Goal: Task Accomplishment & Management: Manage account settings

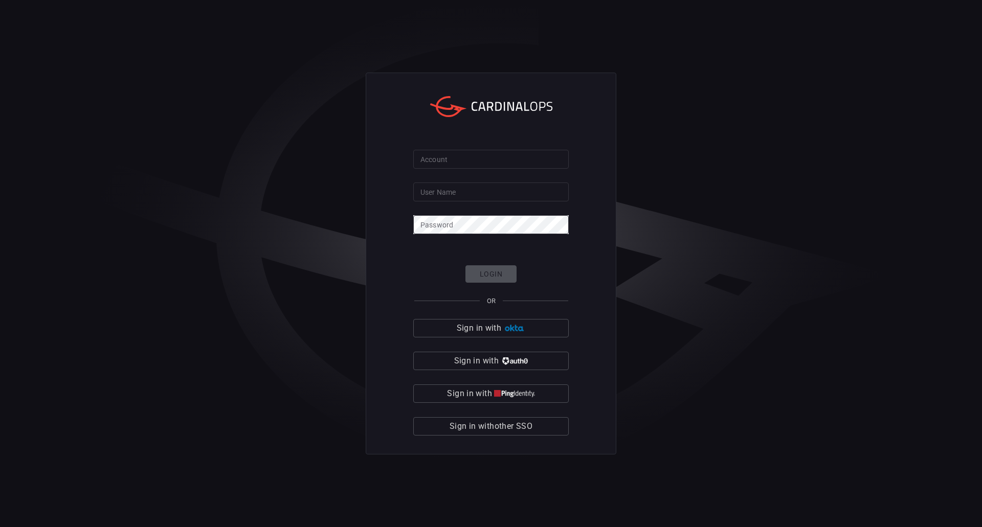
click at [458, 158] on input "Account" at bounding box center [491, 159] width 156 height 19
type input "davispolk"
click at [471, 188] on input "User Name" at bounding box center [491, 192] width 156 height 19
type input "[PERSON_NAME].[PERSON_NAME]"
click button "Login" at bounding box center [490, 274] width 51 height 18
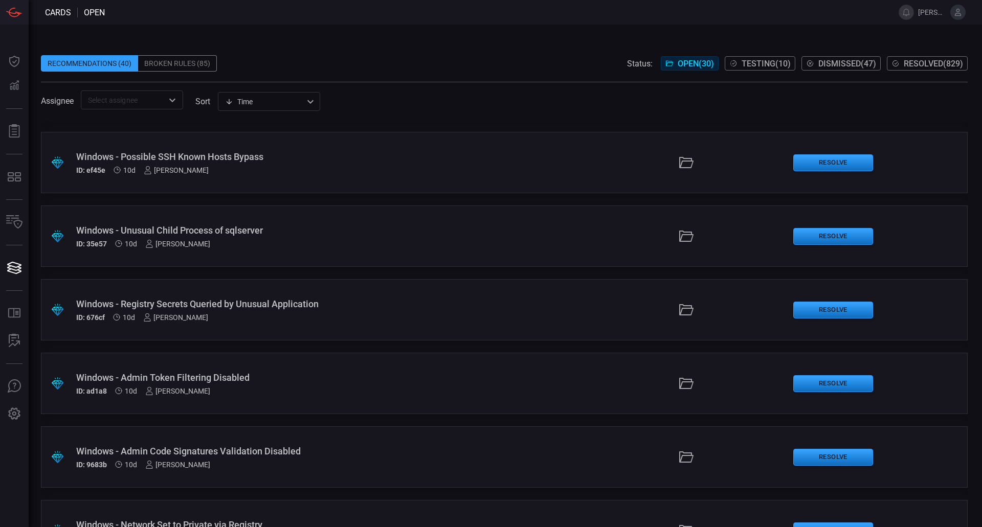
scroll to position [409, 0]
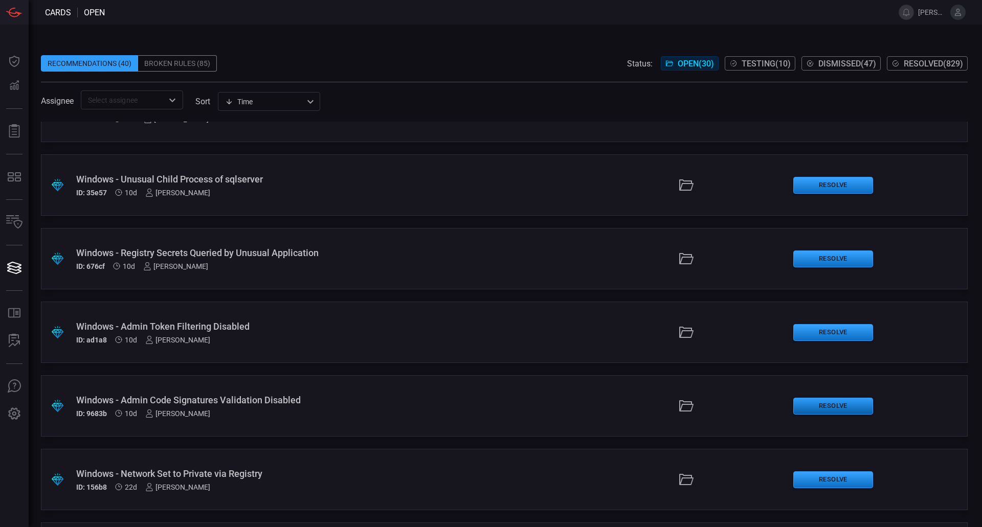
click at [806, 411] on button "Resolve" at bounding box center [833, 406] width 80 height 17
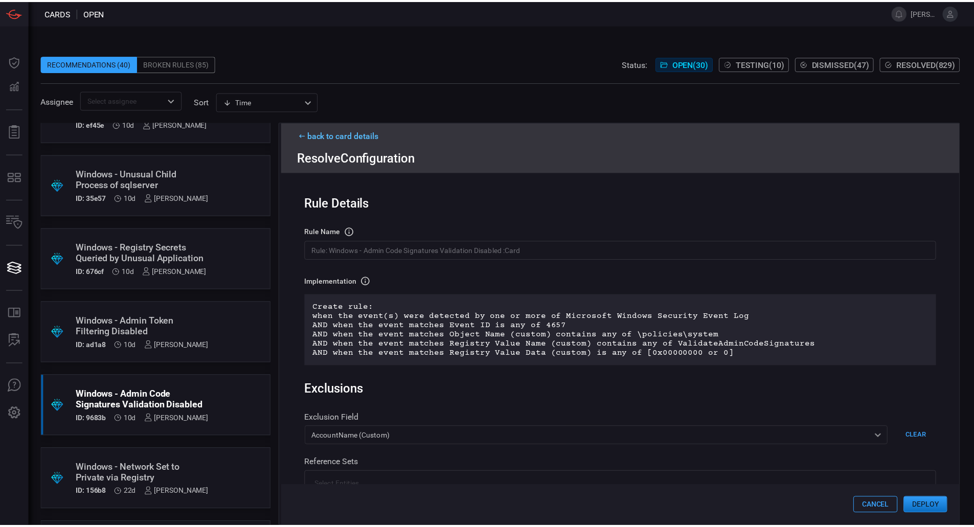
scroll to position [271, 0]
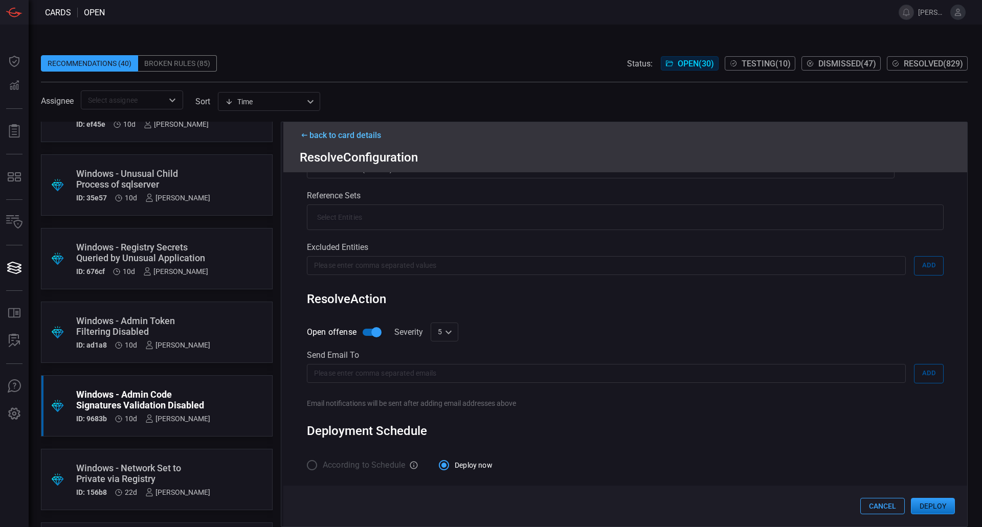
click at [874, 502] on button "Cancel" at bounding box center [882, 506] width 45 height 16
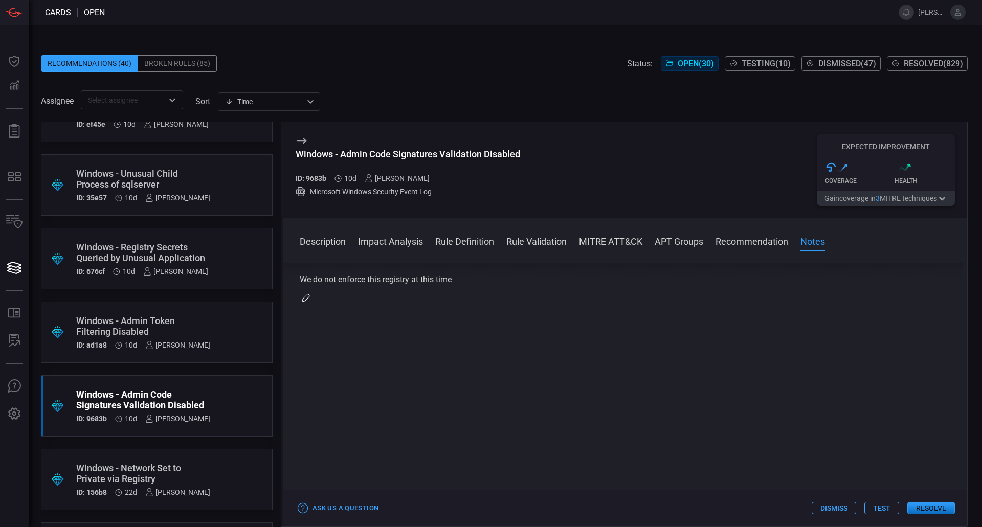
scroll to position [1115, 0]
click at [880, 507] on button "Test" at bounding box center [881, 508] width 35 height 12
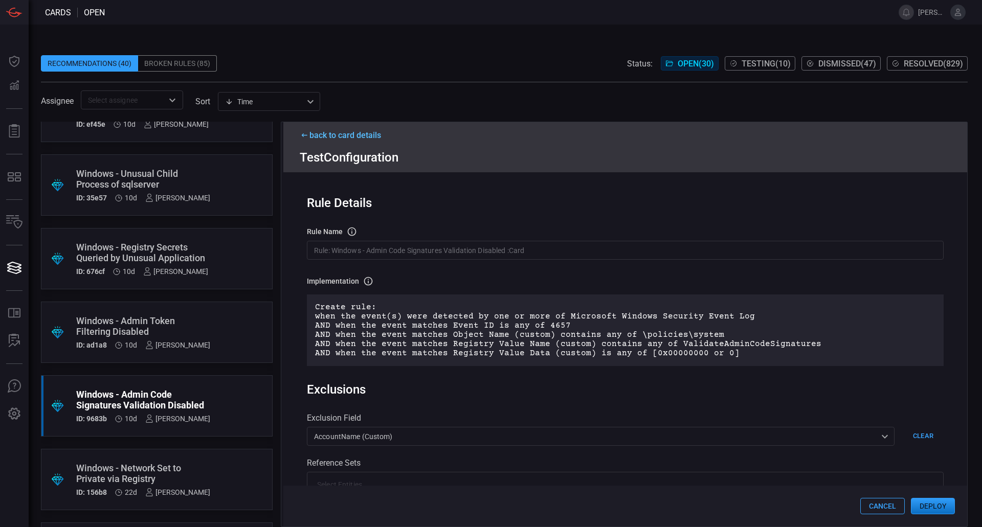
click at [922, 503] on button "Deploy" at bounding box center [933, 506] width 44 height 16
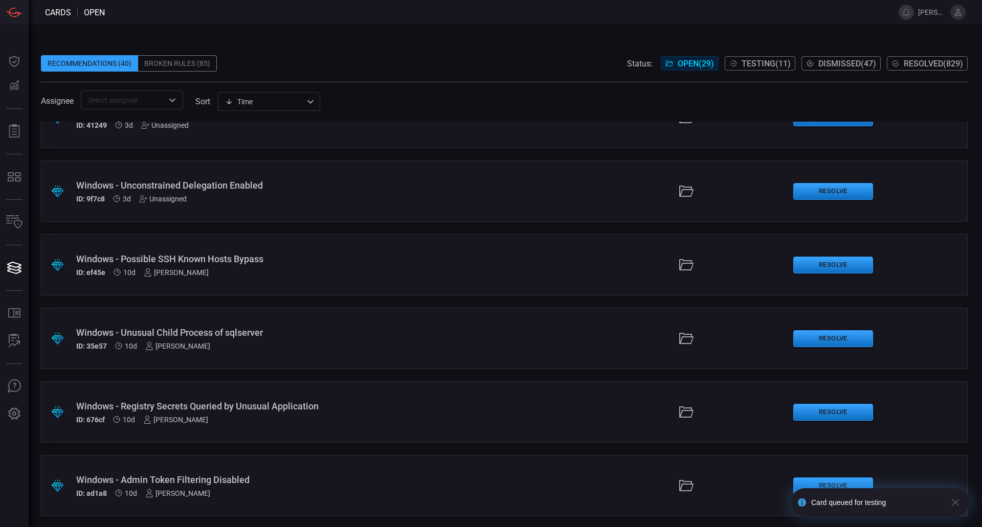
scroll to position [358, 0]
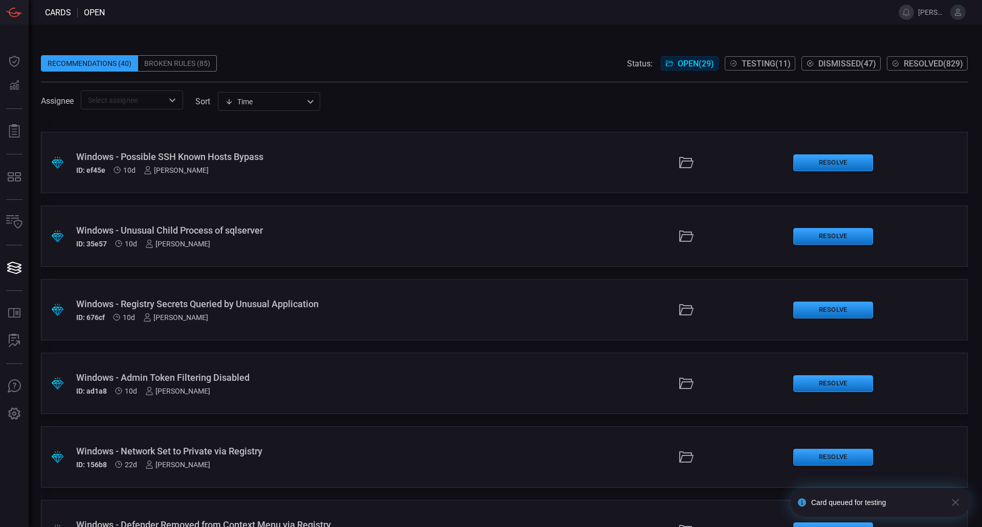
click at [238, 376] on div "Windows - Admin Token Filtering Disabled" at bounding box center [238, 377] width 325 height 11
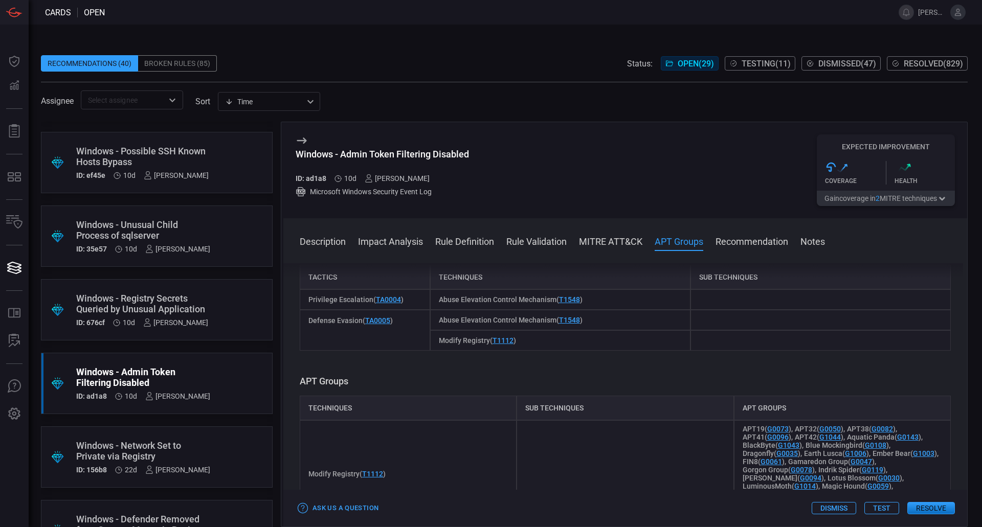
scroll to position [1023, 0]
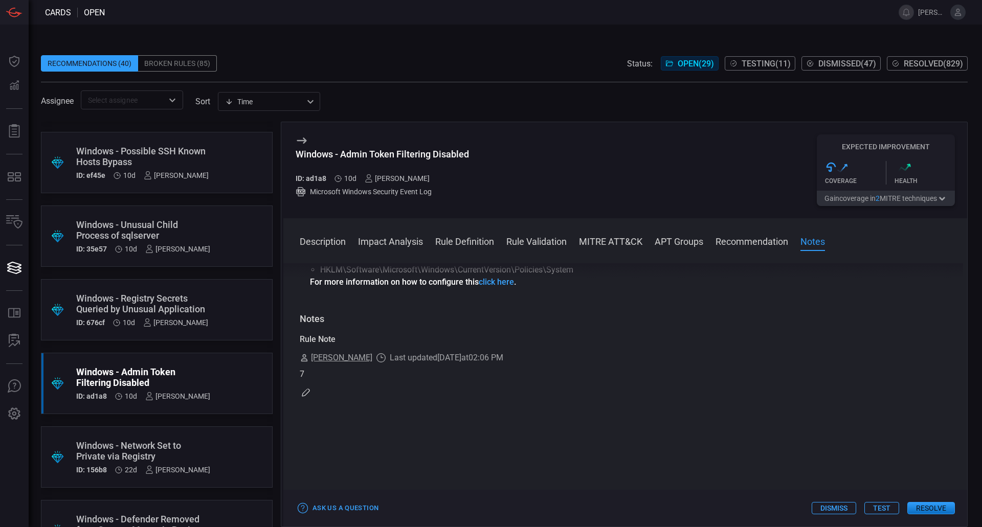
click at [933, 503] on button "Resolve" at bounding box center [931, 508] width 48 height 12
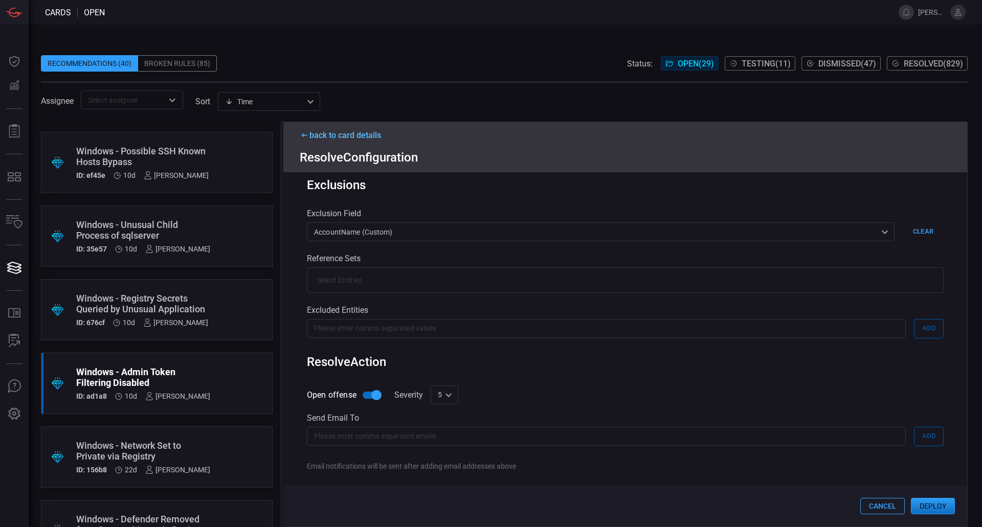
scroll to position [256, 0]
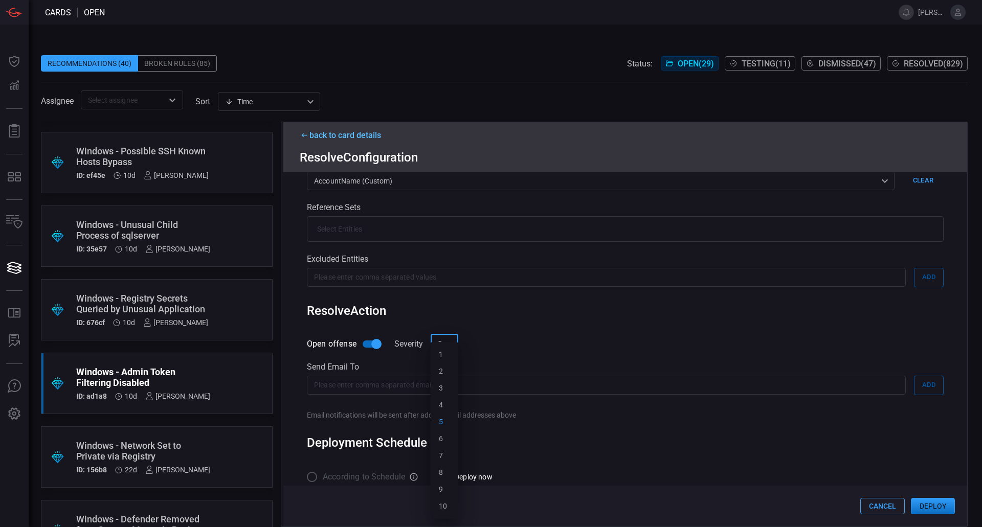
click at [448, 350] on div "5 5 1 2 3 4 5 6 7 8 9 10 ​" at bounding box center [445, 344] width 28 height 19
click at [442, 454] on div "7" at bounding box center [441, 456] width 4 height 11
type input "7"
click at [922, 500] on button "Deploy" at bounding box center [933, 506] width 44 height 16
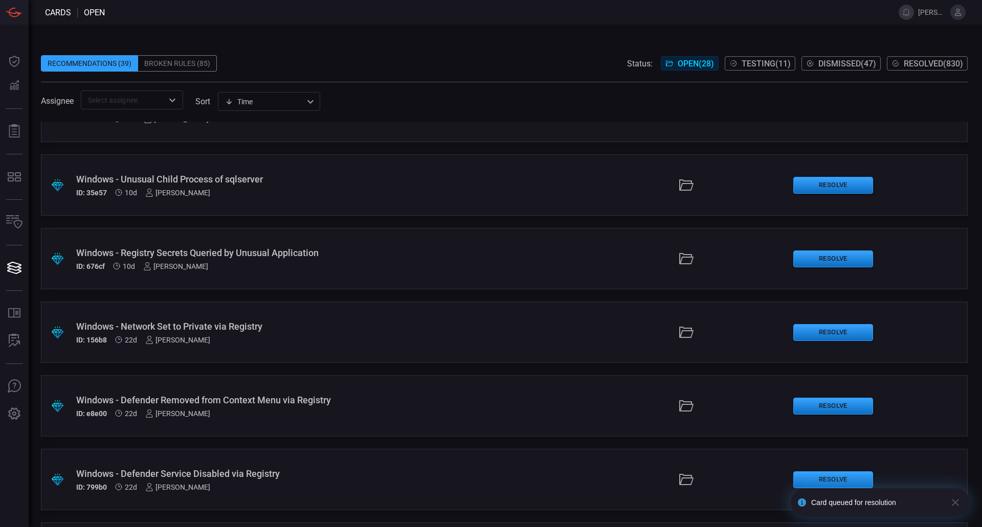
scroll to position [358, 0]
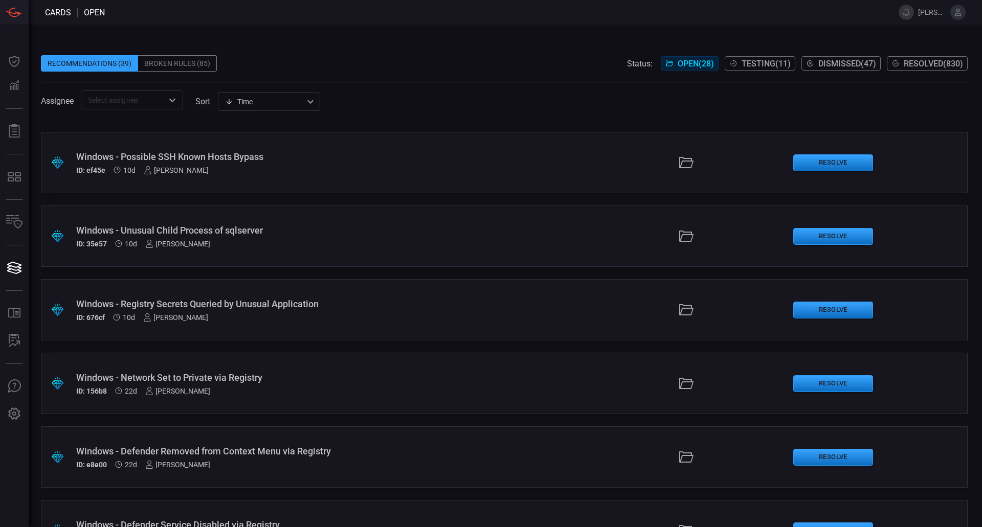
click at [237, 308] on div "Windows - Registry Secrets Queried by Unusual Application" at bounding box center [238, 304] width 325 height 11
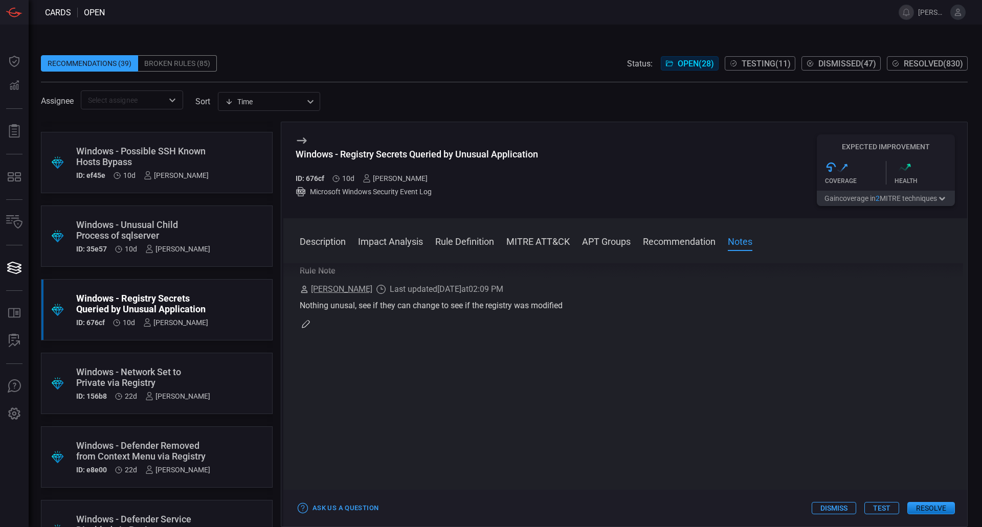
scroll to position [819, 0]
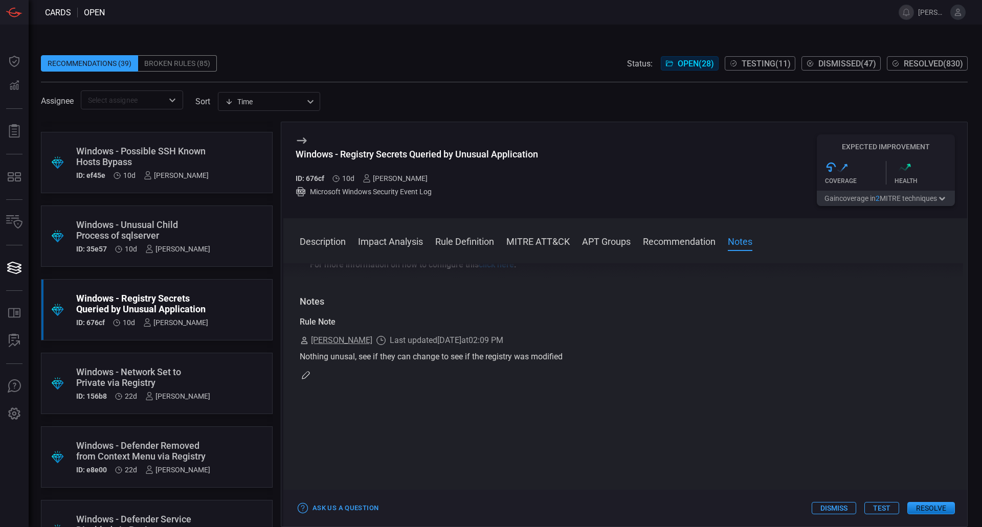
click at [233, 248] on div ".suggested_cards_icon{fill:url(#suggested_cards_icon);} Windows - Unusual Child…" at bounding box center [157, 236] width 232 height 61
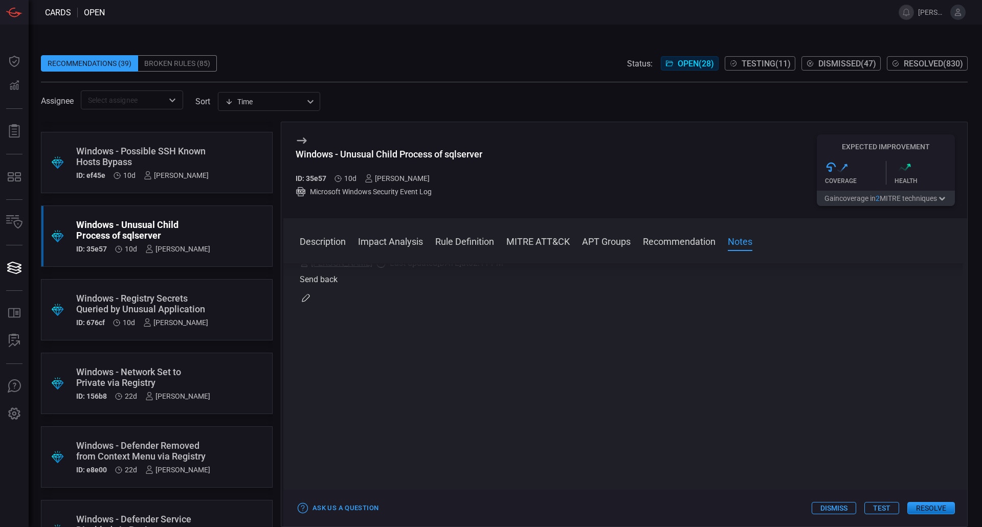
scroll to position [974, 0]
click at [165, 161] on div "Windows - Possible SSH Known Hosts Bypass" at bounding box center [142, 156] width 132 height 21
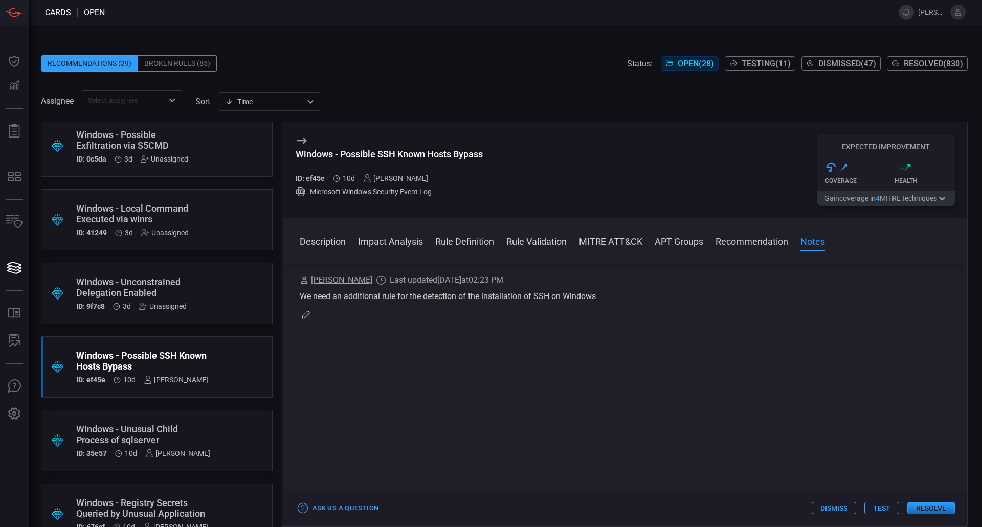
scroll to position [51, 0]
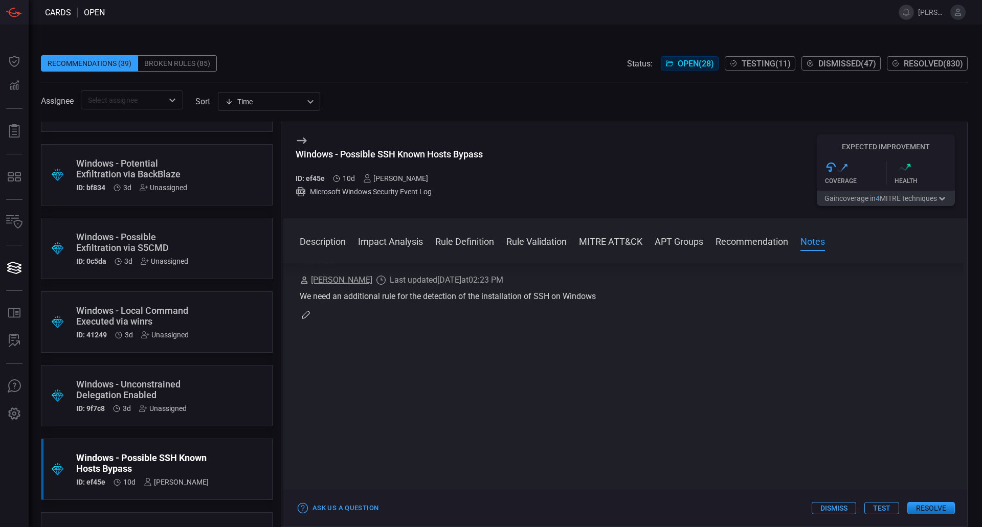
click at [181, 396] on div "Windows - Unconstrained Delegation Enabled" at bounding box center [137, 389] width 122 height 21
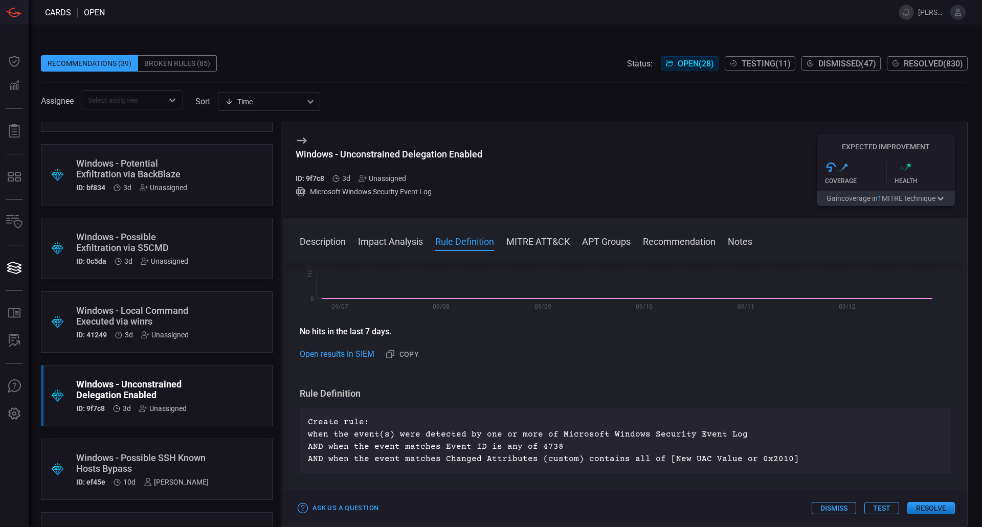
scroll to position [358, 0]
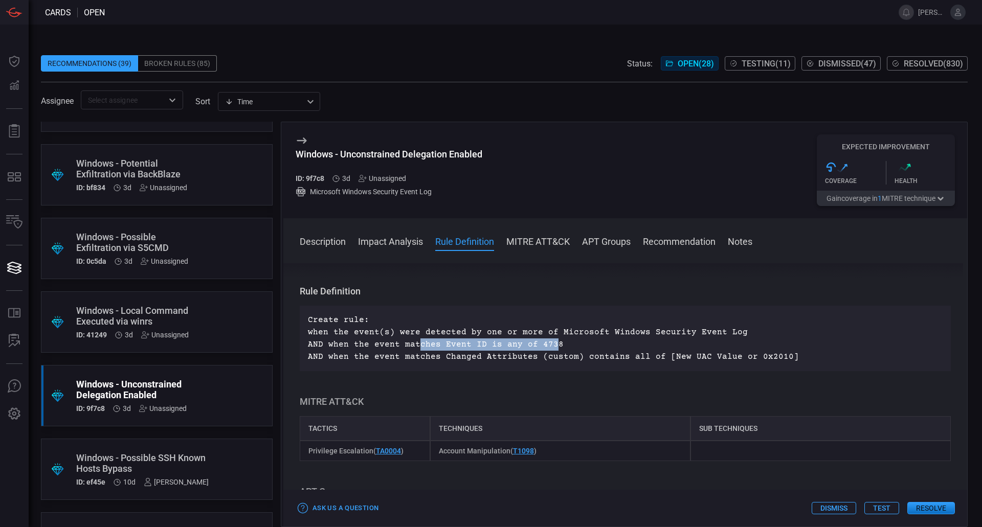
drag, startPoint x: 415, startPoint y: 347, endPoint x: 566, endPoint y: 351, distance: 151.5
click at [549, 348] on p "Create rule: when the event(s) were detected by one or more of Microsoft Window…" at bounding box center [625, 338] width 635 height 49
click at [597, 341] on p "Create rule: when the event(s) were detected by one or more of Microsoft Window…" at bounding box center [625, 338] width 635 height 49
drag, startPoint x: 662, startPoint y: 357, endPoint x: 773, endPoint y: 363, distance: 111.2
click at [773, 363] on p "Create rule: when the event(s) were detected by one or more of Microsoft Window…" at bounding box center [625, 338] width 635 height 49
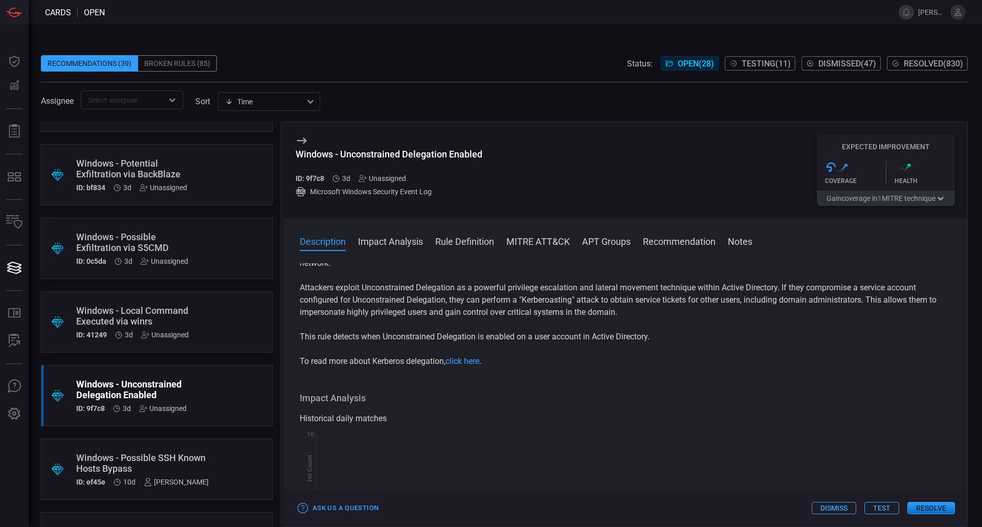
scroll to position [0, 0]
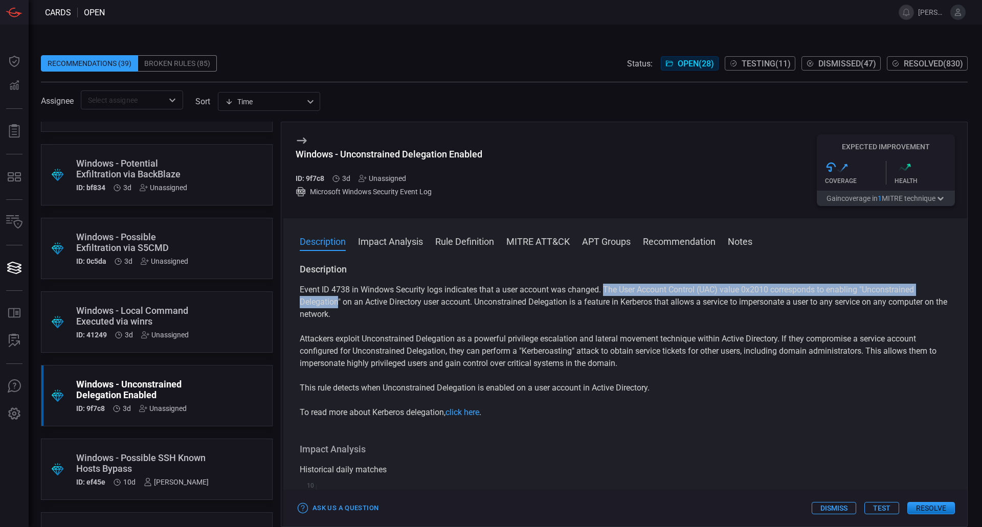
drag, startPoint x: 631, startPoint y: 292, endPoint x: 339, endPoint y: 301, distance: 291.7
click at [339, 301] on p "Event ID 4738 in Windows Security logs indicates that a user account was change…" at bounding box center [625, 302] width 651 height 37
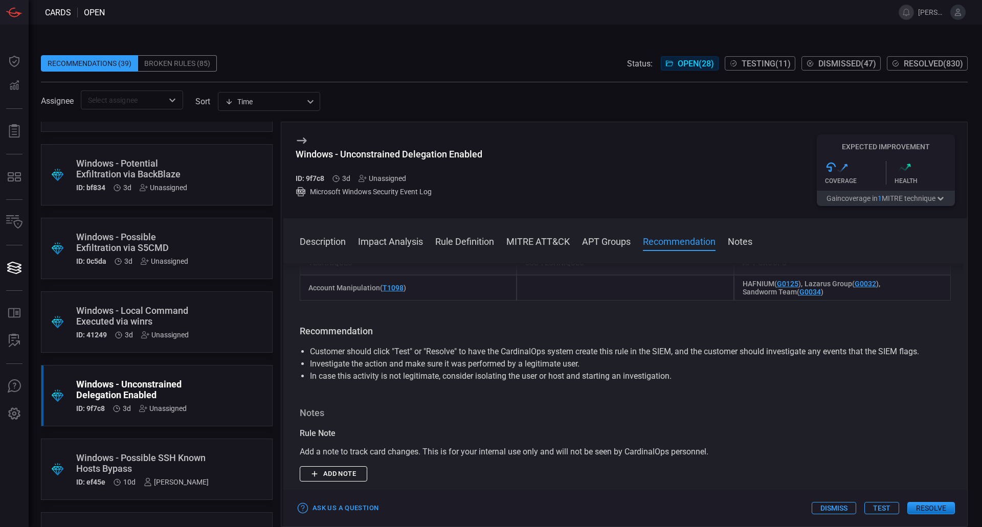
scroll to position [793, 0]
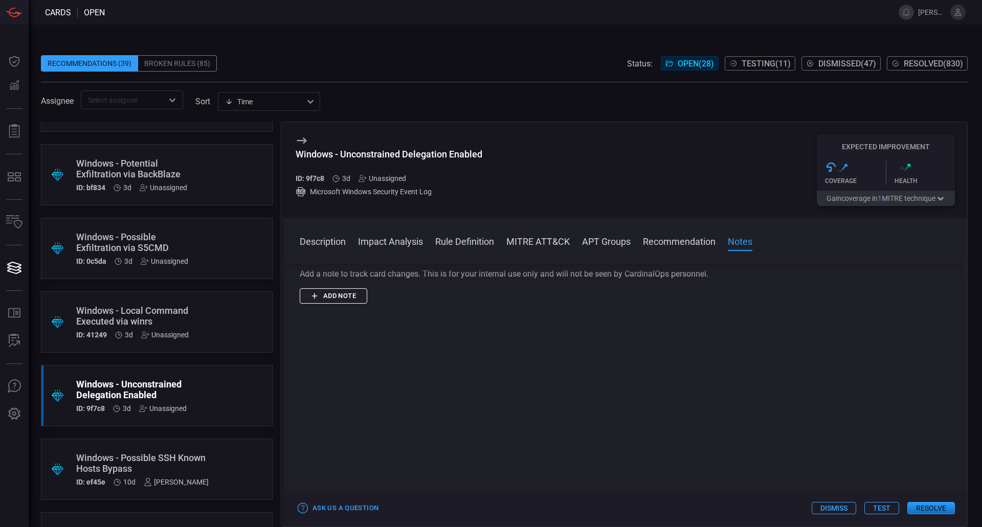
click at [316, 302] on button "Add note" at bounding box center [334, 297] width 68 height 16
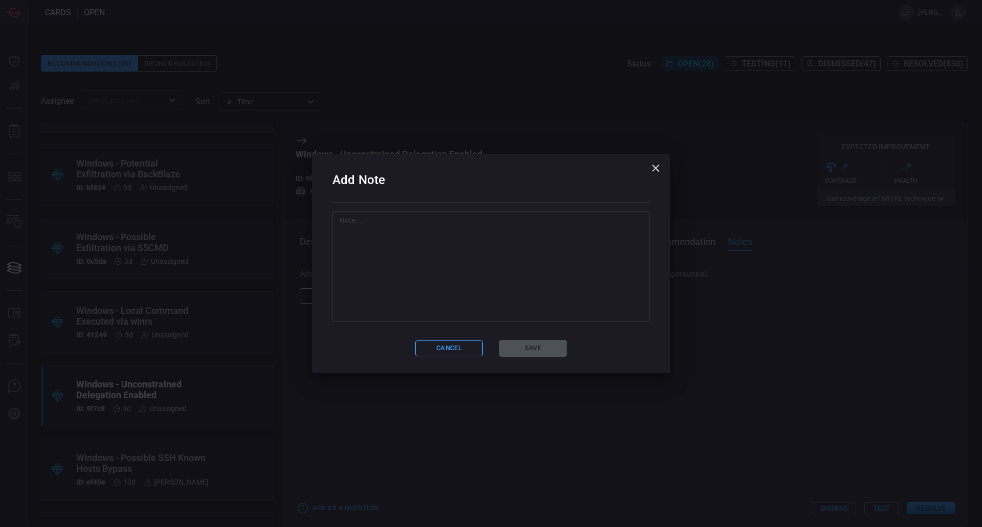
click at [375, 269] on textarea at bounding box center [491, 266] width 303 height 102
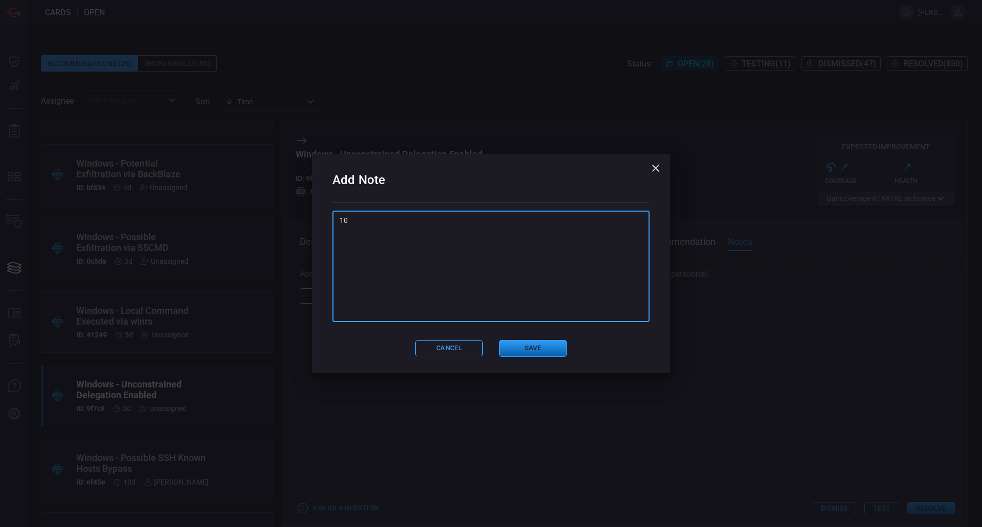
type textarea "10"
click at [543, 352] on button "Save" at bounding box center [533, 348] width 68 height 17
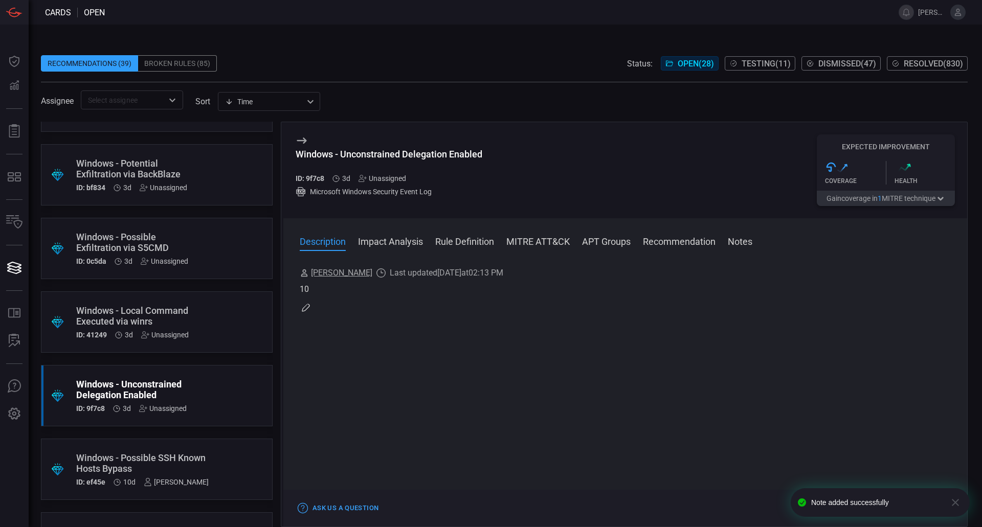
scroll to position [0, 0]
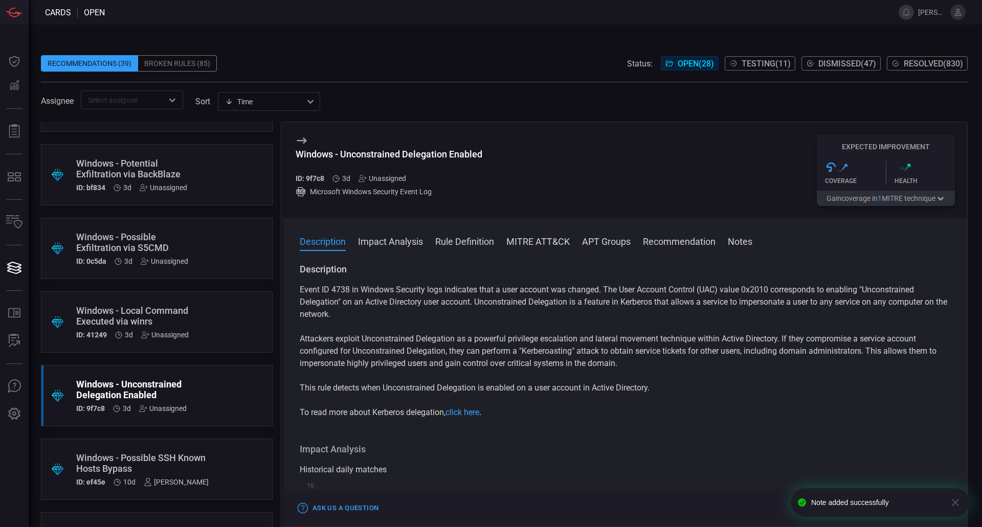
click at [385, 174] on div "Unassigned" at bounding box center [383, 178] width 48 height 8
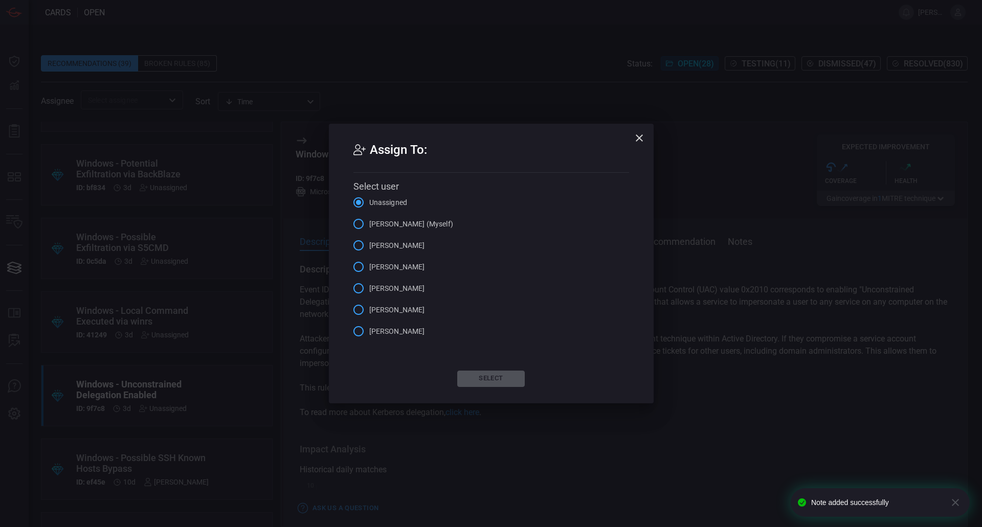
click at [384, 224] on span "Gerard Andrews (Myself)" at bounding box center [411, 224] width 84 height 11
click at [369, 224] on input "Gerard Andrews (Myself)" at bounding box center [358, 223] width 21 height 21
click at [499, 375] on button "Select" at bounding box center [491, 379] width 68 height 16
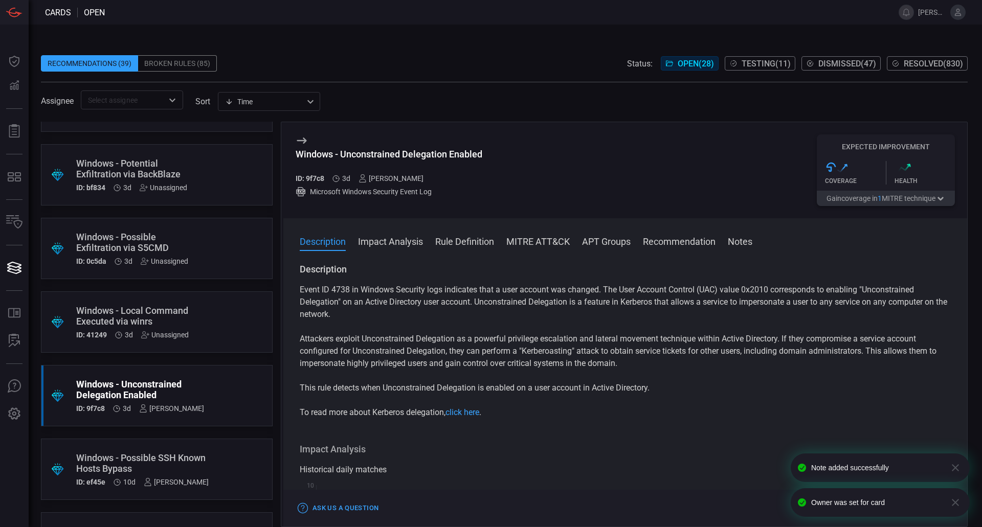
click at [168, 314] on div "Windows - Local Command Executed via winrs" at bounding box center [137, 315] width 122 height 21
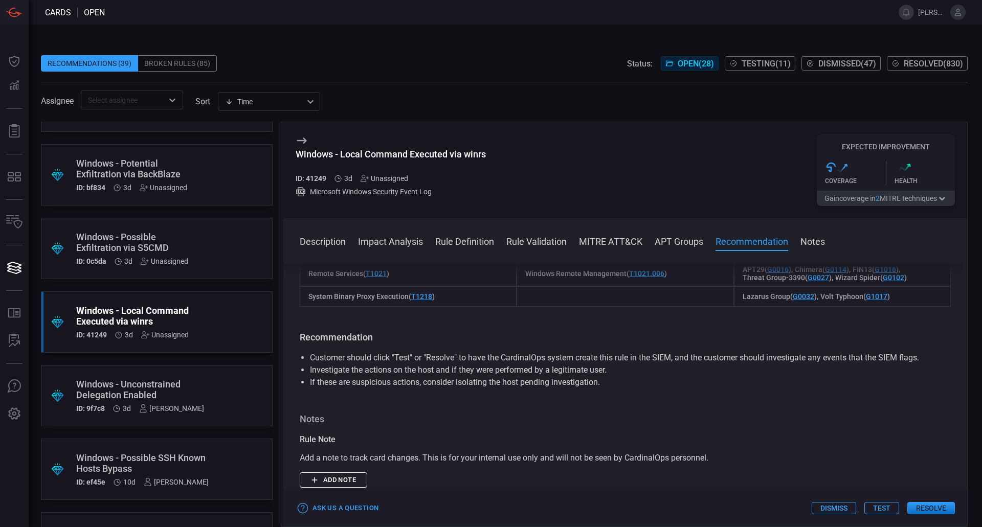
scroll to position [952, 0]
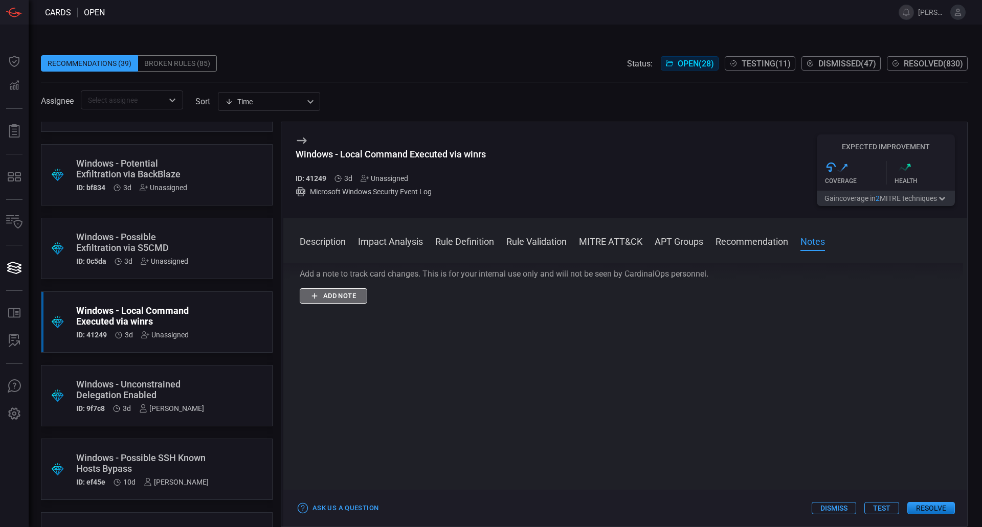
click at [335, 300] on button "Add note" at bounding box center [334, 297] width 68 height 16
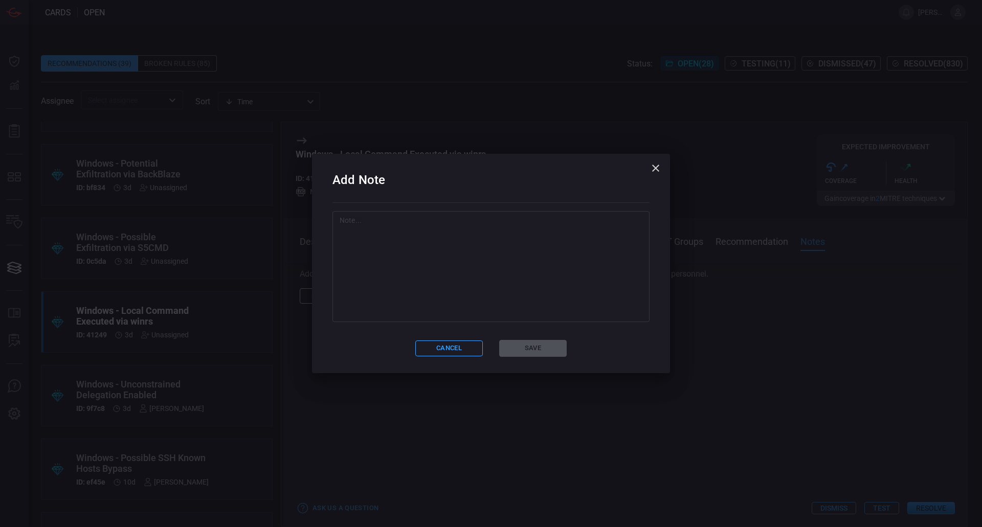
click at [426, 300] on textarea at bounding box center [491, 266] width 303 height 102
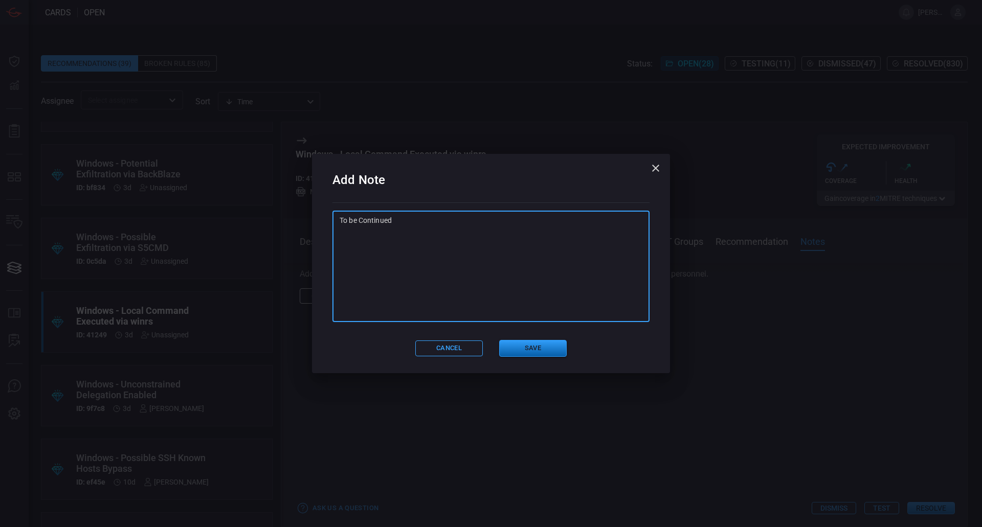
type textarea "To be Continued"
click at [500, 343] on button "Save" at bounding box center [533, 348] width 68 height 17
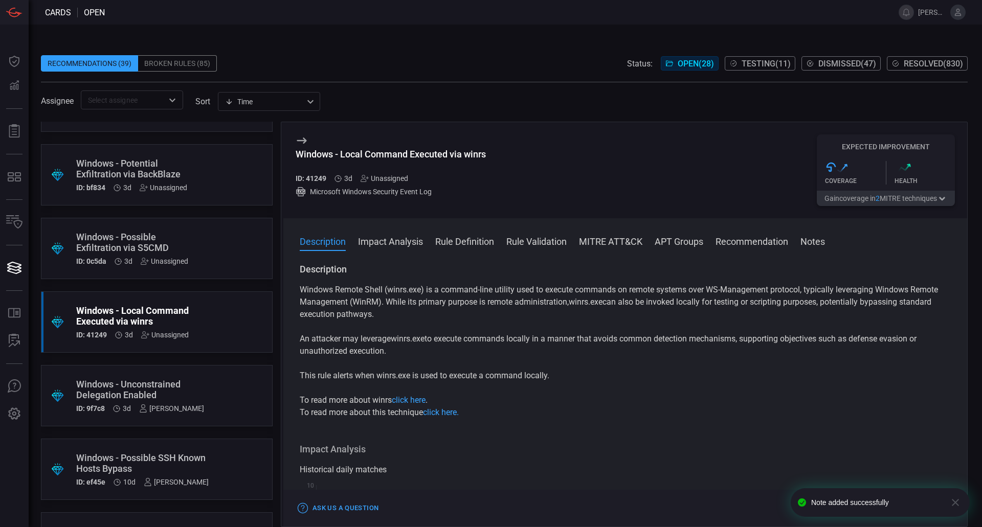
scroll to position [153, 0]
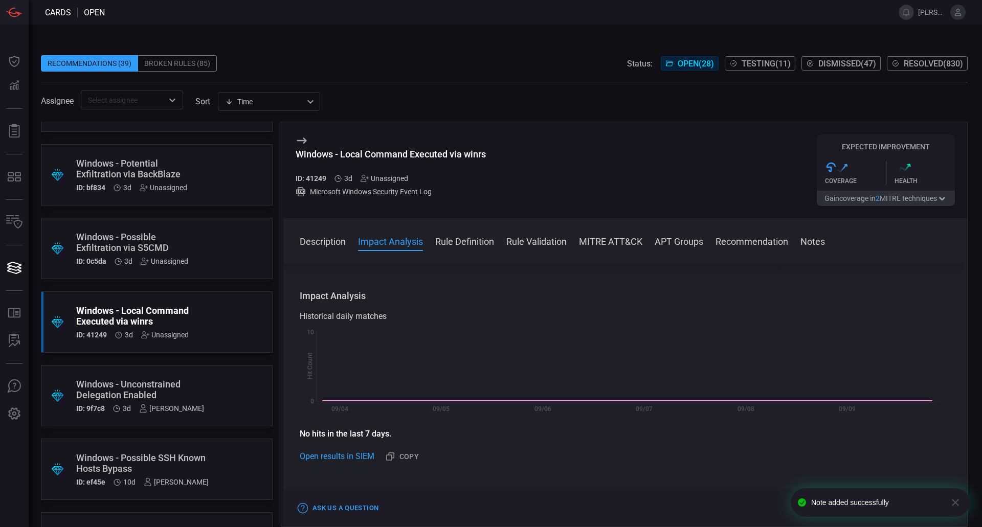
click at [198, 250] on div ".suggested_cards_icon{fill:url(#suggested_cards_icon);} Windows - Possible Exfi…" at bounding box center [157, 248] width 232 height 61
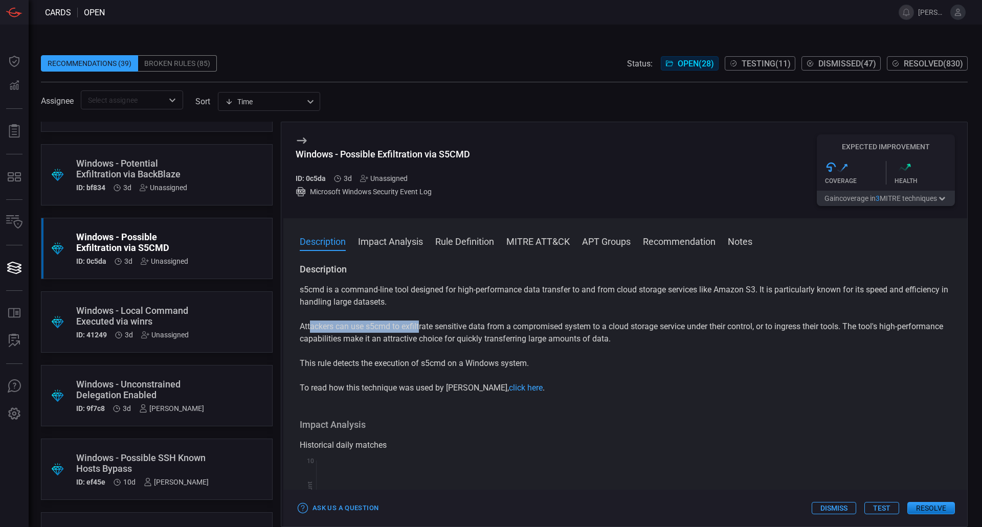
drag, startPoint x: 309, startPoint y: 334, endPoint x: 419, endPoint y: 326, distance: 110.2
click at [419, 326] on p "Attackers can use s5cmd to exfiltrate sensitive data from a compromised system …" at bounding box center [625, 333] width 651 height 25
drag, startPoint x: 465, startPoint y: 331, endPoint x: 564, endPoint y: 330, distance: 98.2
click at [564, 330] on p "Attackers can use s5cmd to exfiltrate sensitive data from a compromised system …" at bounding box center [625, 333] width 651 height 25
click at [597, 327] on p "Attackers can use s5cmd to exfiltrate sensitive data from a compromised system …" at bounding box center [625, 333] width 651 height 25
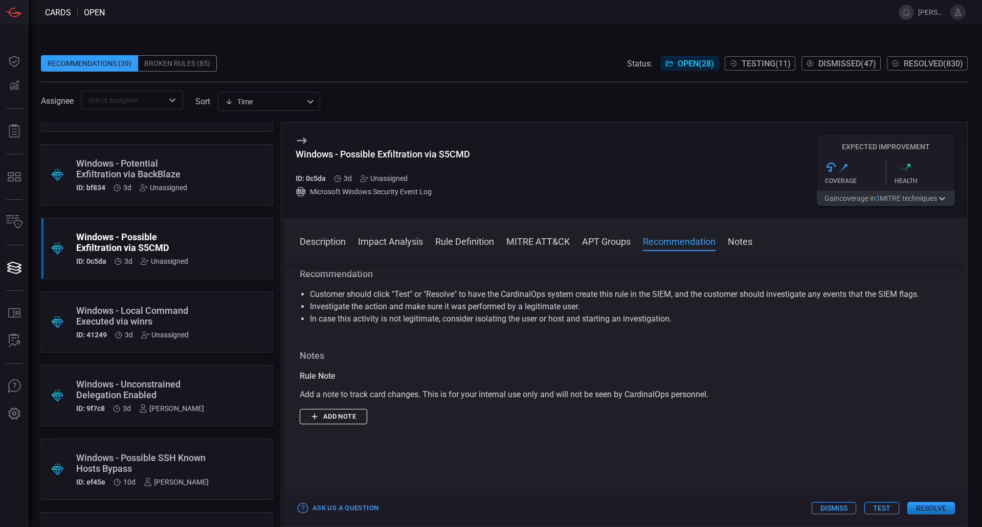
scroll to position [1228, 0]
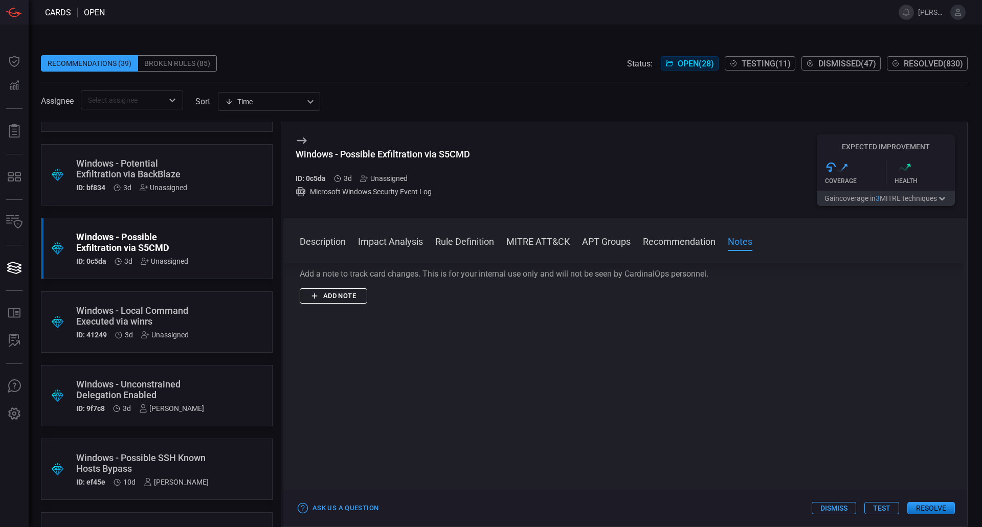
click at [349, 303] on button "Add note" at bounding box center [334, 297] width 68 height 16
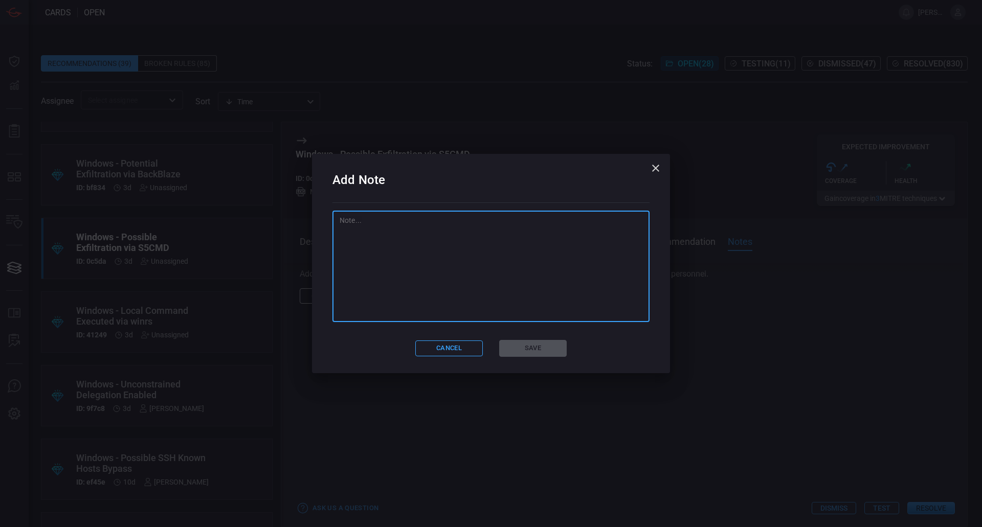
click at [410, 301] on textarea at bounding box center [491, 266] width 303 height 102
type textarea "8"
click at [514, 347] on button "Save" at bounding box center [533, 348] width 68 height 17
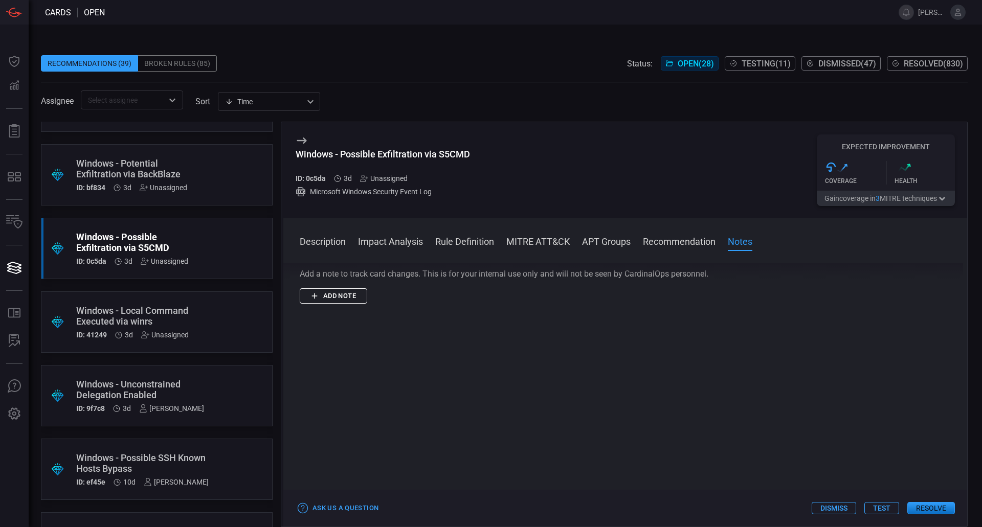
scroll to position [0, 0]
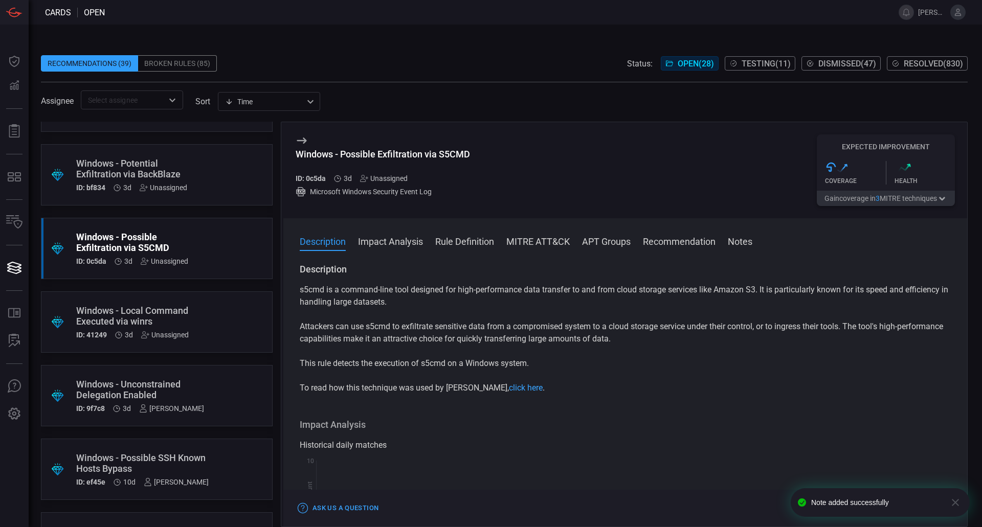
click at [189, 171] on div "Windows - Potential Exfiltration via BackBlaze" at bounding box center [137, 168] width 122 height 21
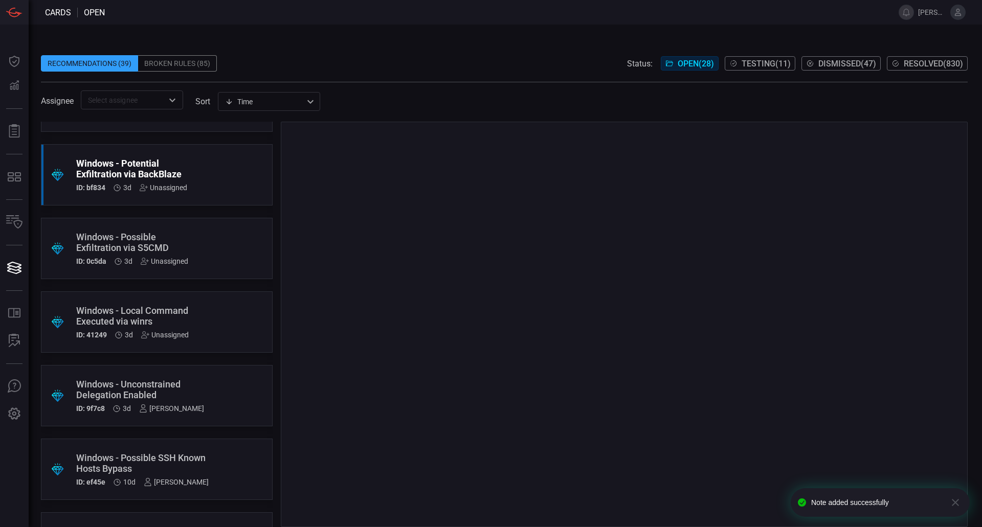
click at [174, 235] on div "Windows - Possible Exfiltration via S5CMD" at bounding box center [137, 242] width 122 height 21
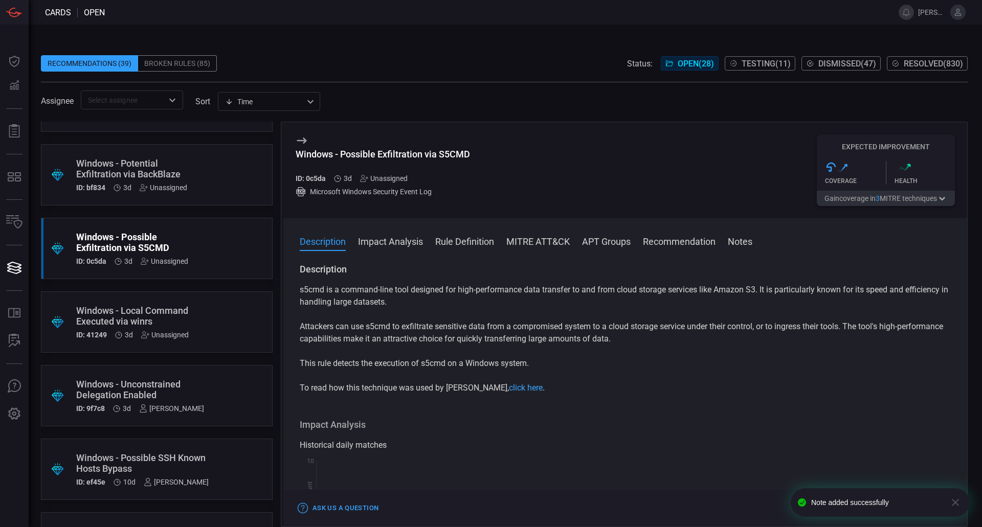
click at [386, 184] on div "Windows - Possible Exfiltration via S5CMD ID: 0c5da 3d Unassigned Microsoft Win…" at bounding box center [383, 171] width 174 height 72
click at [391, 182] on div "Unassigned" at bounding box center [384, 178] width 48 height 8
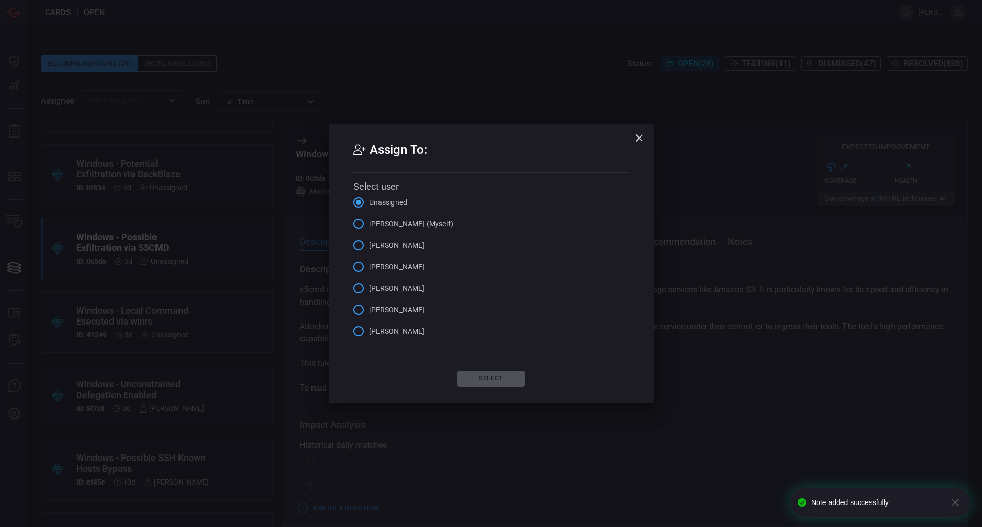
click at [418, 228] on span "Gerard Andrews (Myself)" at bounding box center [411, 224] width 84 height 11
click at [369, 228] on input "Gerard Andrews (Myself)" at bounding box center [358, 223] width 21 height 21
click at [502, 385] on button "Select" at bounding box center [491, 379] width 68 height 16
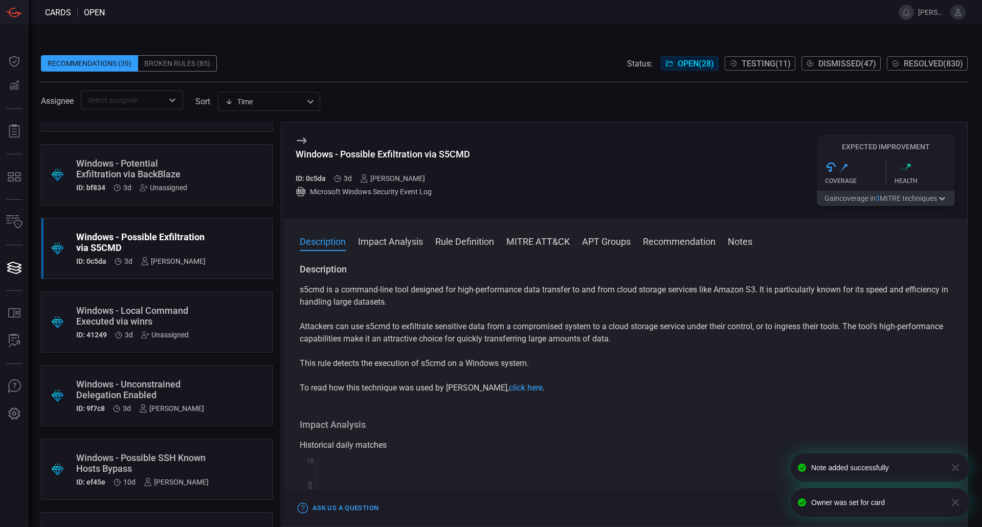
click at [192, 190] on div ".suggested_cards_icon{fill:url(#suggested_cards_icon);} Windows - Potential Exf…" at bounding box center [157, 174] width 232 height 61
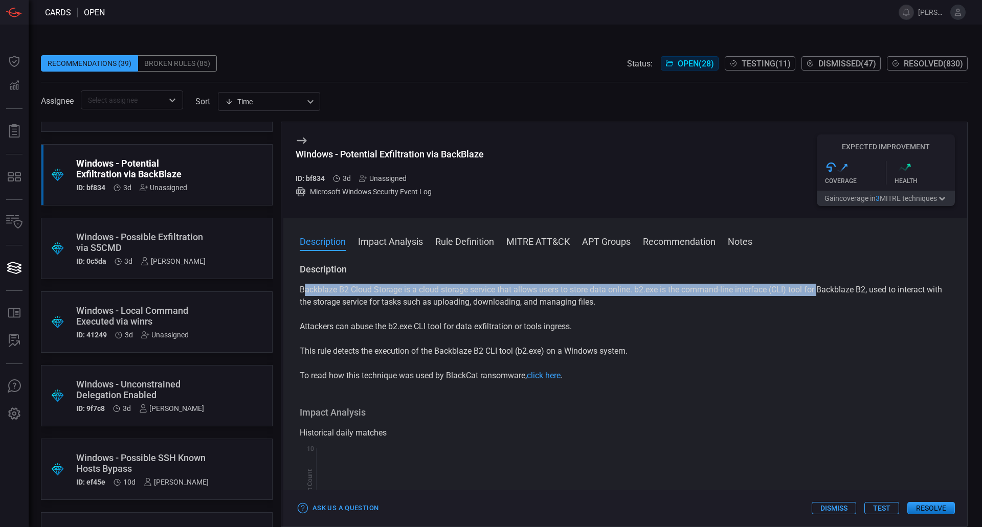
drag, startPoint x: 302, startPoint y: 293, endPoint x: 738, endPoint y: 298, distance: 435.3
click at [820, 293] on p "Backblaze B2 Cloud Storage is a cloud storage service that allows users to stor…" at bounding box center [625, 296] width 651 height 25
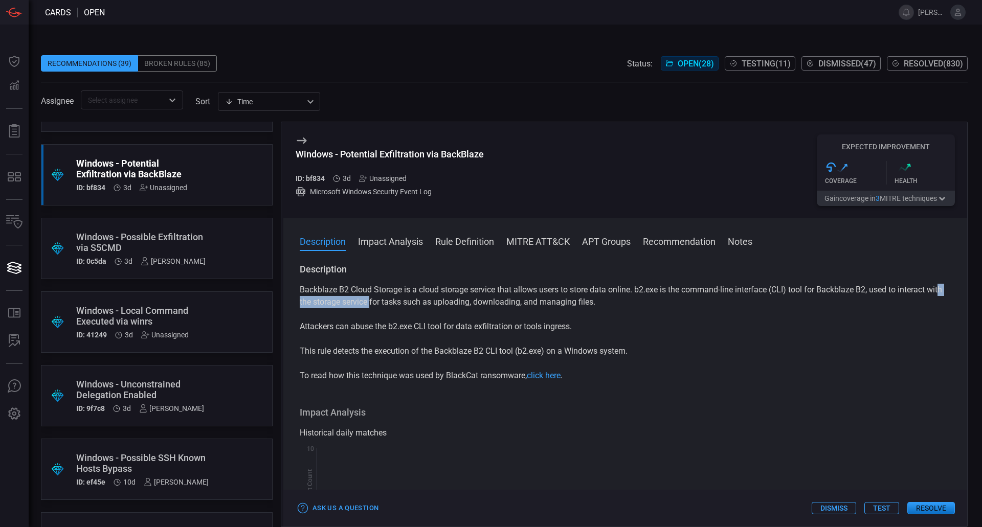
drag, startPoint x: 311, startPoint y: 299, endPoint x: 387, endPoint y: 302, distance: 76.3
click at [387, 302] on p "Backblaze B2 Cloud Storage is a cloud storage service that allows users to stor…" at bounding box center [625, 296] width 651 height 25
drag, startPoint x: 308, startPoint y: 325, endPoint x: 425, endPoint y: 327, distance: 116.6
click at [425, 327] on p "Attackers can abuse the b2.exe CLI tool for data exfiltration or tools ingress." at bounding box center [625, 327] width 651 height 12
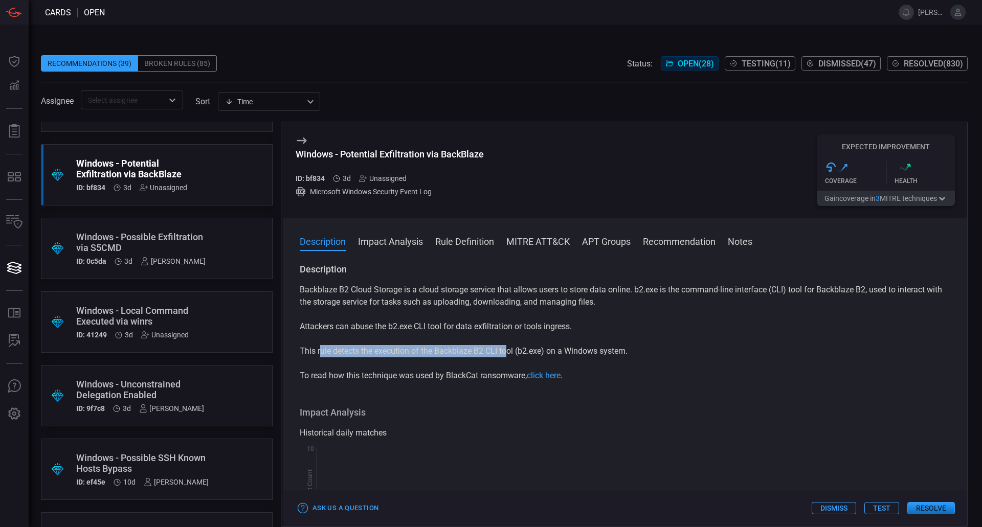
drag, startPoint x: 319, startPoint y: 354, endPoint x: 507, endPoint y: 356, distance: 187.7
click at [507, 356] on p "This rule detects the execution of the Backblaze B2 CLI tool (b2.exe) on a Wind…" at bounding box center [625, 351] width 651 height 12
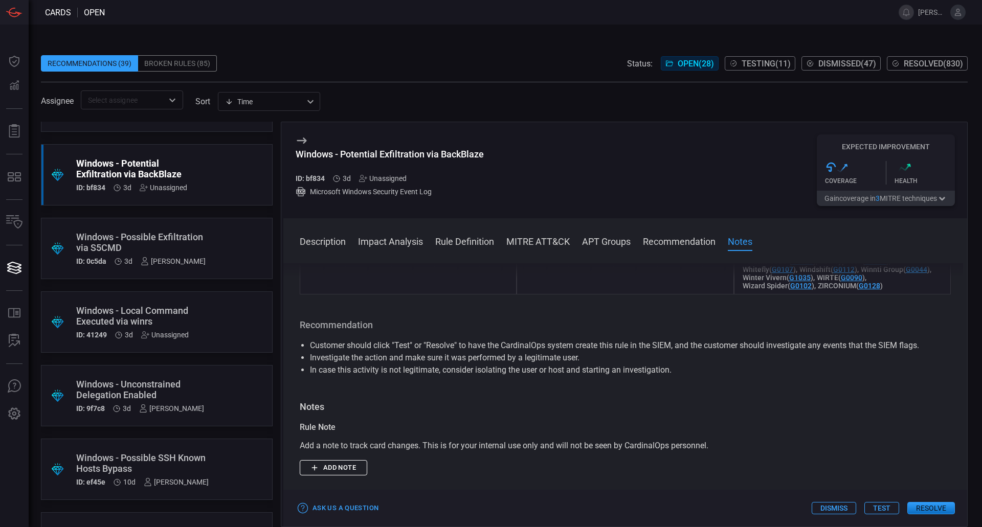
scroll to position [1228, 0]
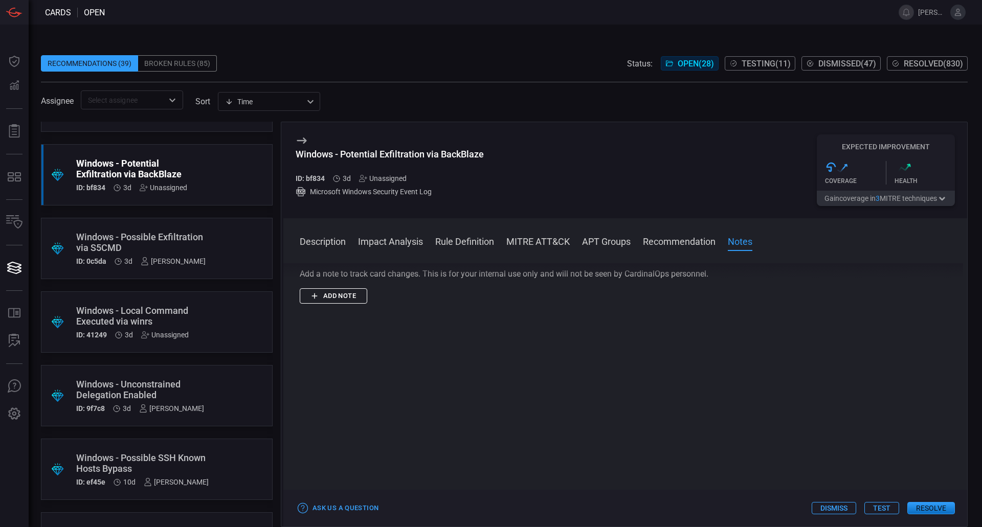
click at [324, 302] on button "Add note" at bounding box center [334, 297] width 68 height 16
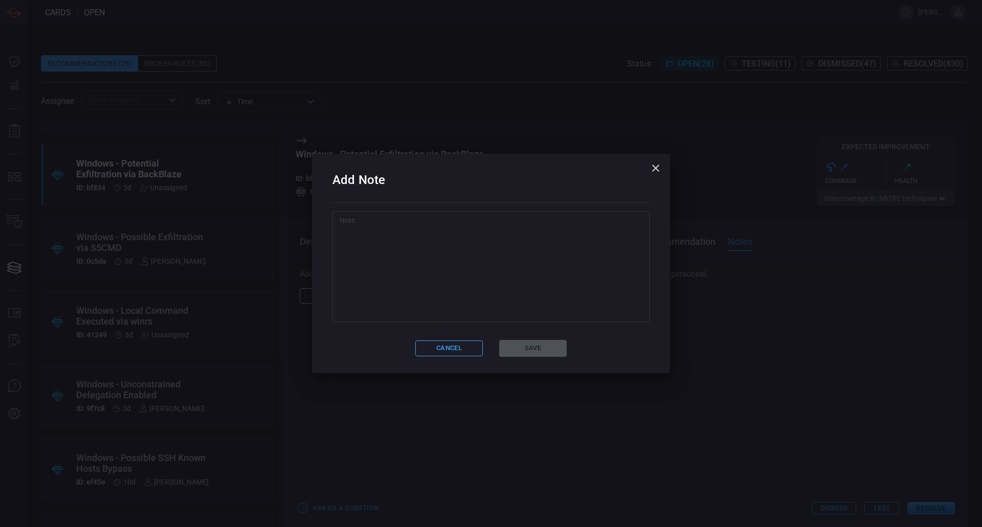
click at [473, 302] on textarea at bounding box center [491, 266] width 303 height 102
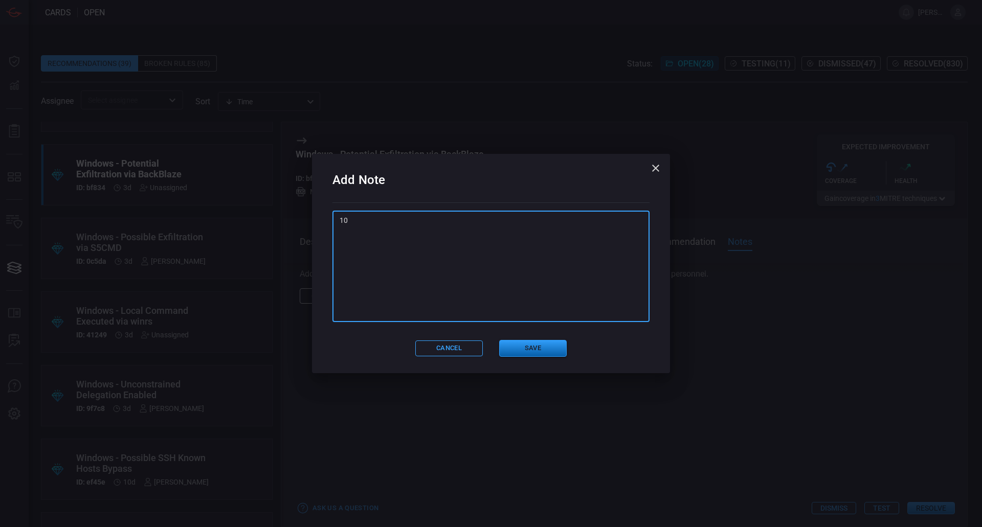
type textarea "10"
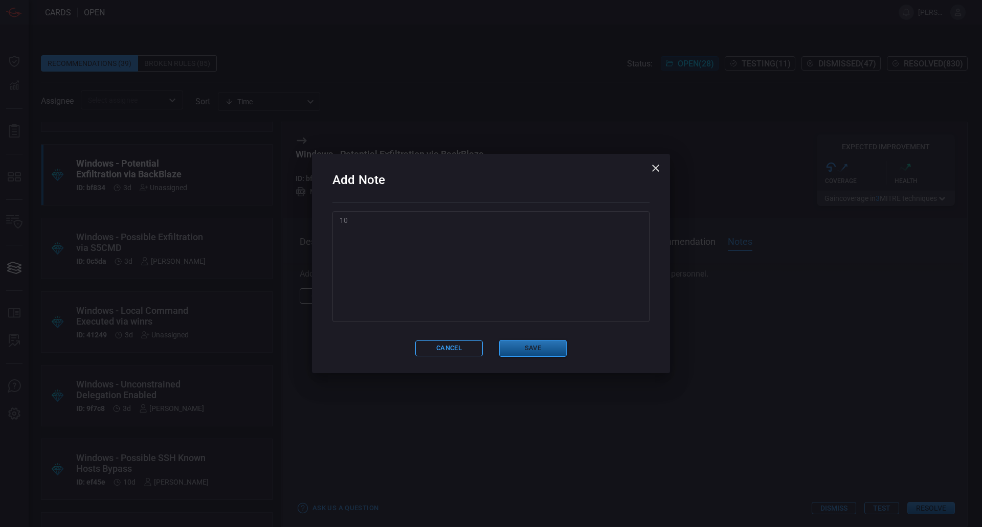
click at [534, 354] on button "Save" at bounding box center [533, 348] width 68 height 17
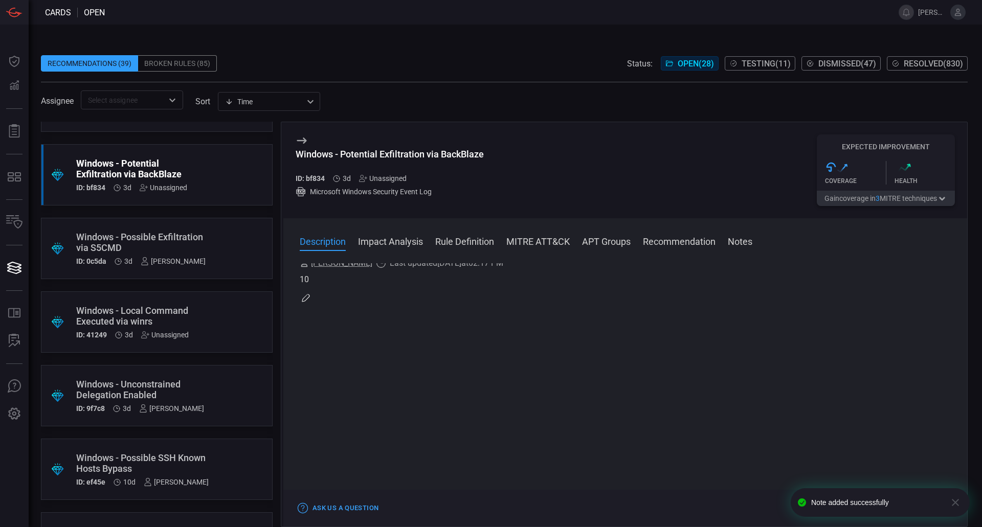
scroll to position [0, 0]
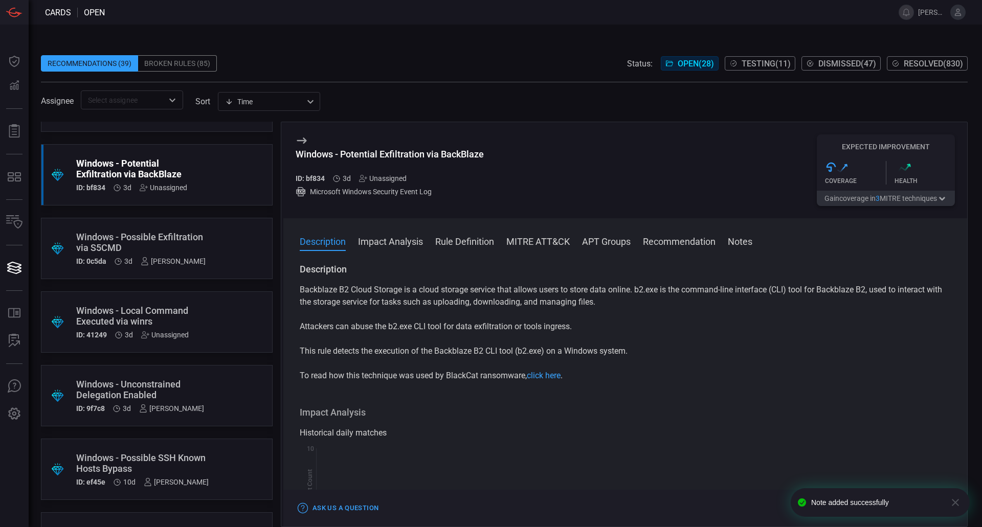
click at [388, 182] on div "Unassigned" at bounding box center [383, 178] width 48 height 8
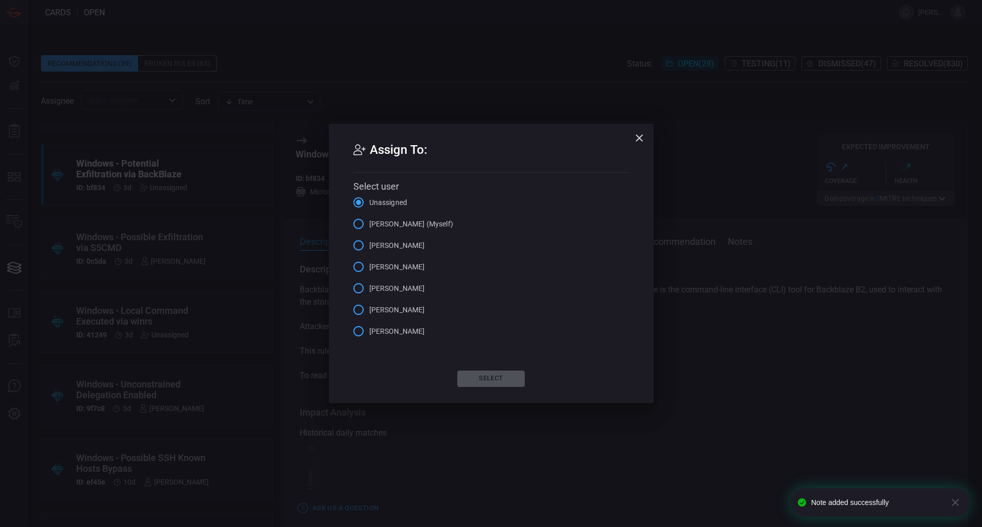
click at [394, 221] on span "Gerard Andrews (Myself)" at bounding box center [411, 224] width 84 height 11
click at [369, 221] on input "Gerard Andrews (Myself)" at bounding box center [358, 223] width 21 height 21
click at [504, 382] on button "Select" at bounding box center [491, 379] width 68 height 16
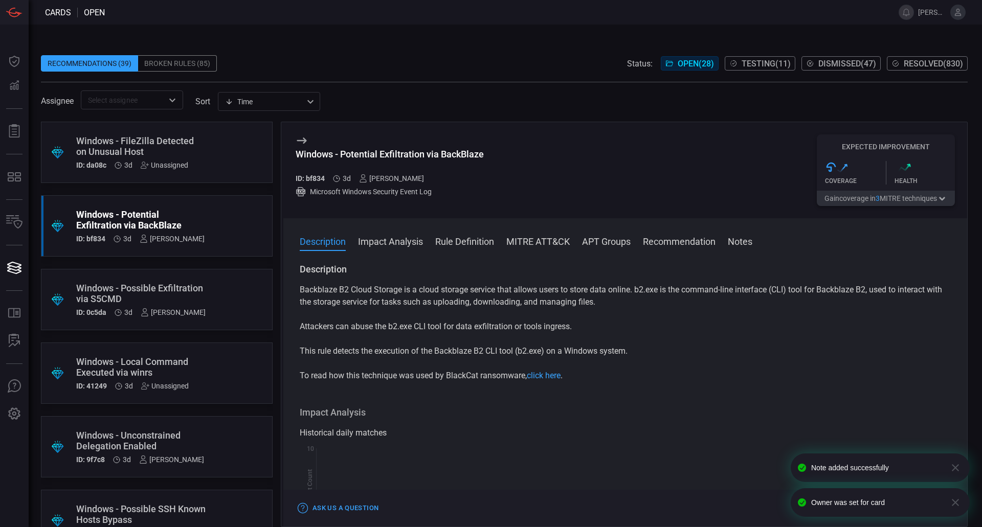
click at [194, 158] on div ".suggested_cards_icon{fill:url(#suggested_cards_icon);} Windows - FileZilla Det…" at bounding box center [157, 152] width 232 height 61
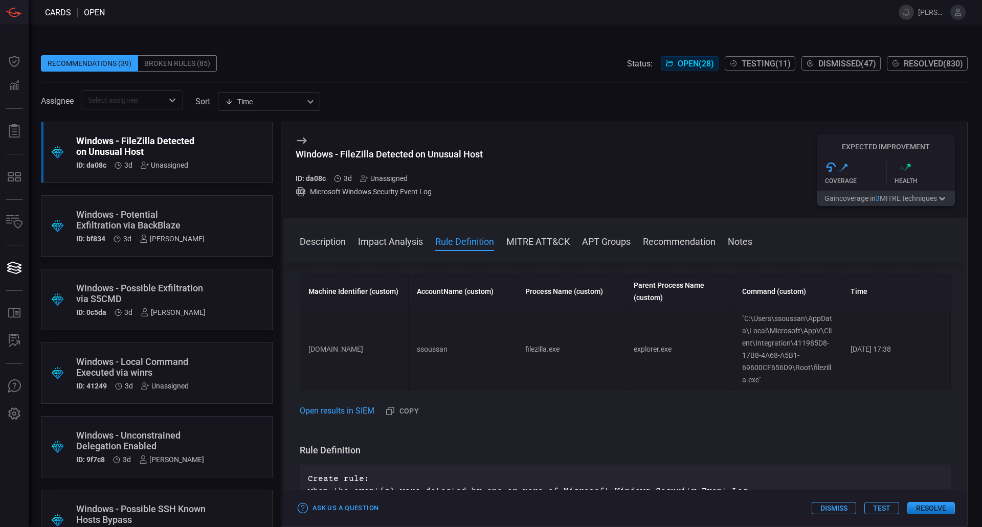
scroll to position [409, 0]
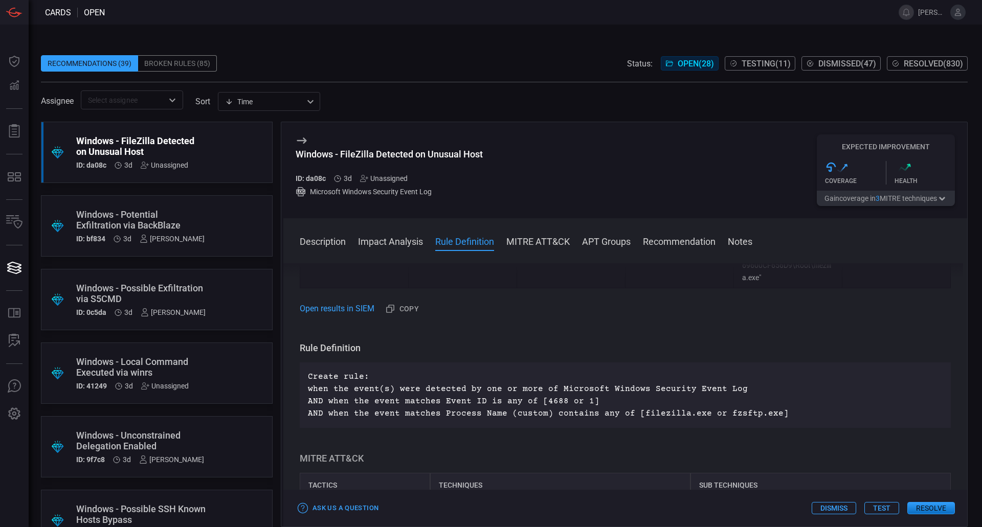
click at [918, 508] on button "Resolve" at bounding box center [931, 508] width 48 height 12
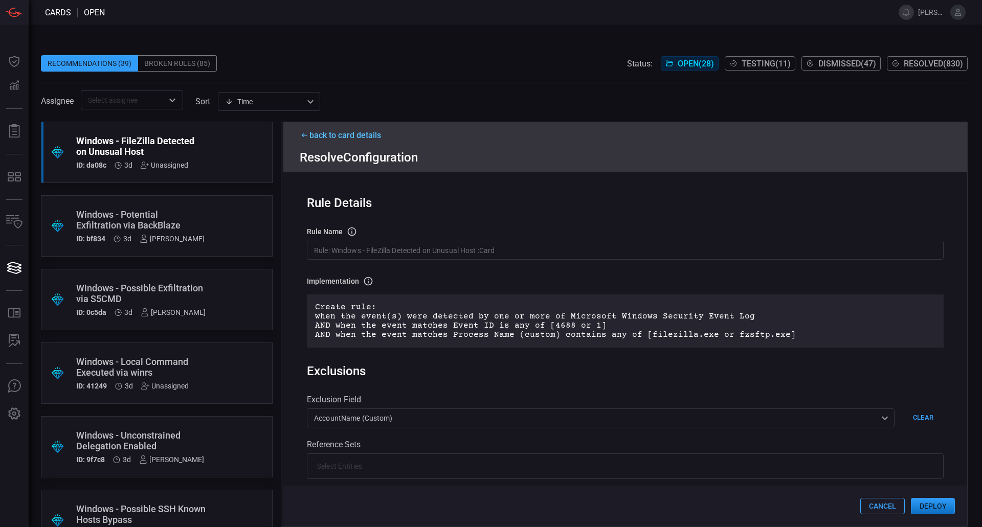
click at [868, 499] on button "Cancel" at bounding box center [882, 506] width 45 height 16
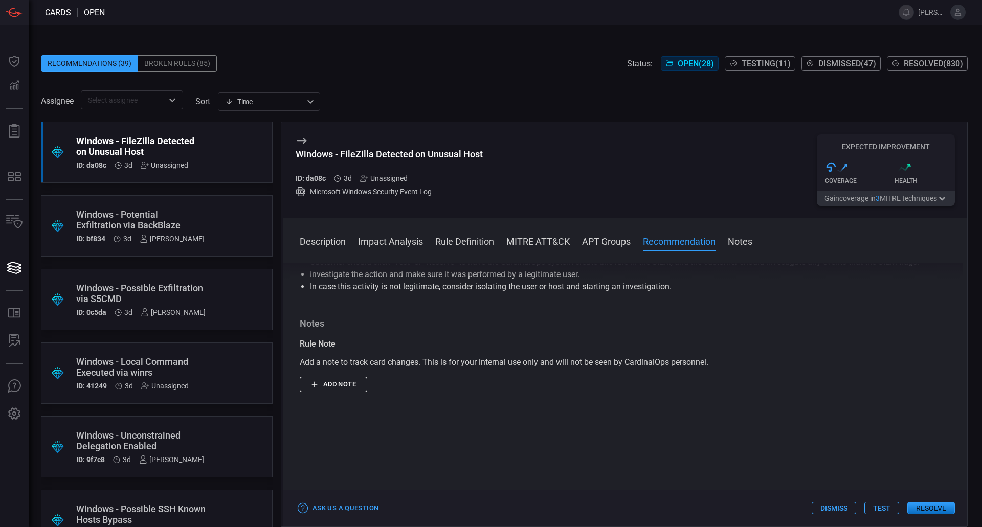
scroll to position [1293, 0]
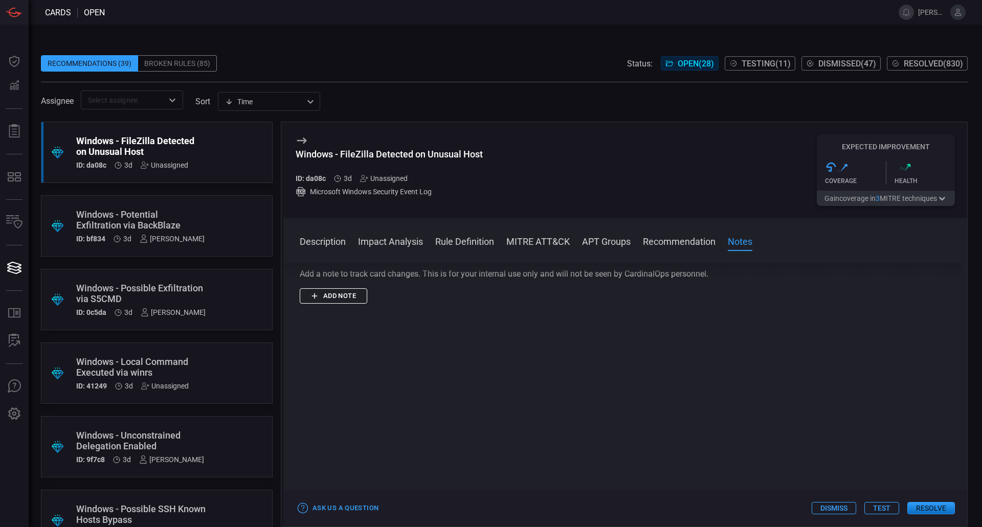
click at [331, 298] on button "Add note" at bounding box center [334, 297] width 68 height 16
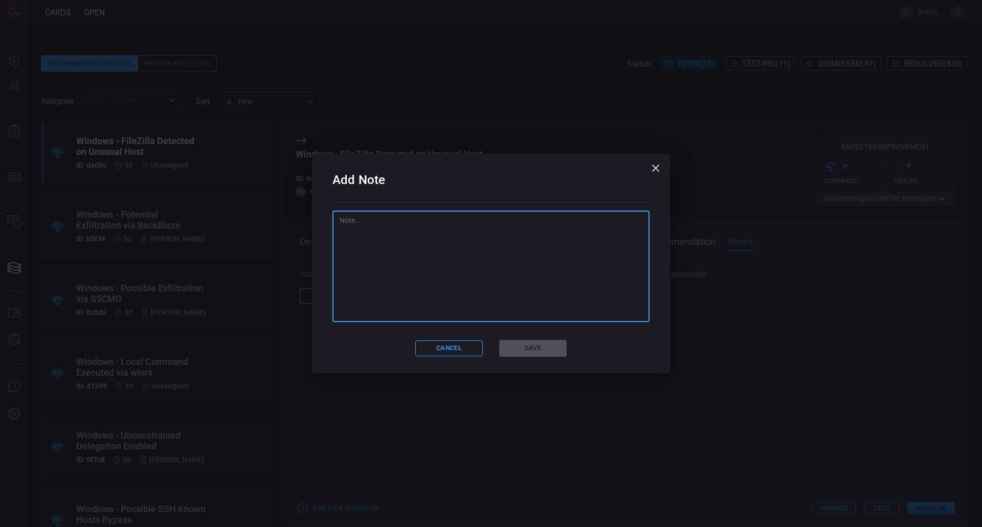
click at [453, 280] on textarea at bounding box center [491, 266] width 303 height 102
type textarea "To be continued"
click at [502, 343] on button "Save" at bounding box center [533, 348] width 68 height 17
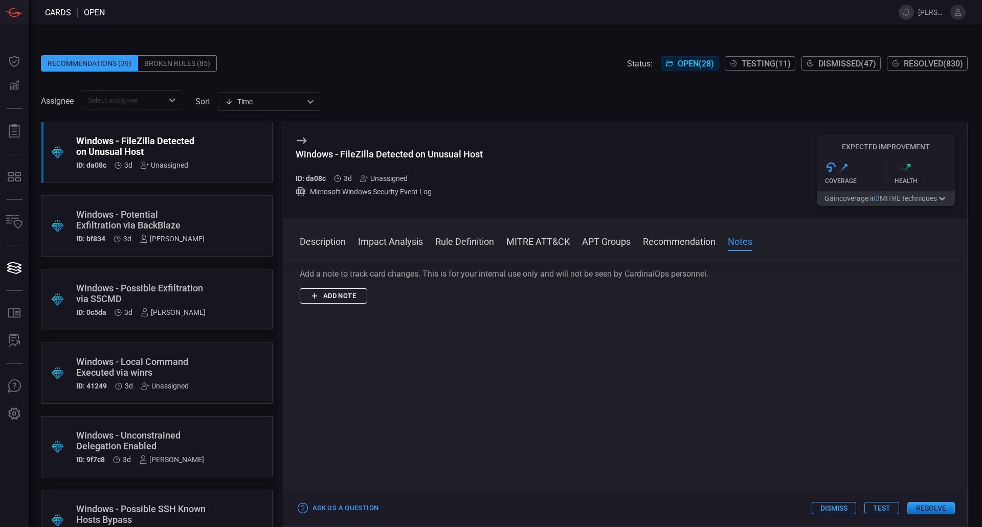
scroll to position [0, 0]
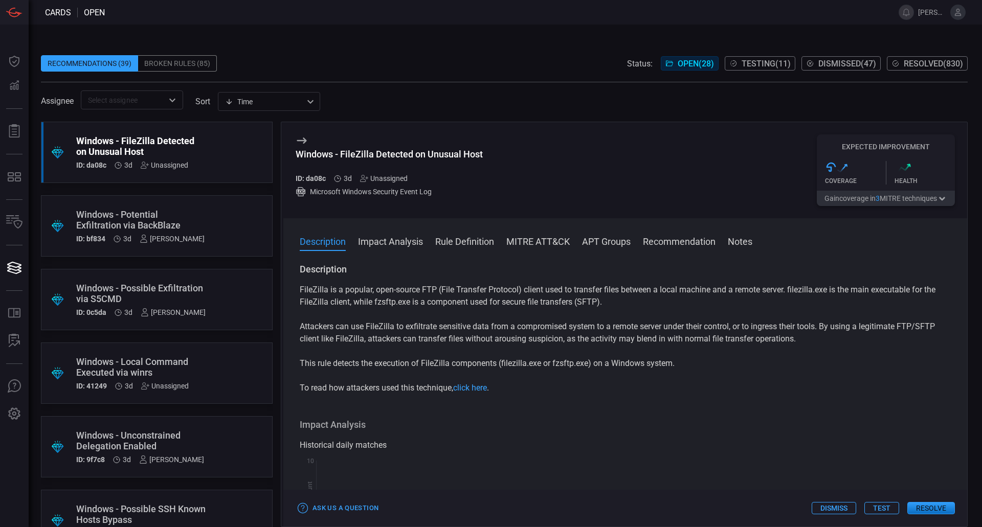
click at [772, 65] on span "Testing ( 11 )" at bounding box center [766, 64] width 49 height 10
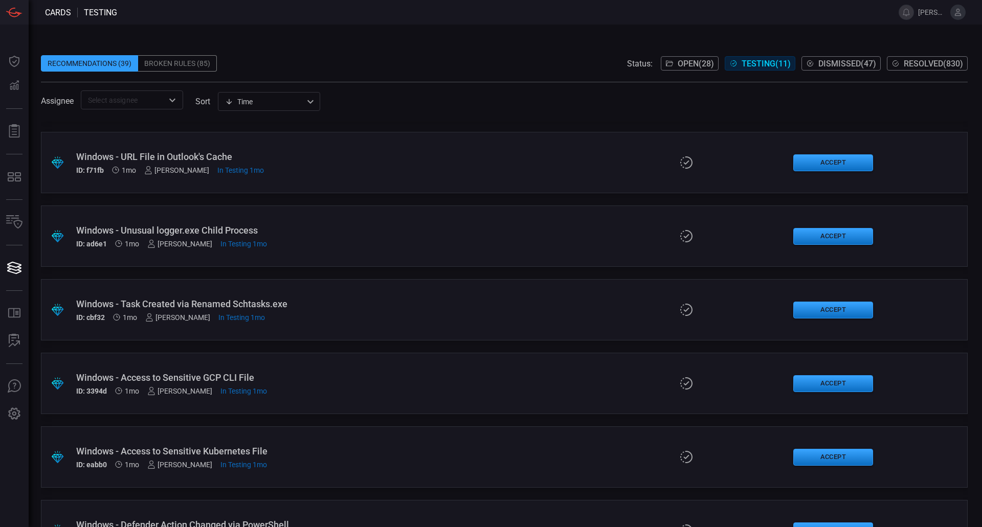
scroll to position [405, 0]
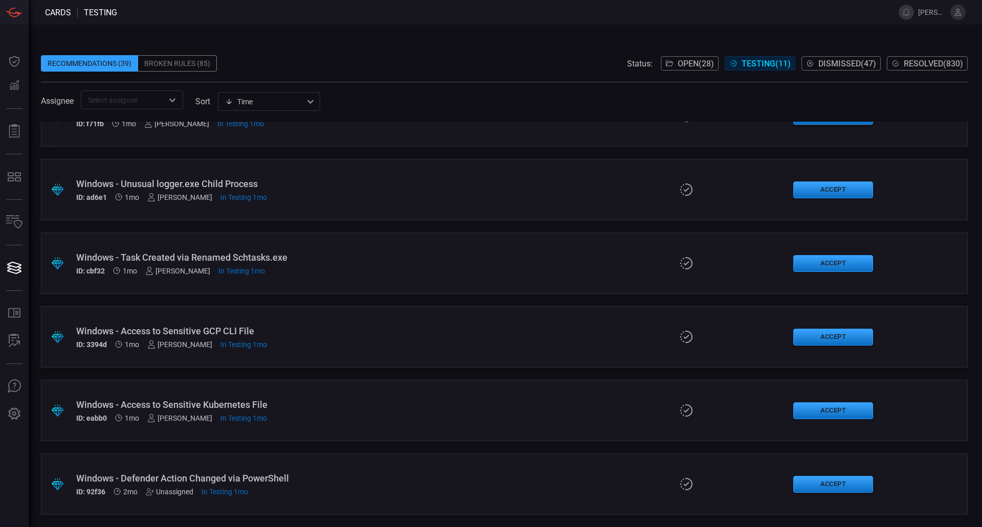
click at [264, 478] on div "Windows - Defender Action Changed via PowerShell" at bounding box center [238, 478] width 325 height 11
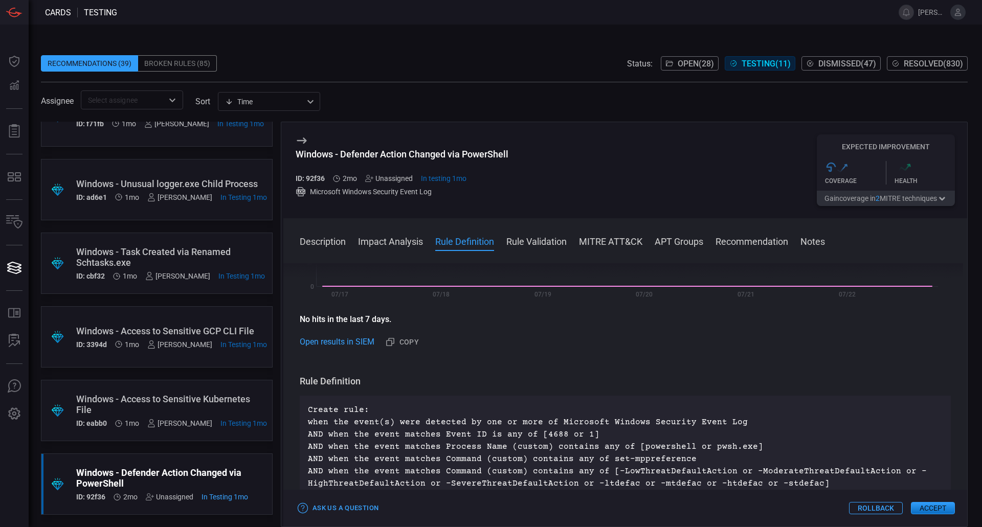
scroll to position [153, 0]
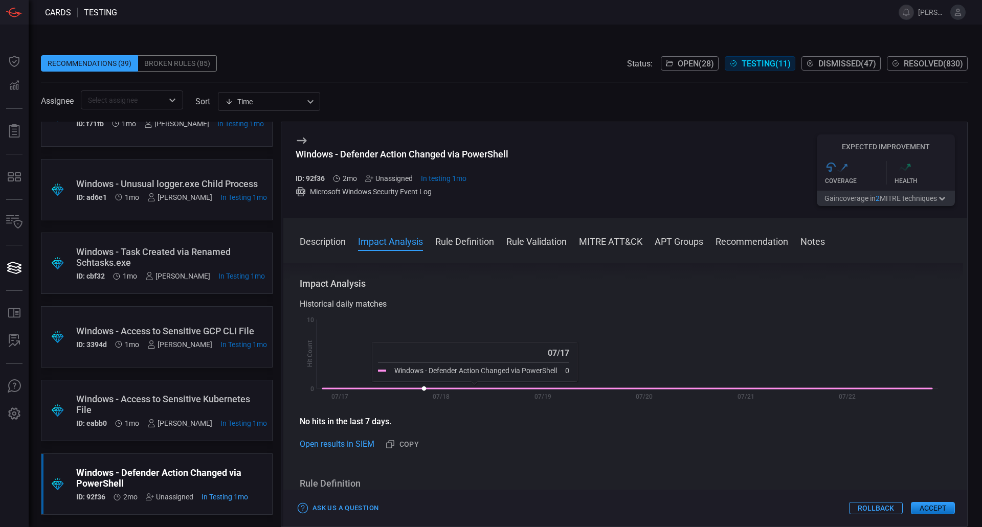
drag, startPoint x: 577, startPoint y: 337, endPoint x: 365, endPoint y: 351, distance: 212.8
click at [365, 351] on rect at bounding box center [622, 361] width 644 height 93
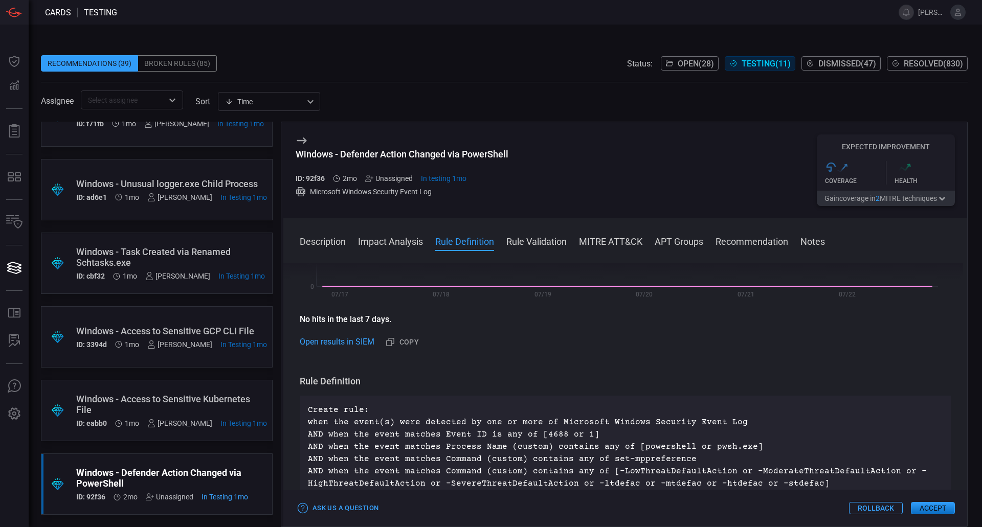
scroll to position [307, 0]
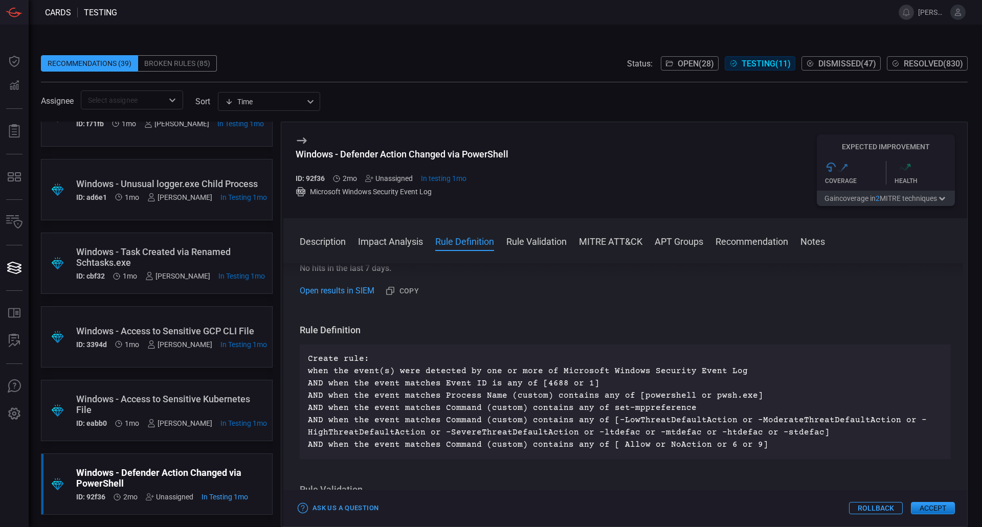
click at [938, 511] on button "Accept" at bounding box center [933, 508] width 44 height 12
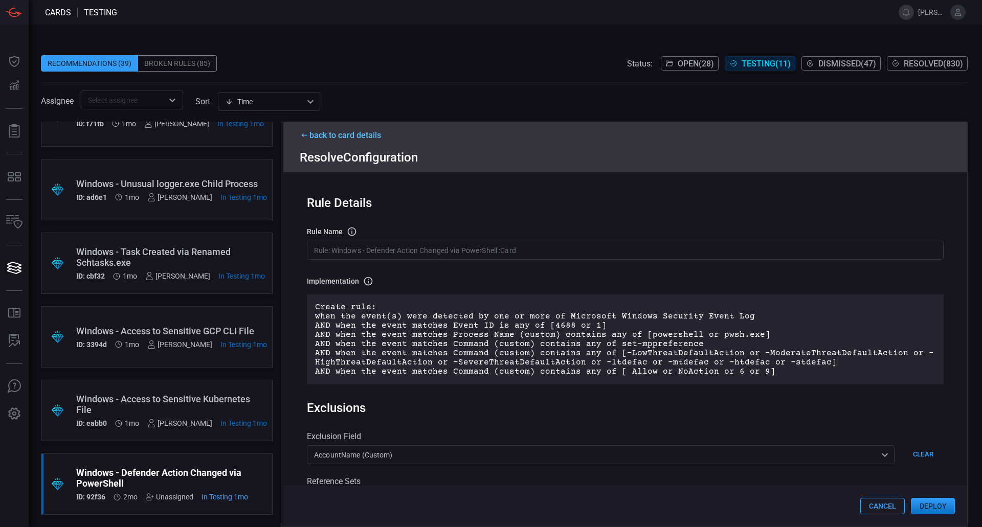
scroll to position [205, 0]
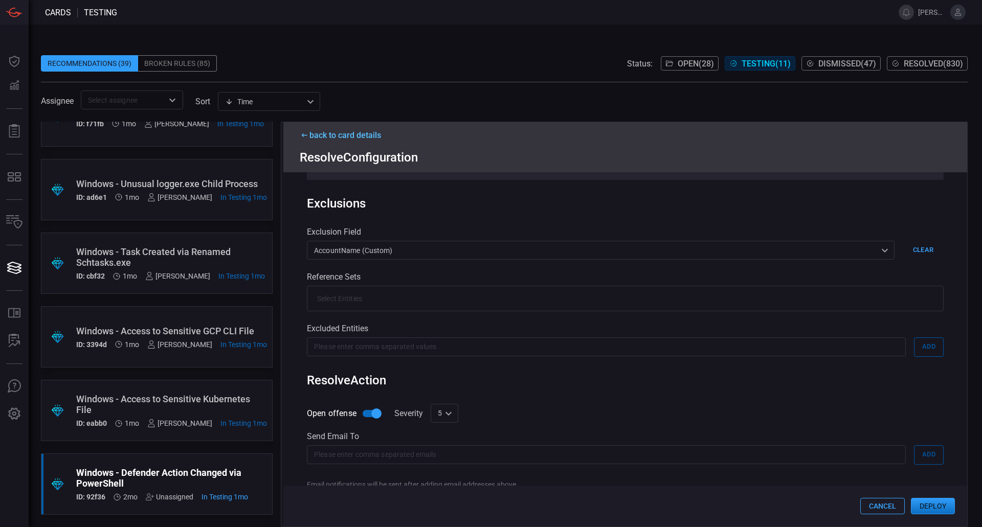
click at [451, 418] on div "5 5 ​" at bounding box center [445, 413] width 28 height 19
click at [446, 455] on li "7" at bounding box center [445, 456] width 28 height 17
type input "7"
click at [929, 503] on button "Deploy" at bounding box center [933, 506] width 44 height 16
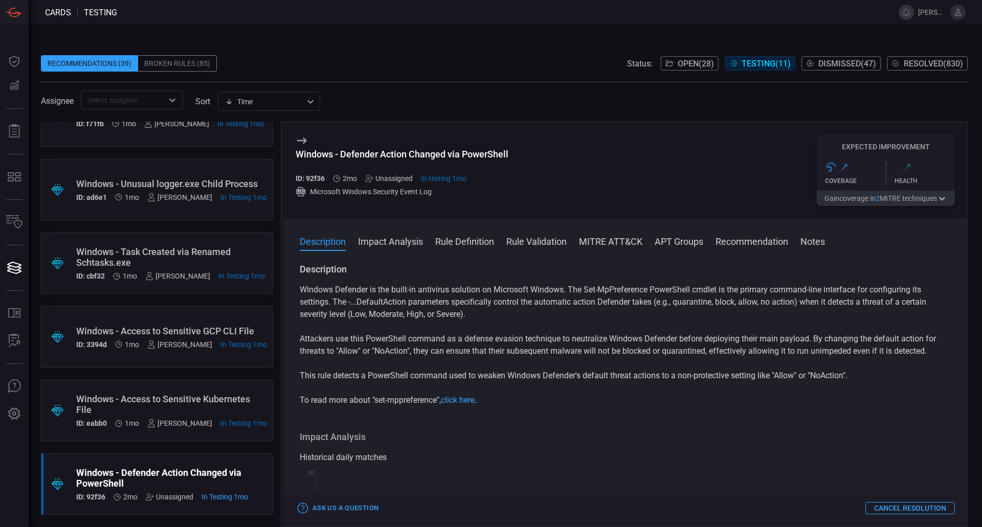
click at [143, 411] on div "Windows - Access to Sensitive Kubernetes File" at bounding box center [171, 404] width 191 height 21
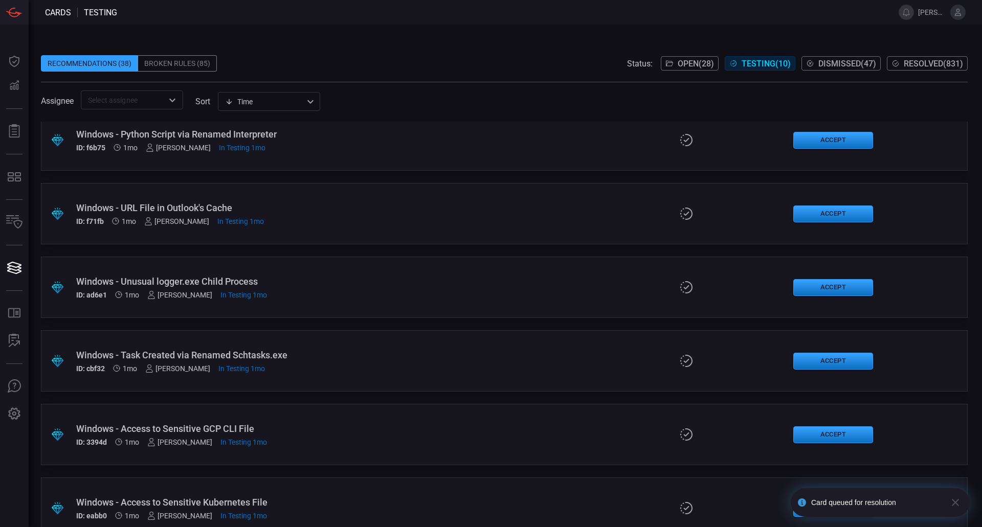
scroll to position [331, 0]
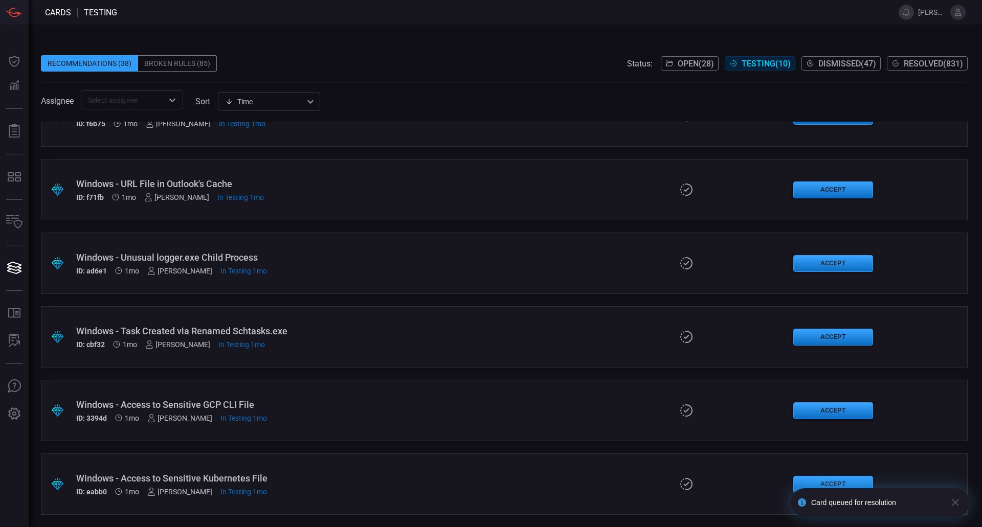
click at [242, 478] on div "Windows - Access to Sensitive Kubernetes File" at bounding box center [238, 478] width 325 height 11
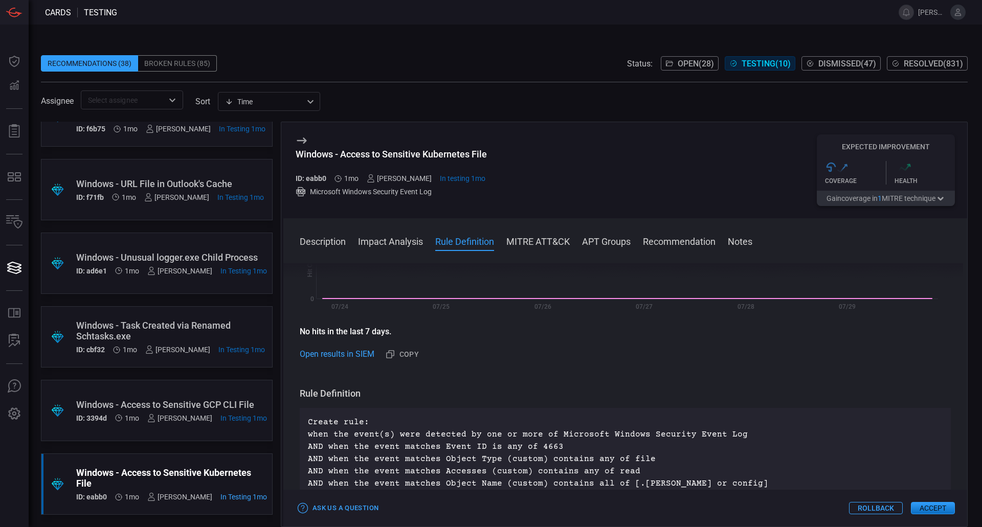
scroll to position [307, 0]
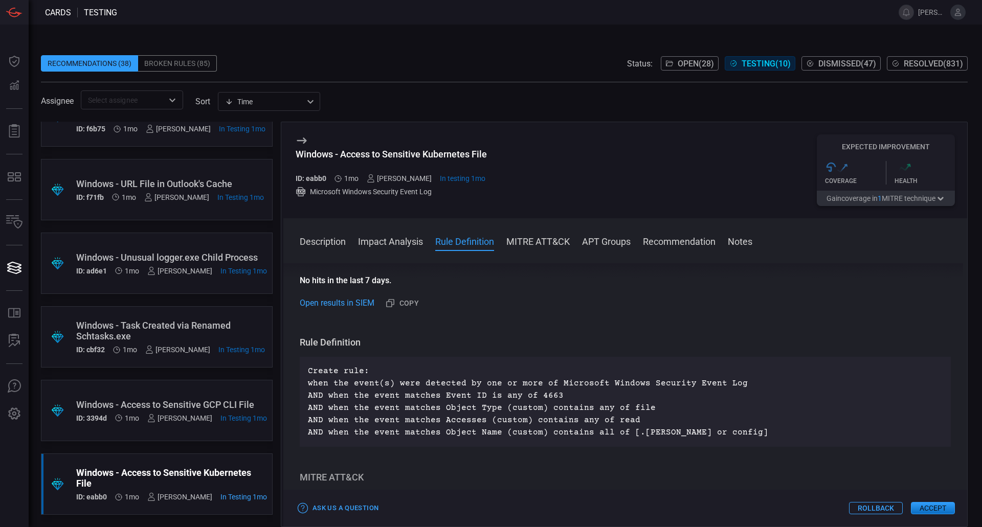
click at [116, 404] on div "Windows - Access to Sensitive GCP CLI File" at bounding box center [171, 405] width 191 height 11
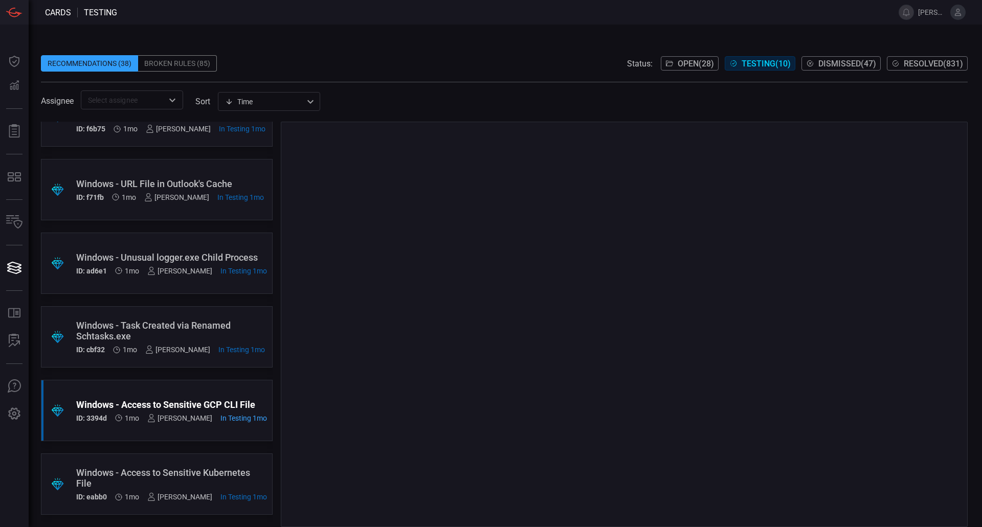
click at [206, 323] on div "Windows - Task Created via Renamed Schtasks.exe" at bounding box center [170, 330] width 189 height 21
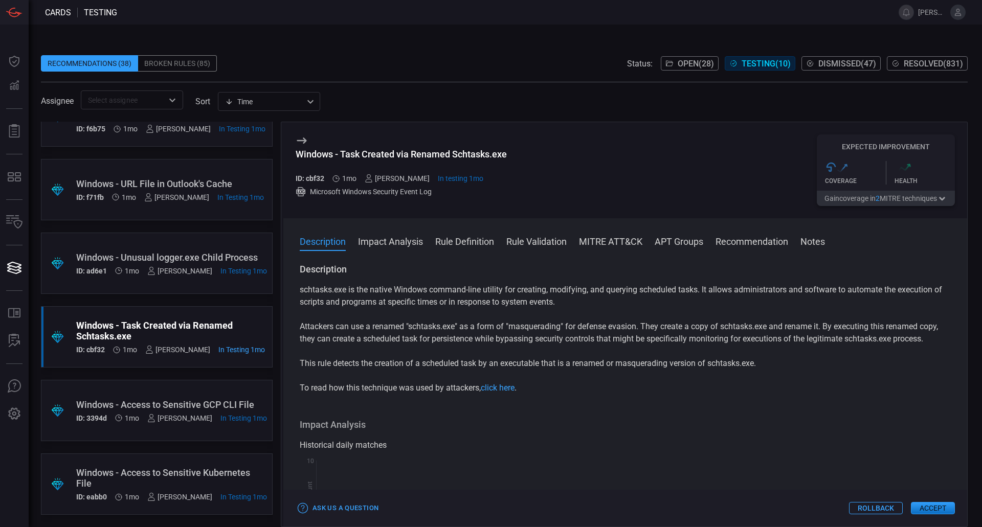
click at [205, 401] on div "Windows - Access to Sensitive GCP CLI File" at bounding box center [171, 405] width 191 height 11
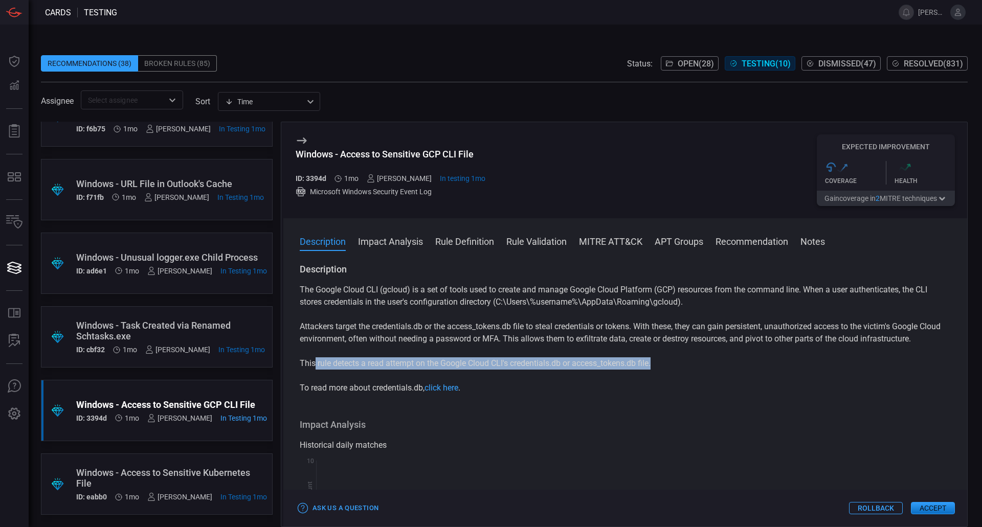
drag, startPoint x: 315, startPoint y: 368, endPoint x: 656, endPoint y: 367, distance: 341.2
click at [656, 367] on p "This rule detects a read attempt on the Google Cloud CLI's credentials.db or ac…" at bounding box center [625, 364] width 651 height 12
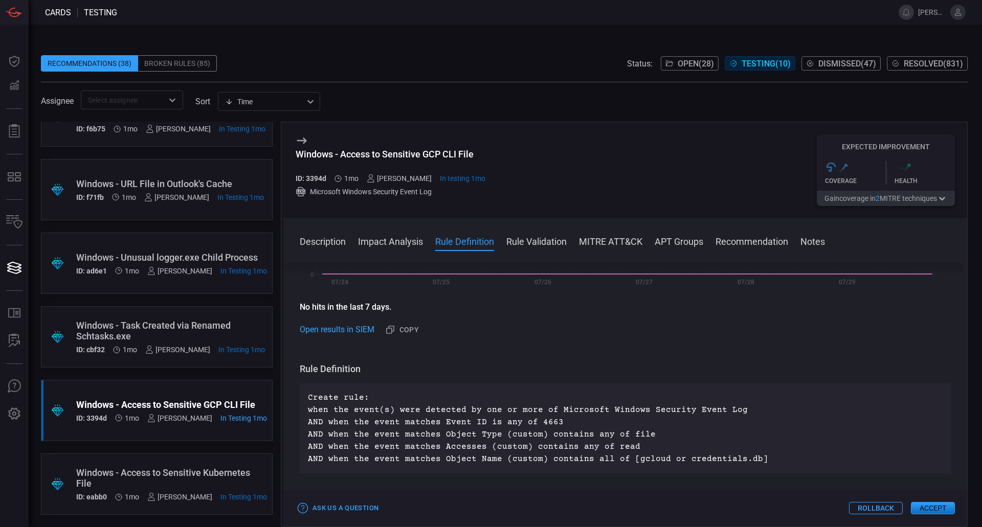
scroll to position [307, 0]
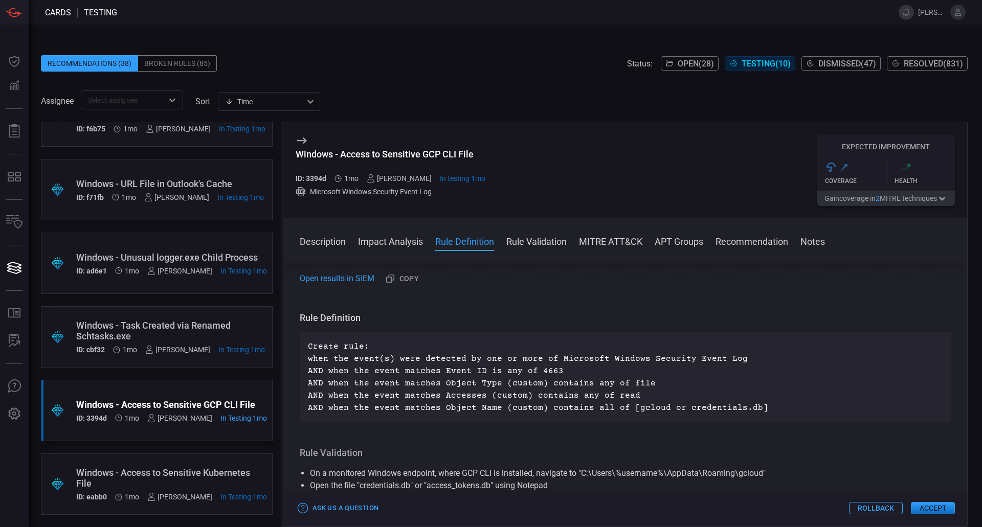
click at [941, 505] on button "Accept" at bounding box center [933, 508] width 44 height 12
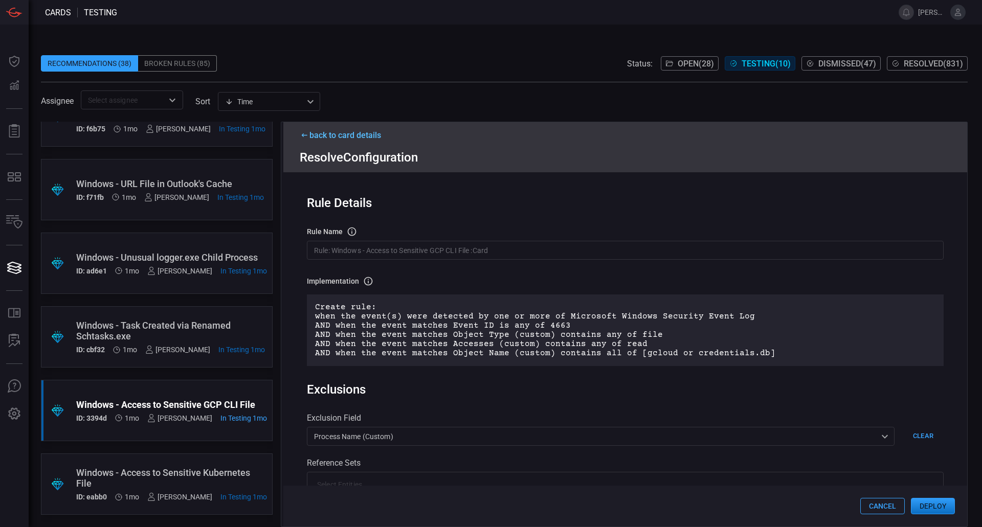
scroll to position [153, 0]
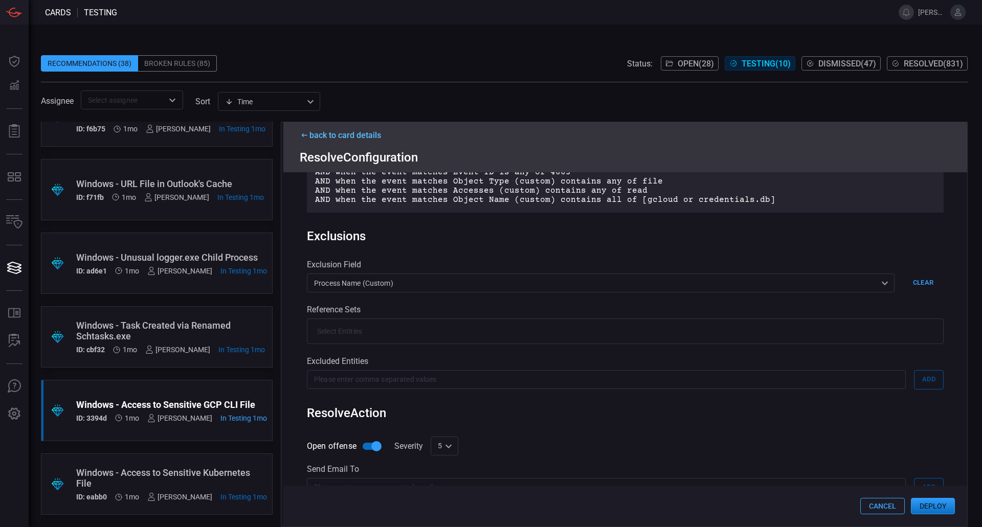
click at [454, 447] on div "5 5 ​" at bounding box center [445, 446] width 28 height 19
click at [445, 506] on div "10" at bounding box center [443, 506] width 8 height 11
type input "10"
click at [930, 499] on button "Deploy" at bounding box center [933, 506] width 44 height 16
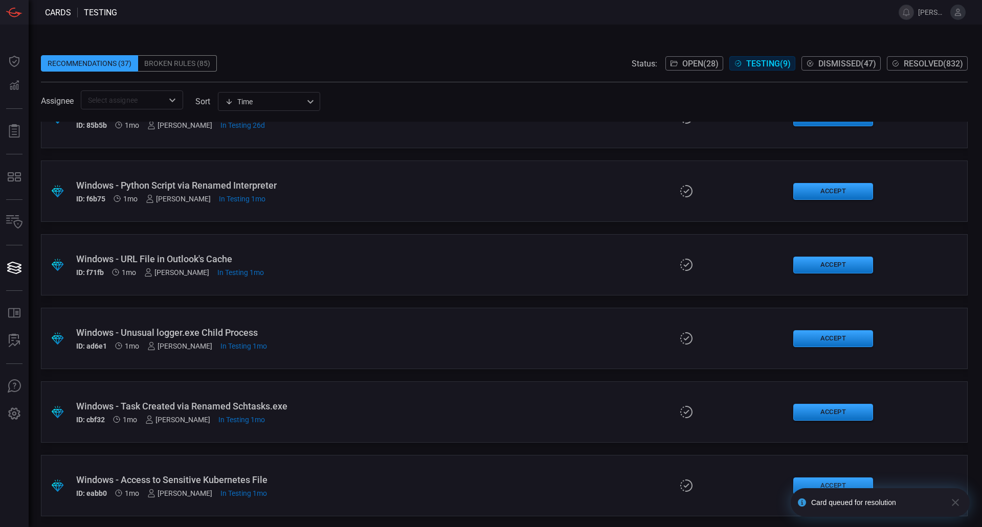
scroll to position [257, 0]
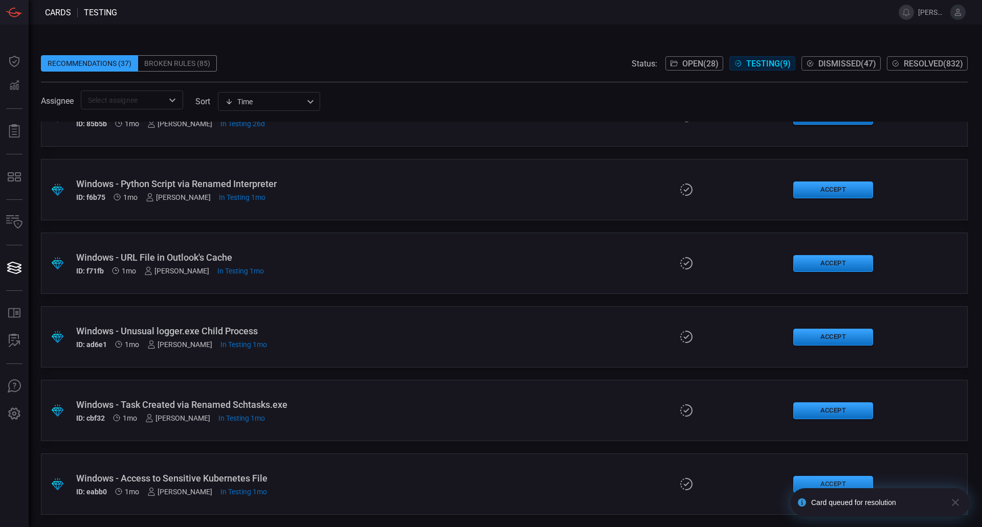
click at [257, 410] on div "Windows - Task Created via Renamed Schtasks.exe" at bounding box center [238, 405] width 325 height 11
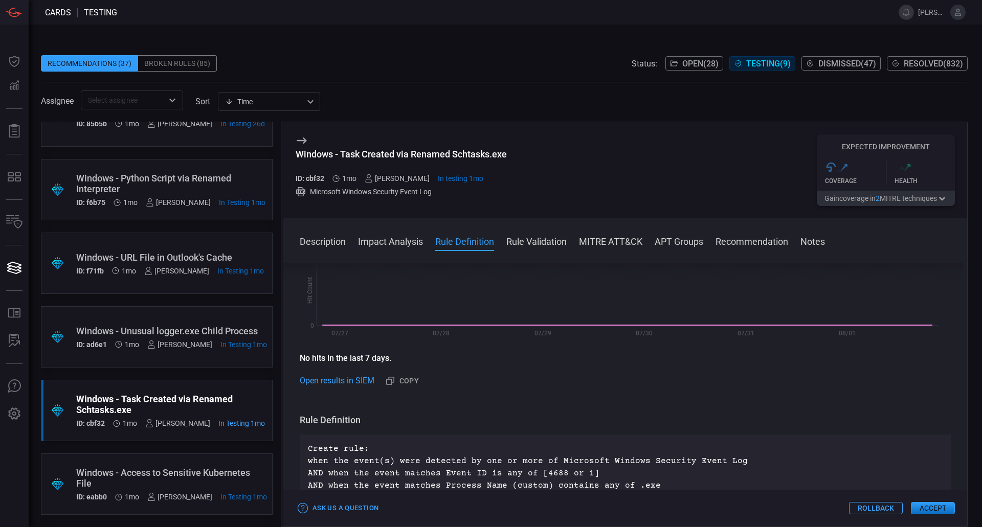
scroll to position [256, 0]
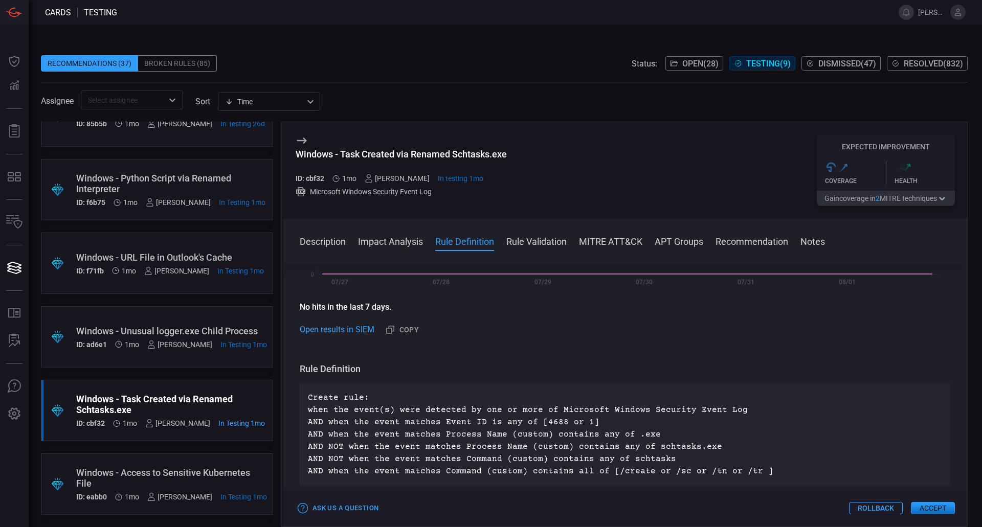
click at [939, 511] on button "Accept" at bounding box center [933, 508] width 44 height 12
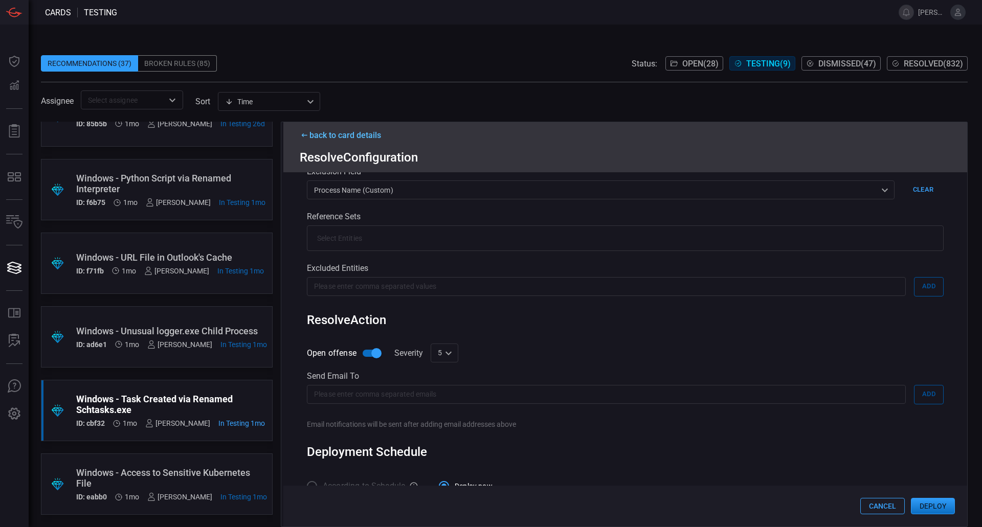
scroll to position [280, 0]
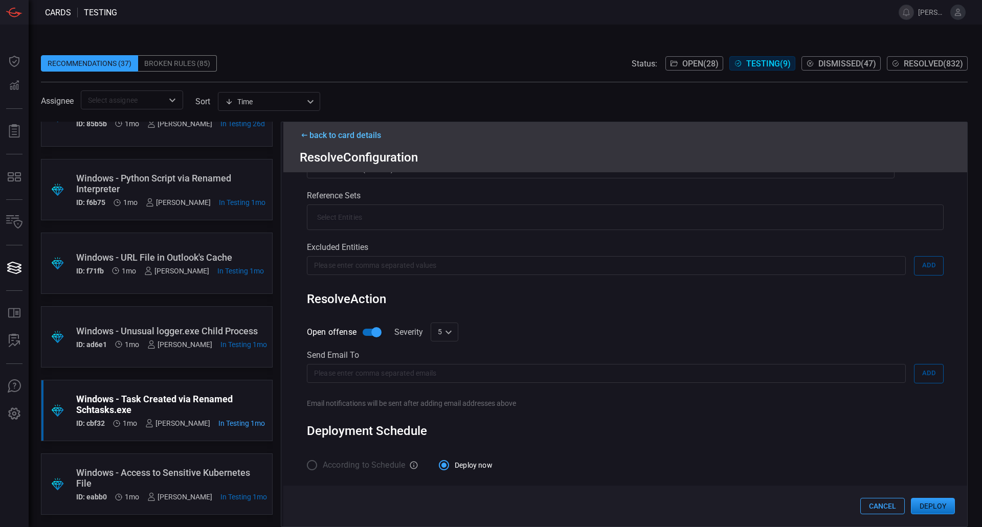
click at [364, 328] on input "Open offense" at bounding box center [376, 332] width 58 height 19
checkbox input "false"
click at [944, 504] on button "Deploy" at bounding box center [933, 506] width 44 height 16
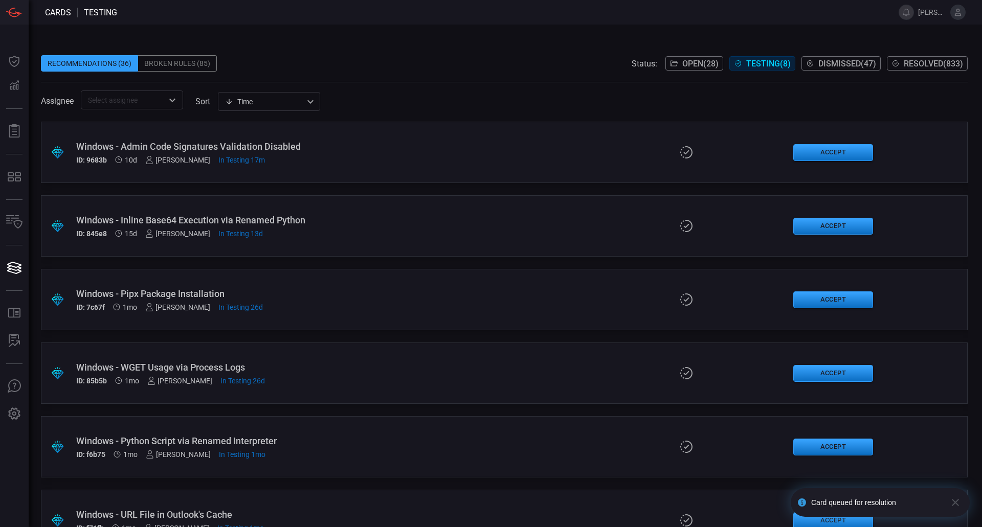
scroll to position [184, 0]
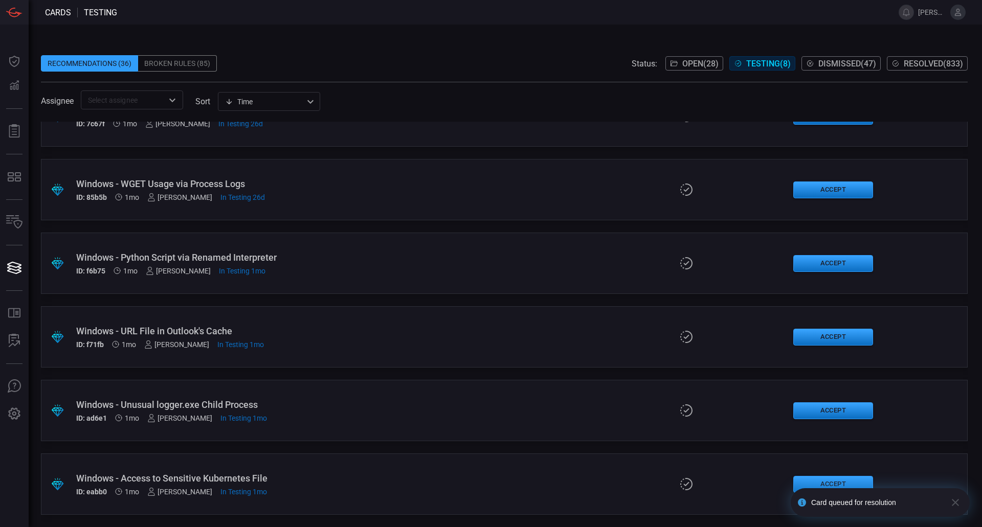
click at [257, 404] on div "Windows - Unusual logger.exe Child Process" at bounding box center [238, 405] width 325 height 11
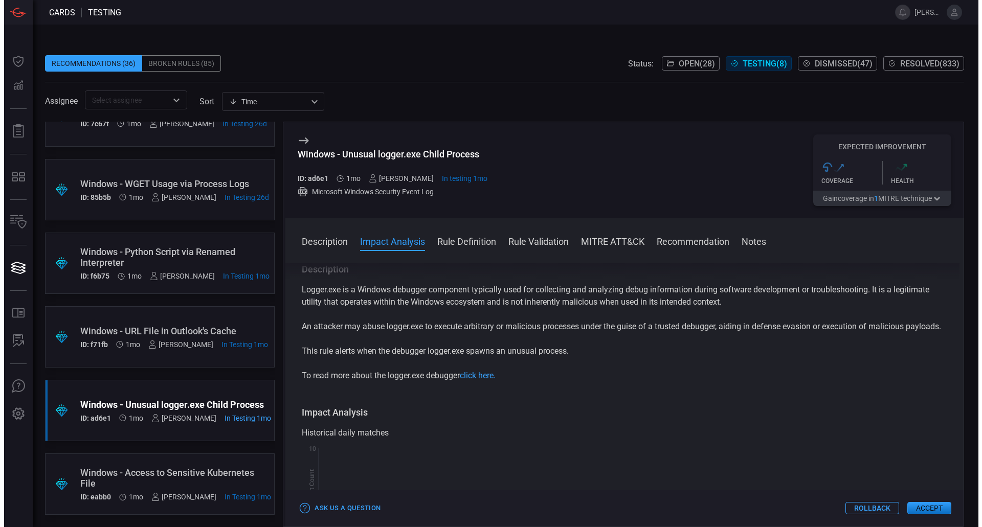
scroll to position [102, 0]
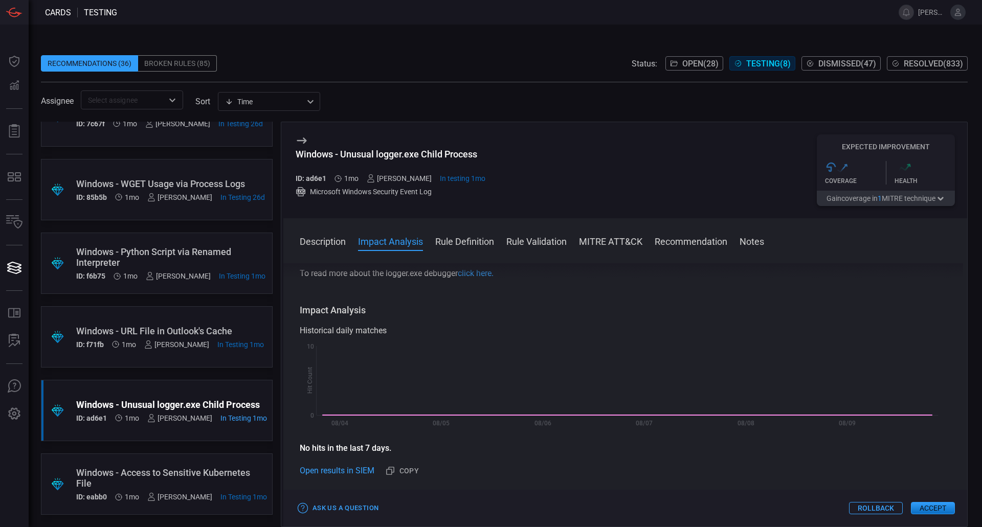
click at [928, 501] on div "Ask Us a Question Rollback Accept" at bounding box center [625, 508] width 684 height 37
click at [928, 506] on button "Accept" at bounding box center [933, 508] width 44 height 12
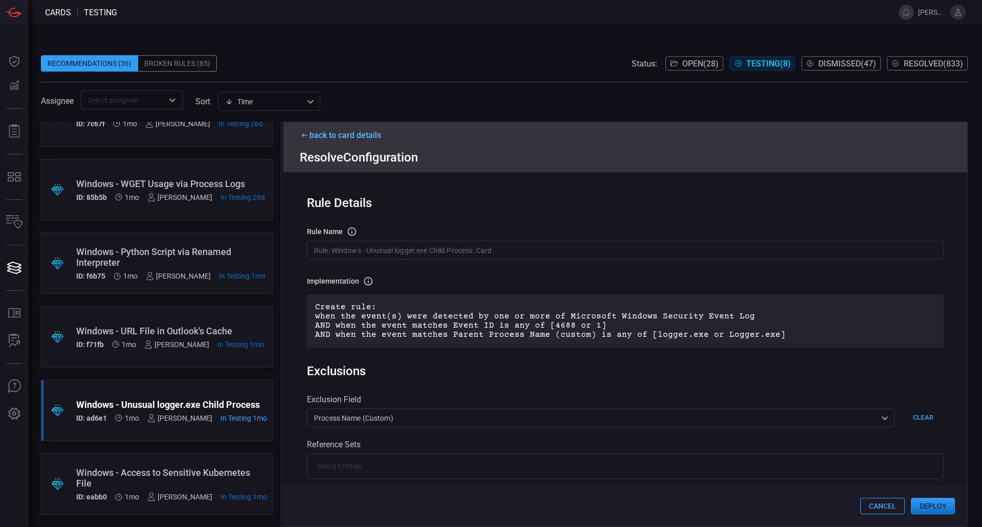
scroll to position [252, 0]
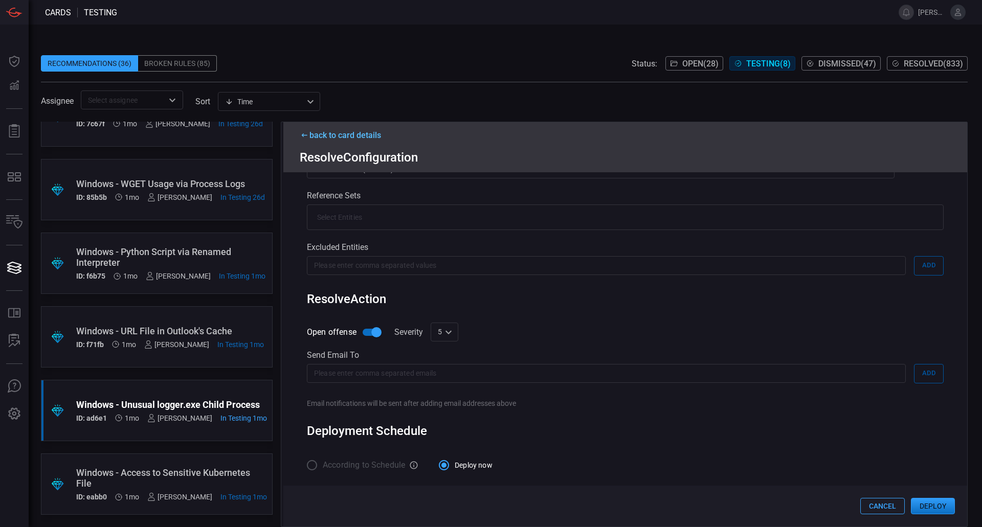
click at [369, 329] on input "Open offense" at bounding box center [376, 332] width 58 height 19
checkbox input "false"
click at [941, 503] on button "Deploy" at bounding box center [933, 506] width 44 height 16
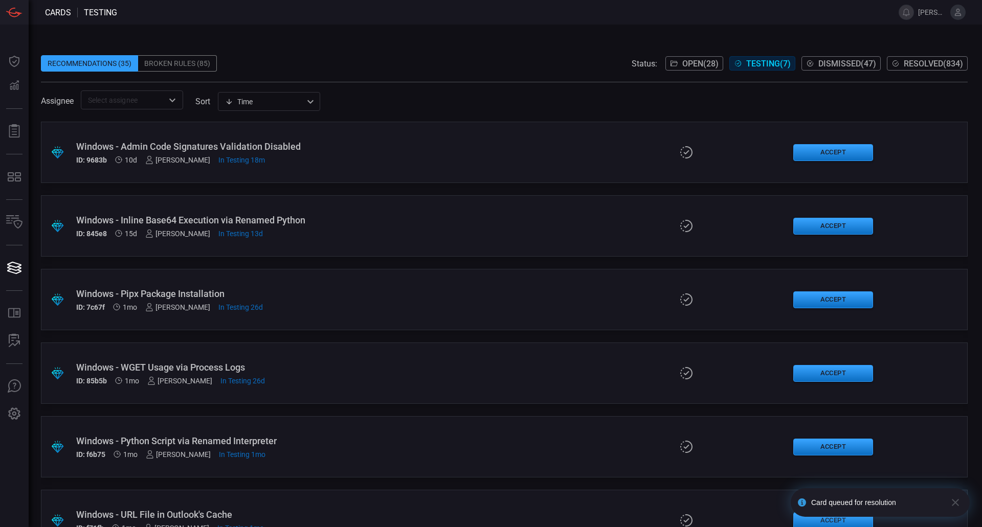
scroll to position [110, 0]
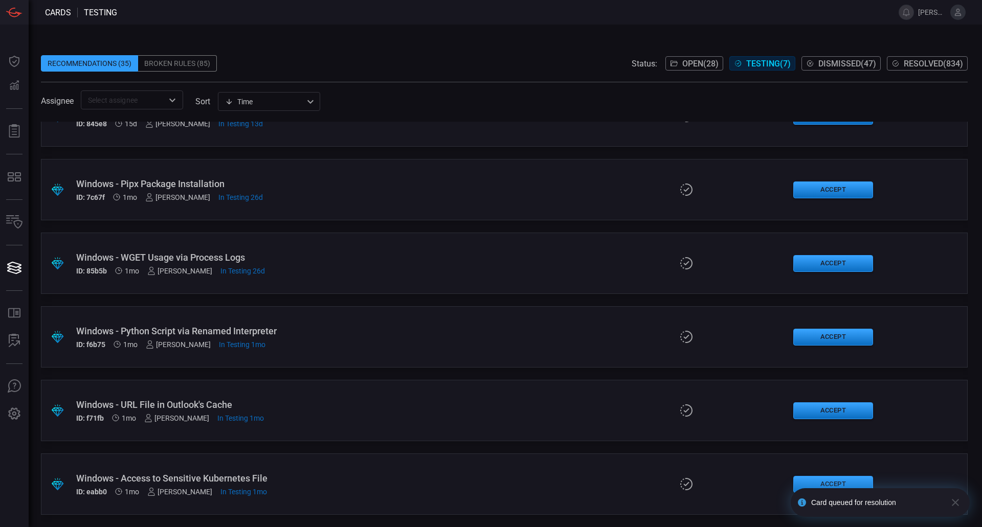
click at [689, 66] on span "Open ( 28 )" at bounding box center [700, 64] width 36 height 10
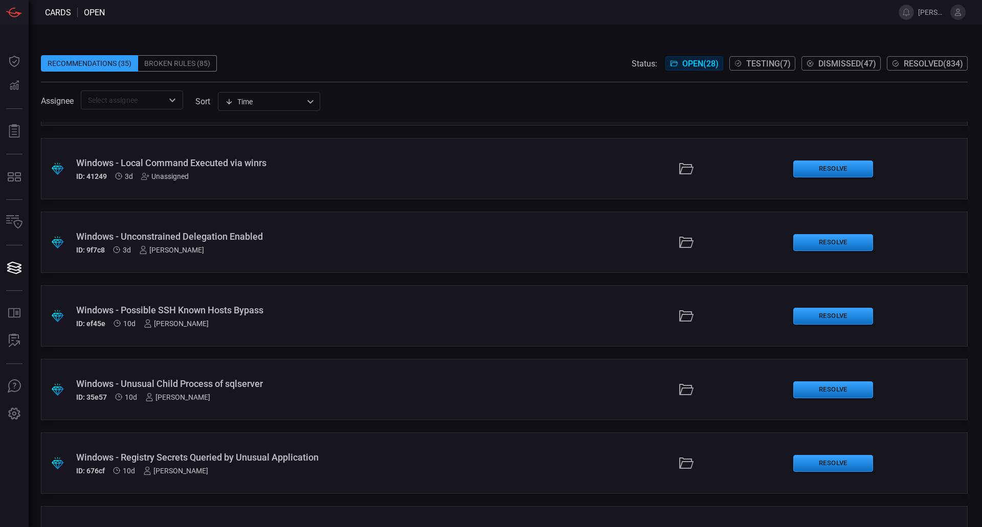
scroll to position [256, 0]
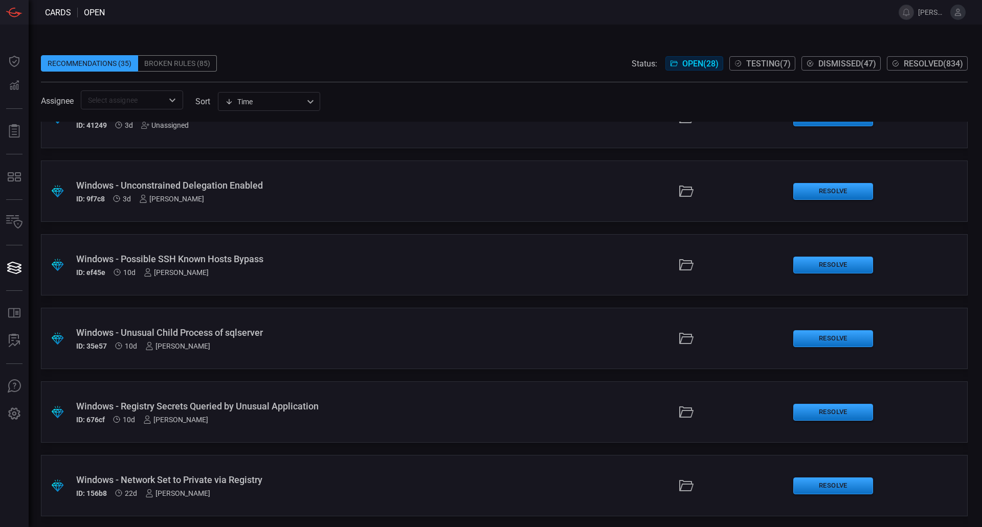
click at [246, 410] on div "Windows - Registry Secrets Queried by Unusual Application" at bounding box center [238, 406] width 325 height 11
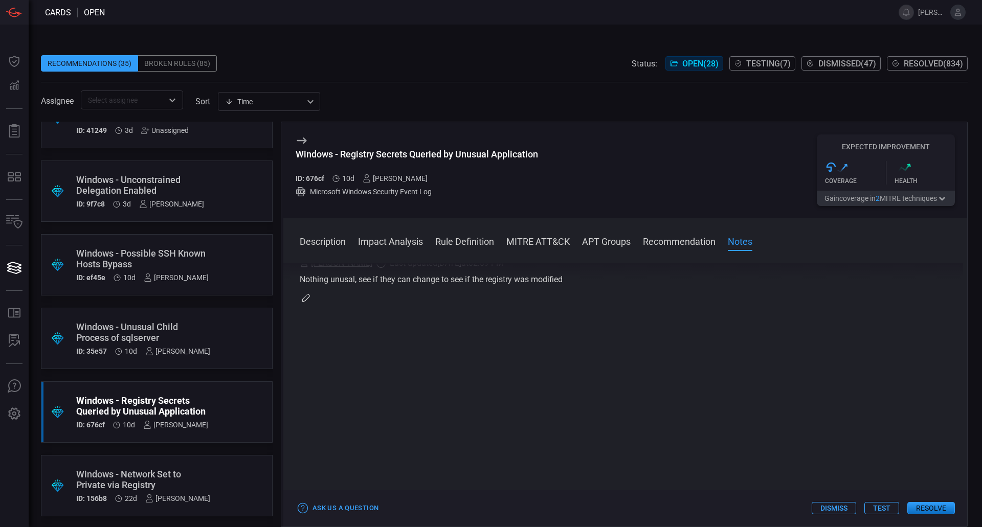
scroll to position [818, 0]
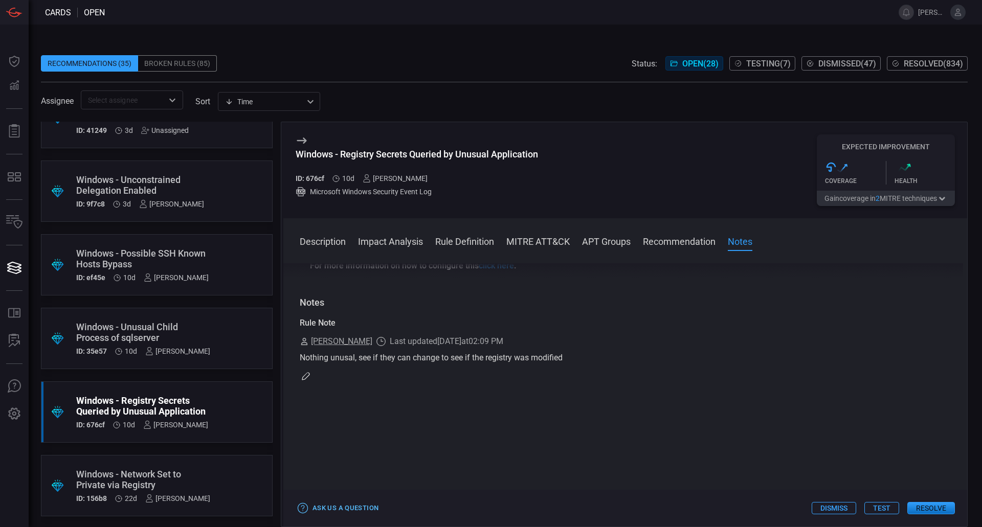
click at [360, 504] on button "Ask Us a Question" at bounding box center [338, 509] width 85 height 16
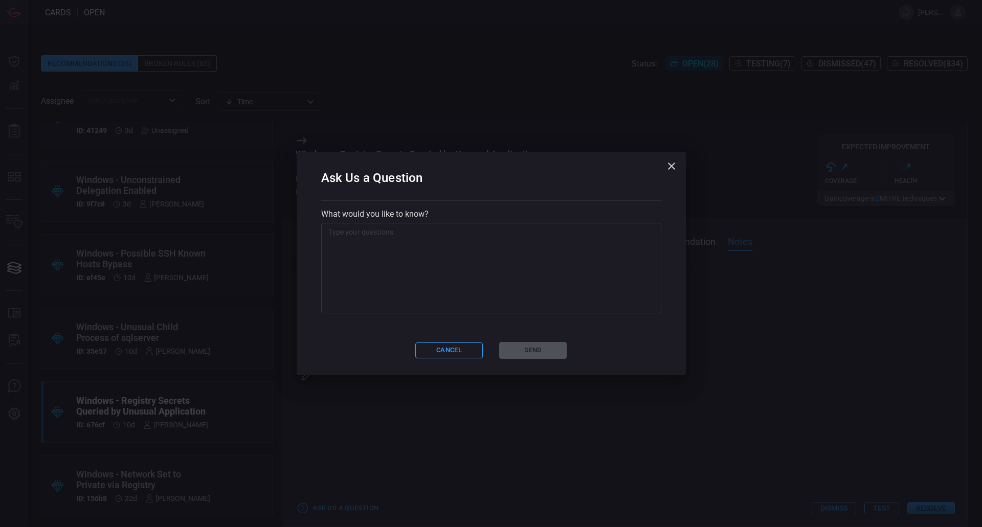
click at [458, 274] on textarea at bounding box center [491, 268] width 326 height 82
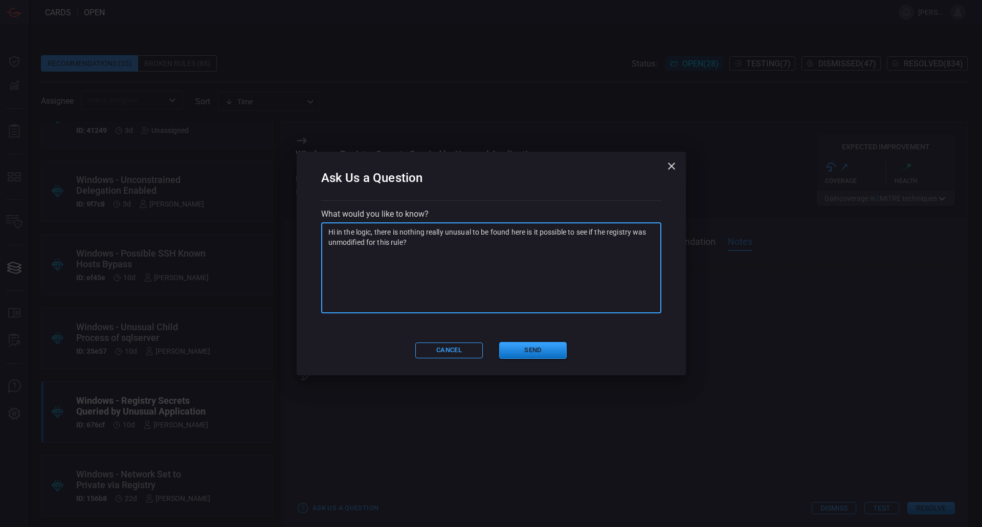
drag, startPoint x: 458, startPoint y: 274, endPoint x: 292, endPoint y: 211, distance: 177.3
click at [292, 211] on div "Ask Us a Question What would you like to know? Hi in the logic, there is nothin…" at bounding box center [491, 263] width 982 height 527
type textarea "Hi in the logic, there is nothing really unusual to be found here is it possibl…"
click at [448, 346] on button "Cancel" at bounding box center [449, 351] width 68 height 16
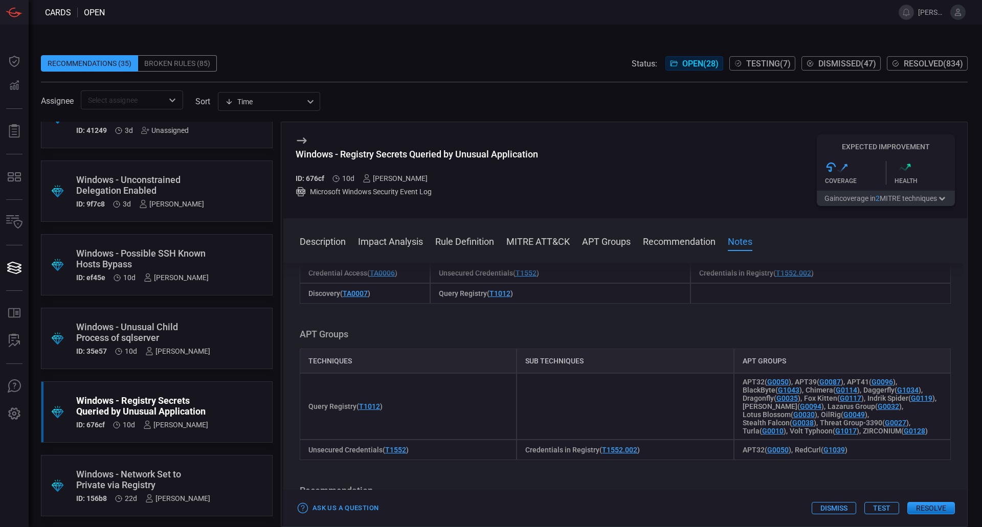
scroll to position [922, 0]
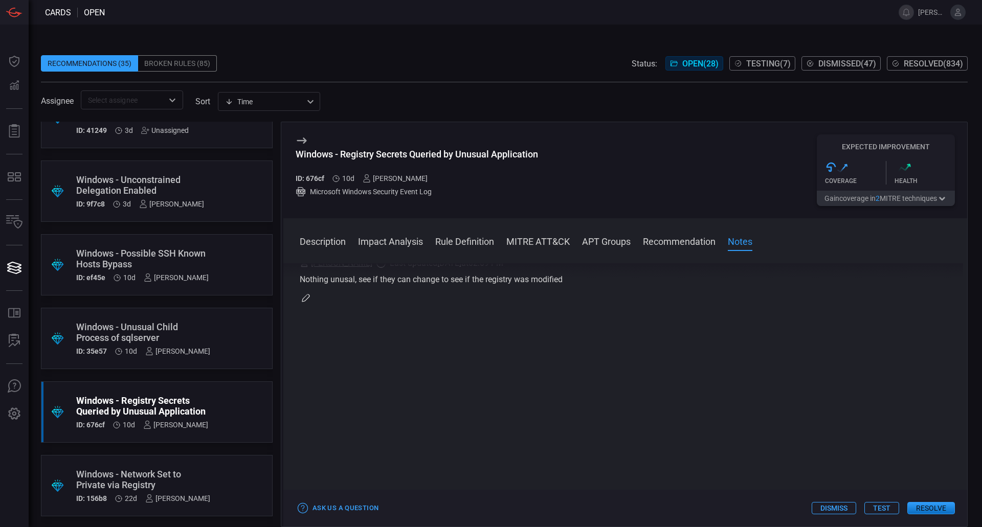
click at [312, 299] on button "button" at bounding box center [306, 298] width 12 height 12
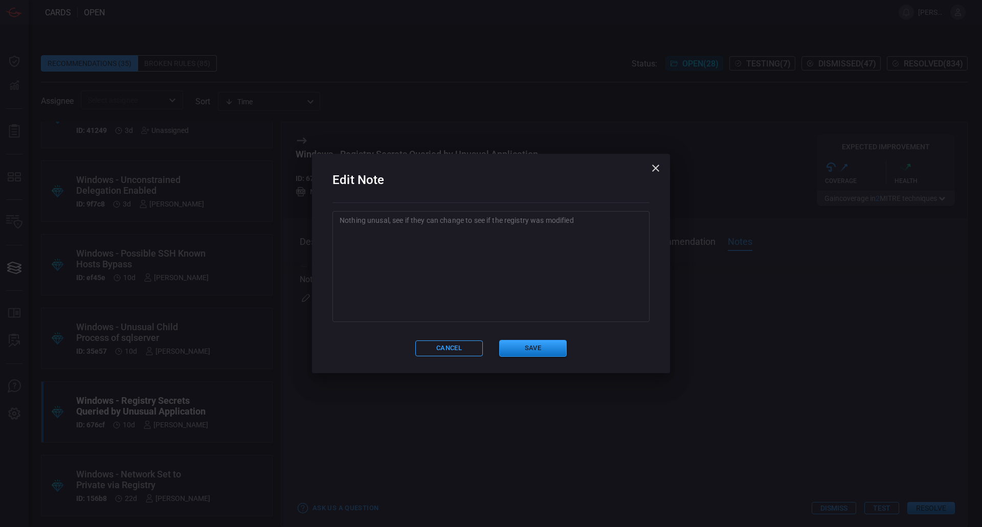
click at [413, 277] on textarea "Nothing unusal, see if they can change to see if the registry was modified" at bounding box center [491, 266] width 303 height 102
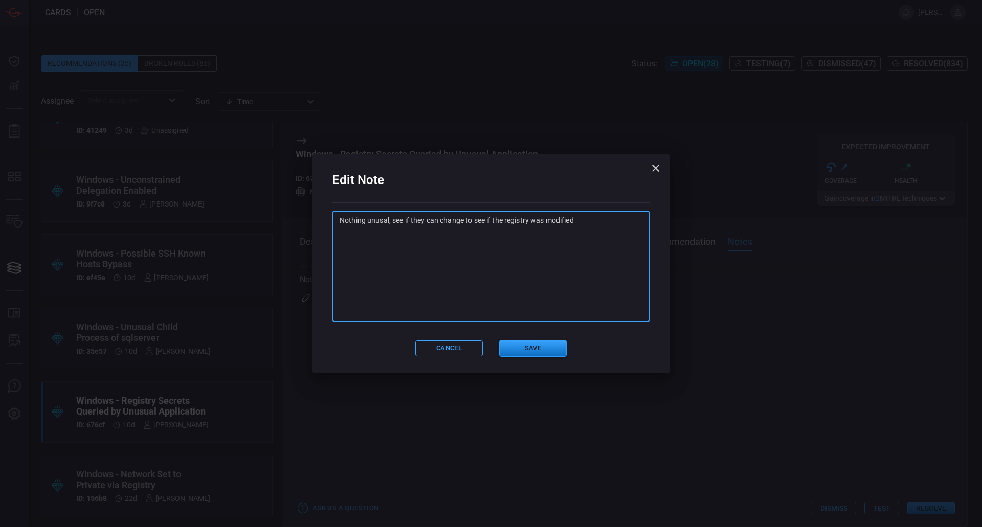
paste textarea "Hi in the logic, there is nothing really unusual to be found here is it possibl…"
type textarea "Nothing unusal, see if they can change to see if the registry was modified"
click at [592, 231] on textarea "Nothing unusal, see if they can change to see if the registry was modified" at bounding box center [491, 266] width 303 height 102
click at [443, 350] on button "Cancel" at bounding box center [449, 349] width 68 height 16
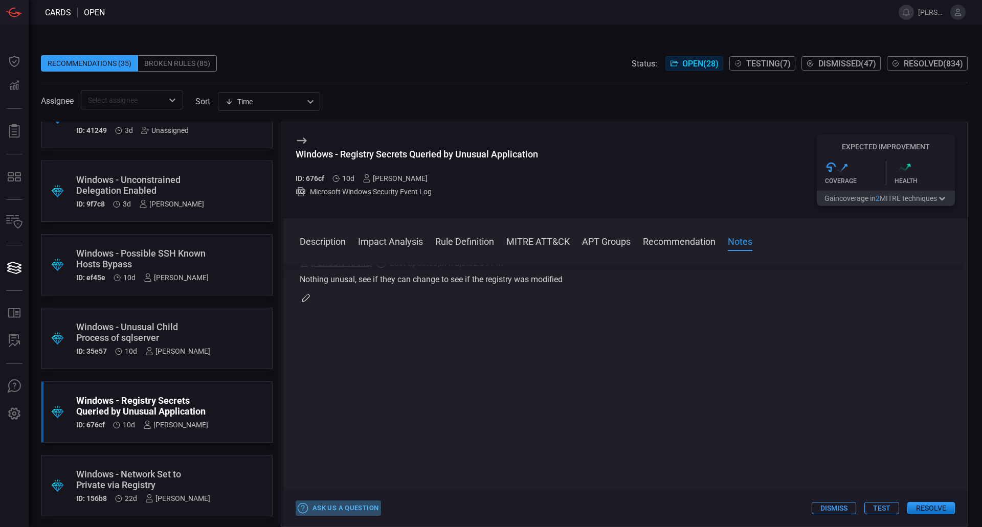
click at [371, 505] on button "Ask Us a Question" at bounding box center [338, 509] width 85 height 16
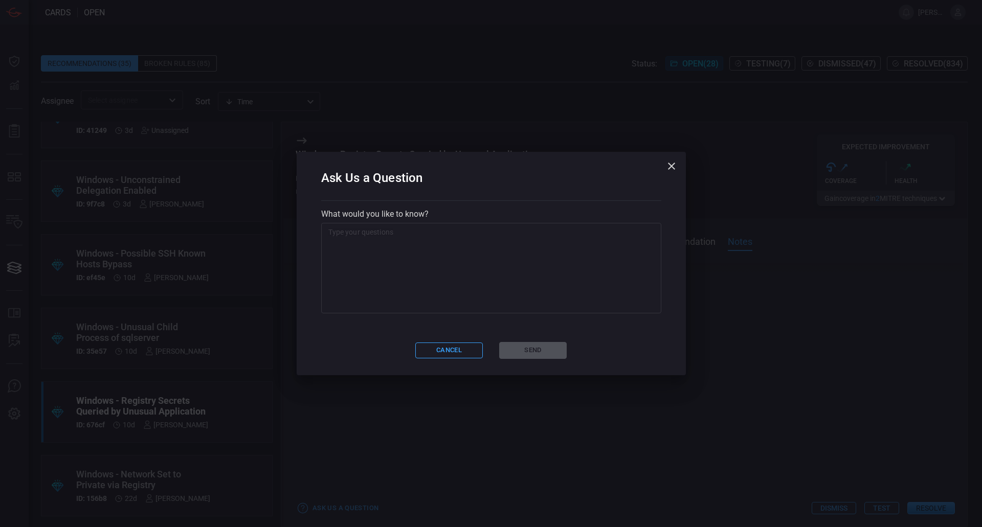
click at [524, 271] on textarea at bounding box center [491, 268] width 326 height 82
paste textarea "Hi in the logic, there is nothing really unusual to be found here is it possibl…"
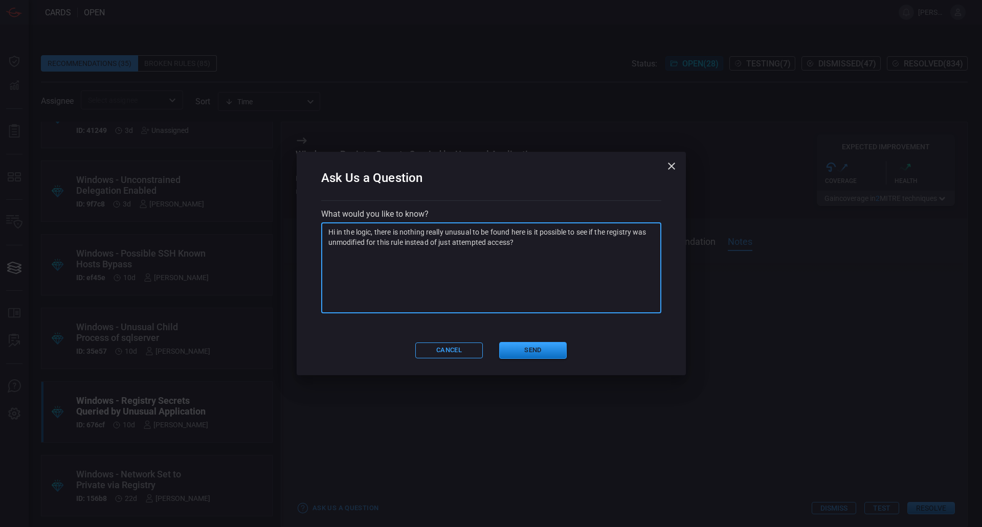
type textarea "Hi in the logic, there is nothing really unusual to be found here is it possibl…"
click at [528, 330] on div "Ask Us a Question What would you like to know? Hi in the logic, there is nothin…" at bounding box center [491, 263] width 389 height 223
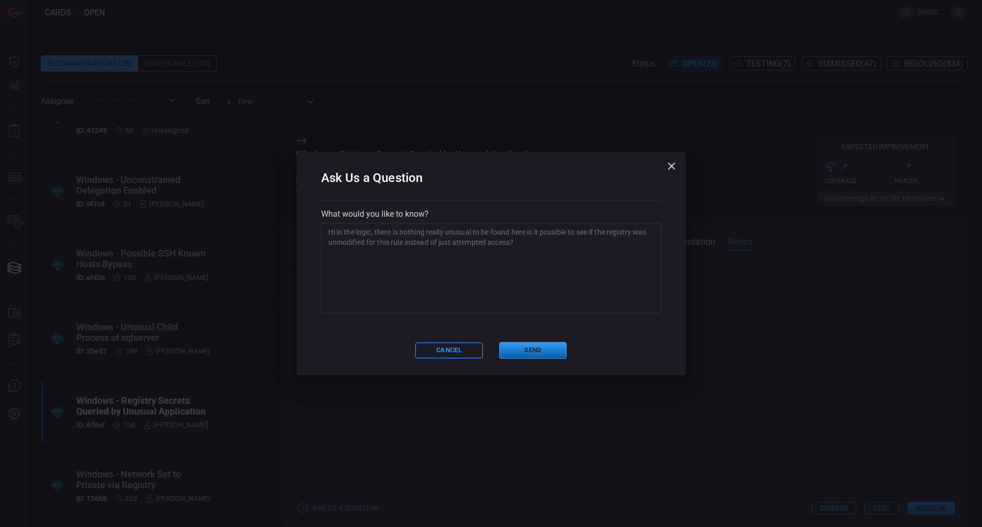
click at [528, 350] on button "Send" at bounding box center [533, 350] width 68 height 17
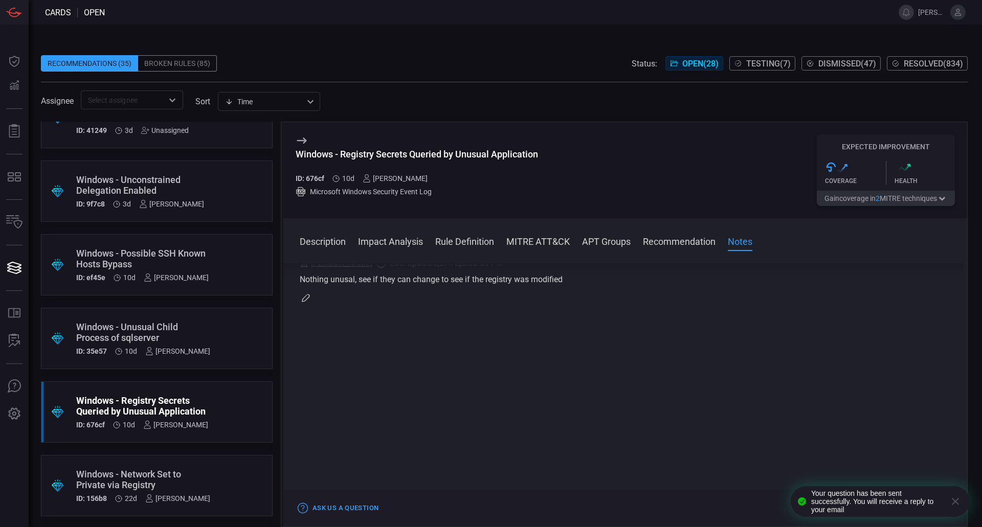
click at [310, 298] on button "button" at bounding box center [306, 298] width 12 height 12
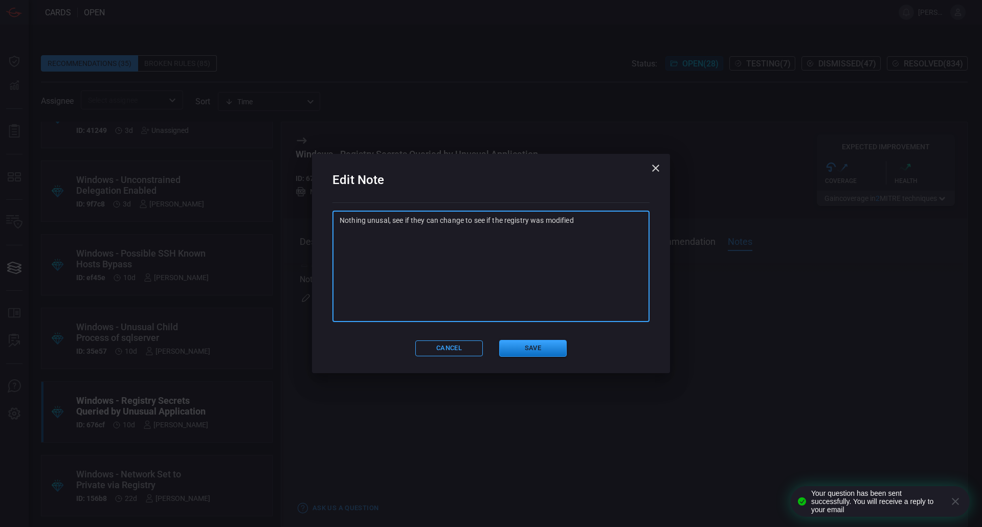
click at [607, 262] on textarea "Nothing unusal, see if they can change to see if the registry was modified" at bounding box center [491, 266] width 303 height 102
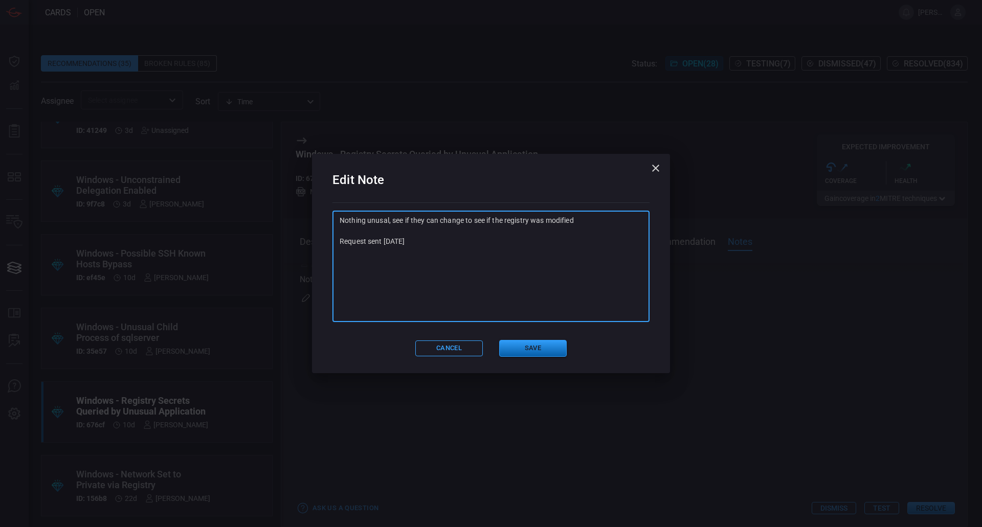
type textarea "Nothing unusal, see if they can change to see if the registry was modified Requ…"
click at [566, 344] on button "Save" at bounding box center [533, 348] width 68 height 17
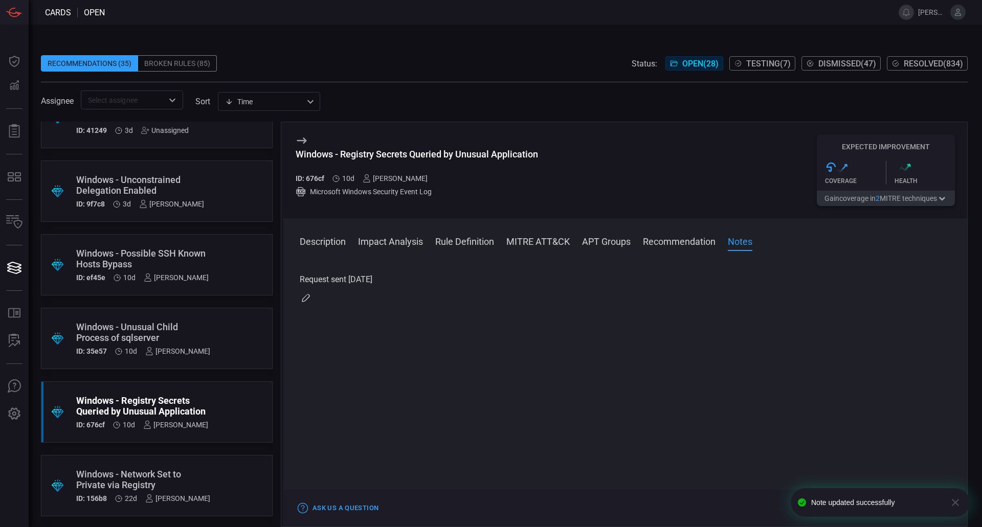
scroll to position [0, 0]
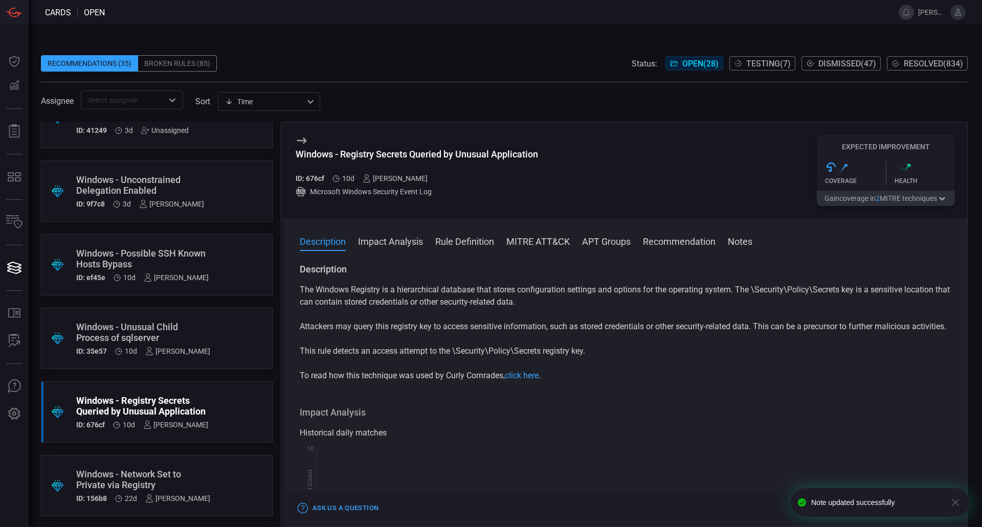
click at [210, 343] on div ".suggested_cards_icon{fill:url(#suggested_cards_icon);} Windows - Unusual Child…" at bounding box center [157, 338] width 232 height 61
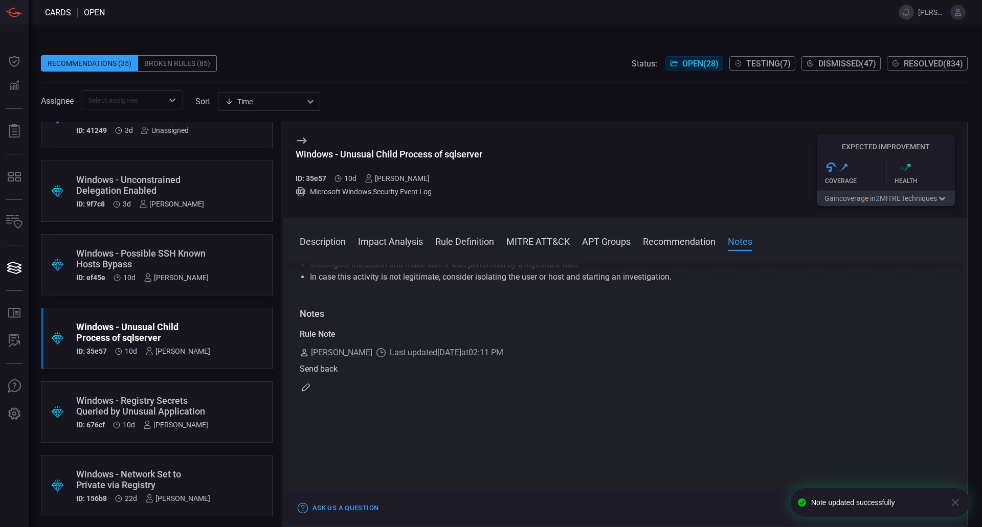
scroll to position [1025, 0]
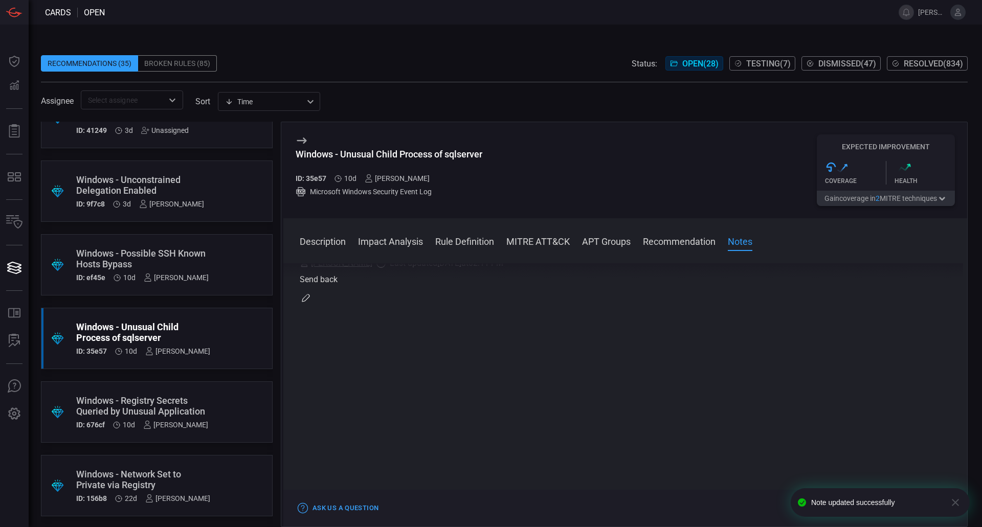
click at [953, 500] on icon "button" at bounding box center [955, 502] width 7 height 7
click at [844, 508] on button "Dismiss" at bounding box center [834, 508] width 45 height 12
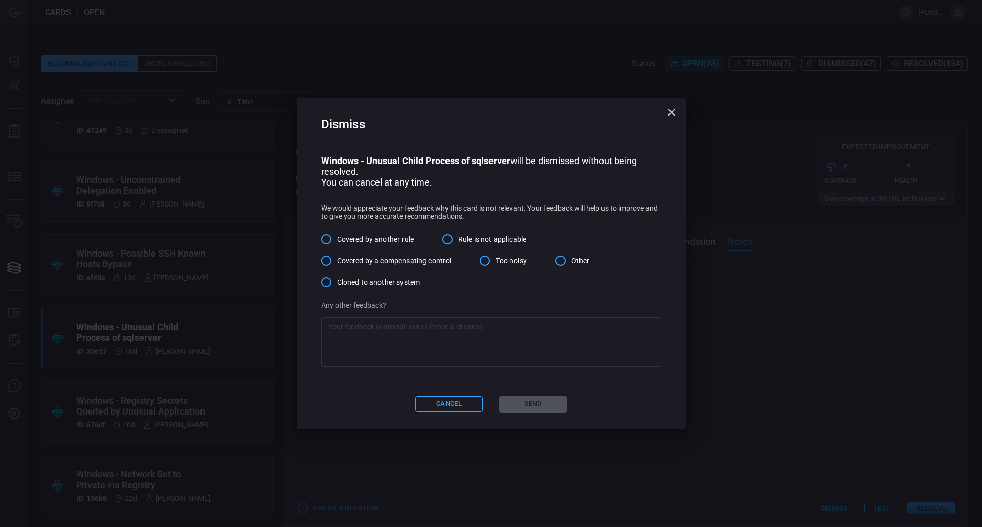
click at [475, 242] on span "Rule is not applicable" at bounding box center [492, 239] width 68 height 11
click at [458, 242] on input "Rule is not applicable" at bounding box center [447, 239] width 21 height 21
click at [518, 410] on button "Send" at bounding box center [533, 404] width 68 height 17
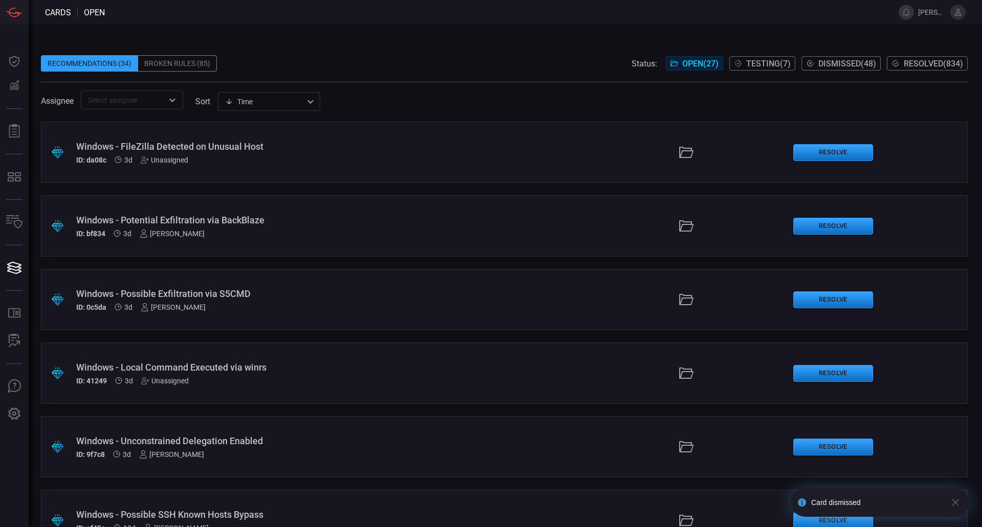
scroll to position [102, 0]
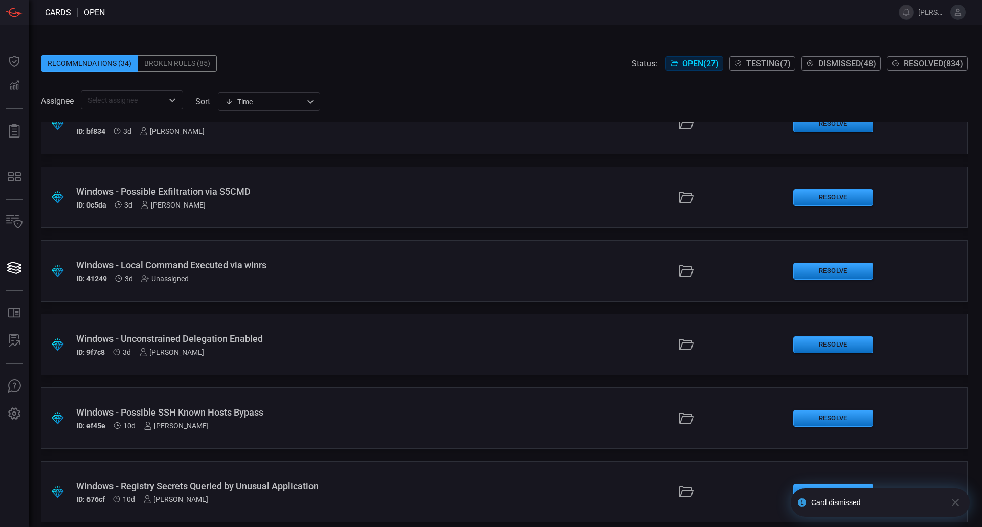
click at [236, 408] on div "Windows - Possible SSH Known Hosts Bypass" at bounding box center [238, 412] width 325 height 11
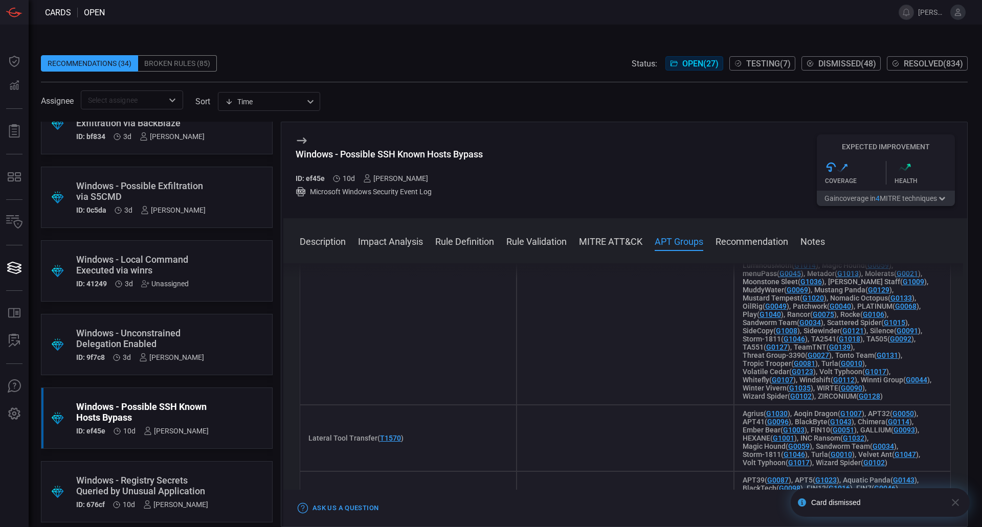
scroll to position [1381, 0]
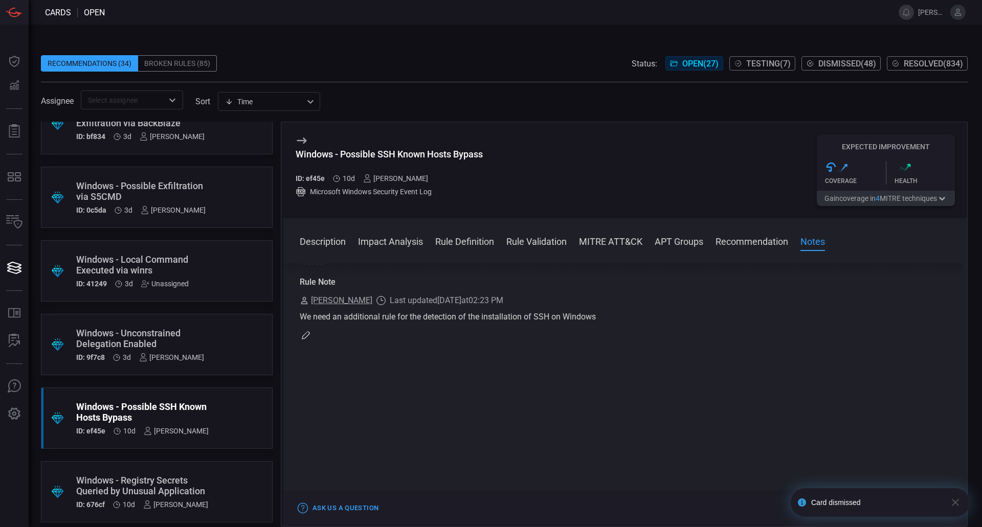
click at [311, 342] on div "Rule Note Gerard Andrews Last updated 09/10/2025 at 02:23 PM We need an additio…" at bounding box center [625, 308] width 651 height 65
click at [312, 342] on div "Rule Note Gerard Andrews Last updated 09/10/2025 at 02:23 PM We need an additio…" at bounding box center [625, 308] width 651 height 65
click at [306, 340] on icon "button" at bounding box center [306, 335] width 8 height 8
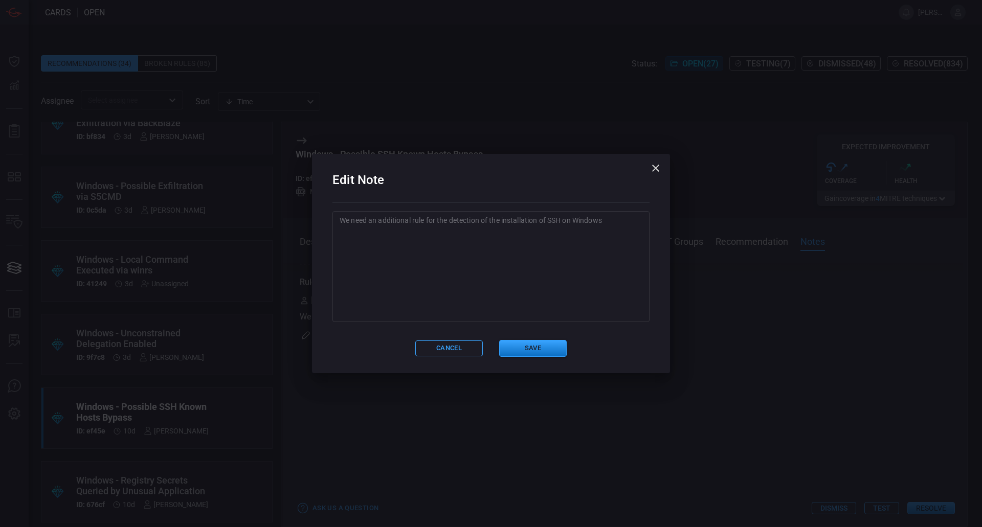
click at [553, 291] on textarea "We need an additional rule for the detection of the installation of SSH on Wind…" at bounding box center [491, 266] width 303 height 102
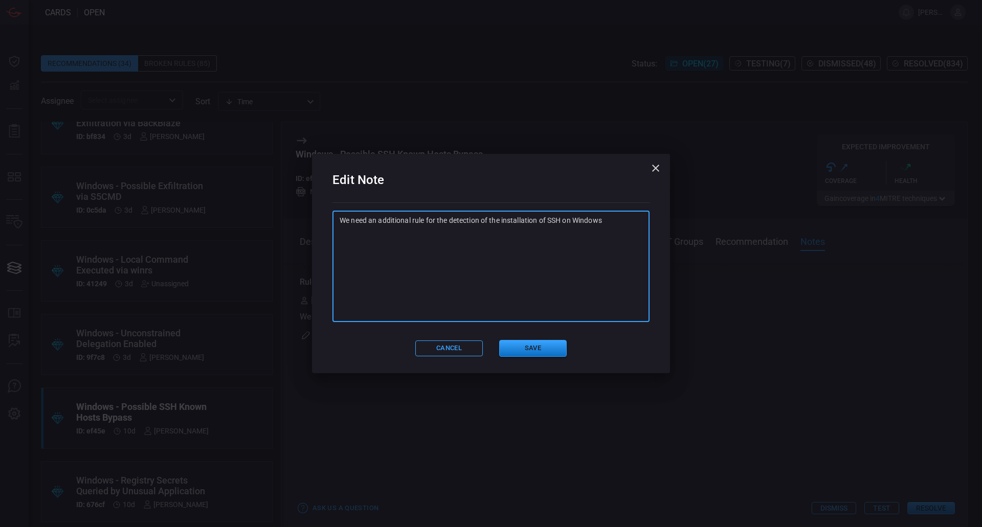
click at [629, 277] on textarea "We need an additional rule for the detection of the installation of SSH on Wind…" at bounding box center [491, 266] width 303 height 102
click at [348, 240] on textarea "We need an additional rule for the detection of the installation of SSH on Wind…" at bounding box center [491, 266] width 303 height 102
type textarea "We need an additional rule for the detection of the installation of SSH on Wind…"
click at [535, 346] on button "Save" at bounding box center [533, 348] width 68 height 17
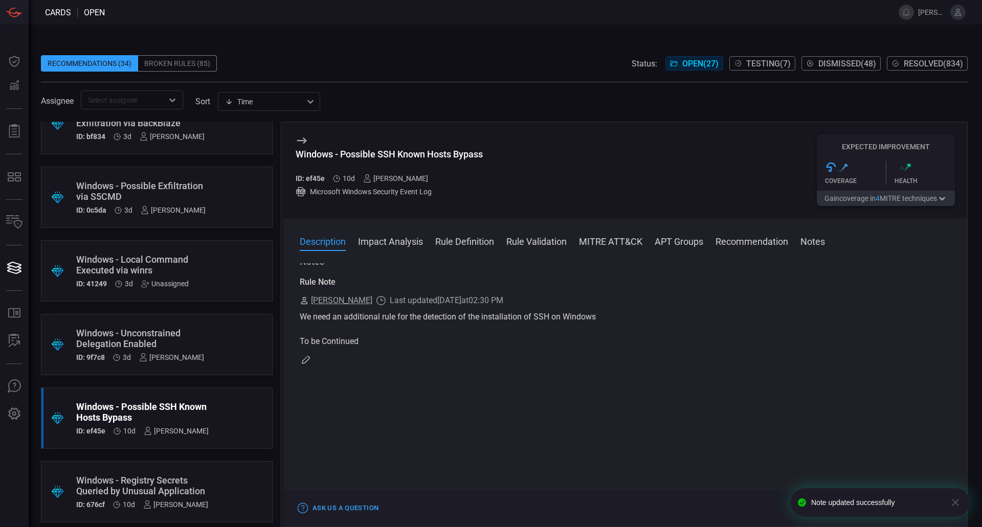
scroll to position [0, 0]
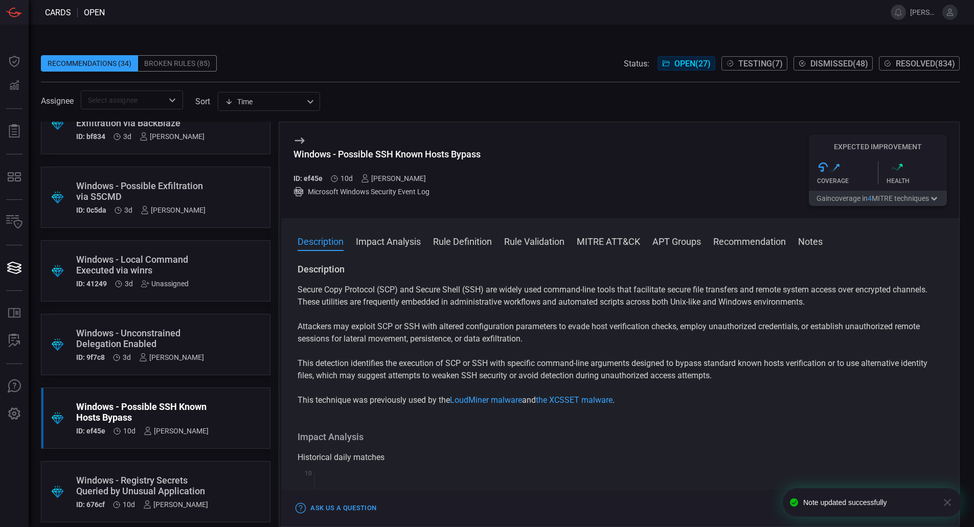
click at [945, 501] on icon "button" at bounding box center [948, 503] width 12 height 12
click at [880, 509] on button "Test" at bounding box center [874, 508] width 35 height 12
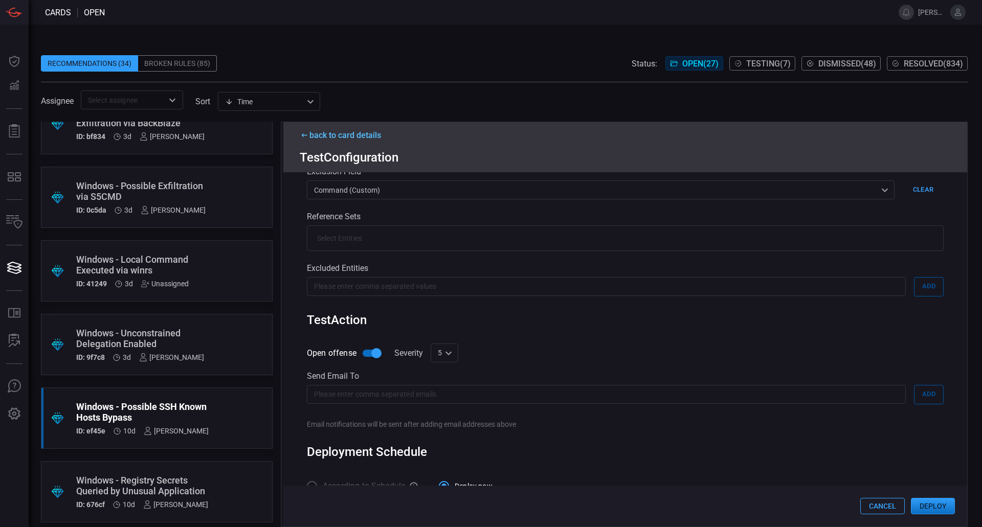
scroll to position [280, 0]
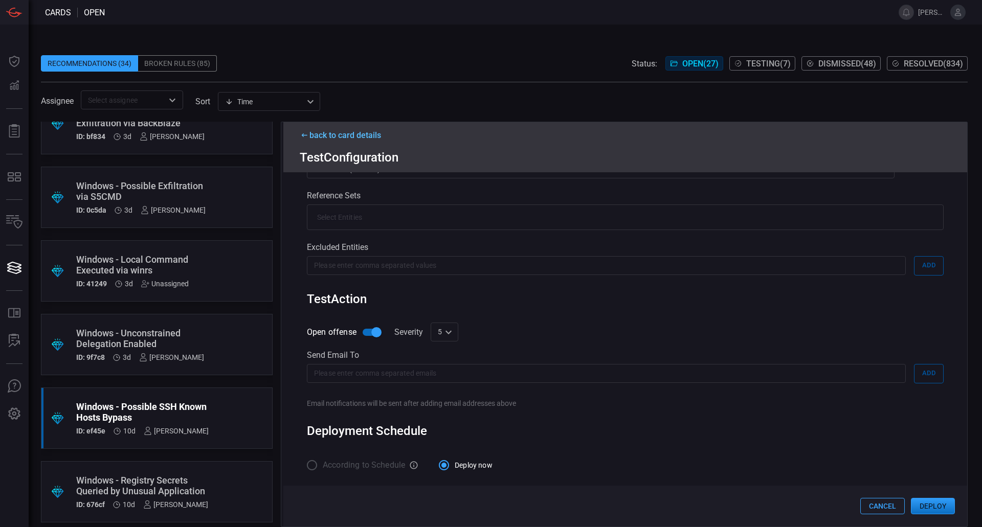
click at [934, 508] on button "Deploy" at bounding box center [933, 506] width 44 height 16
